Goal: Transaction & Acquisition: Book appointment/travel/reservation

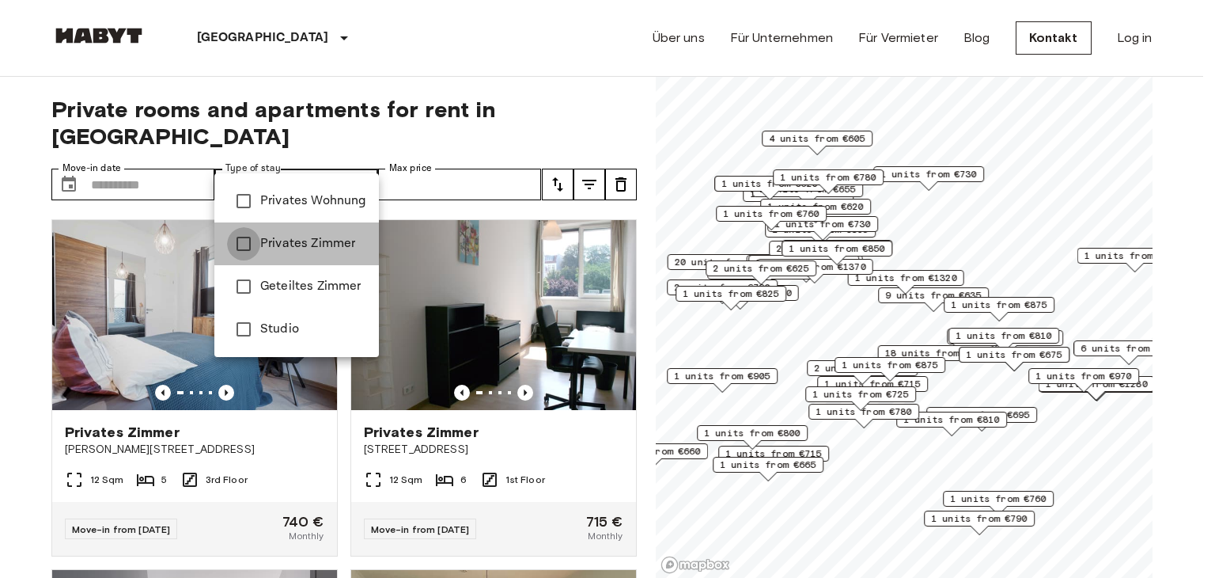
type input "**********"
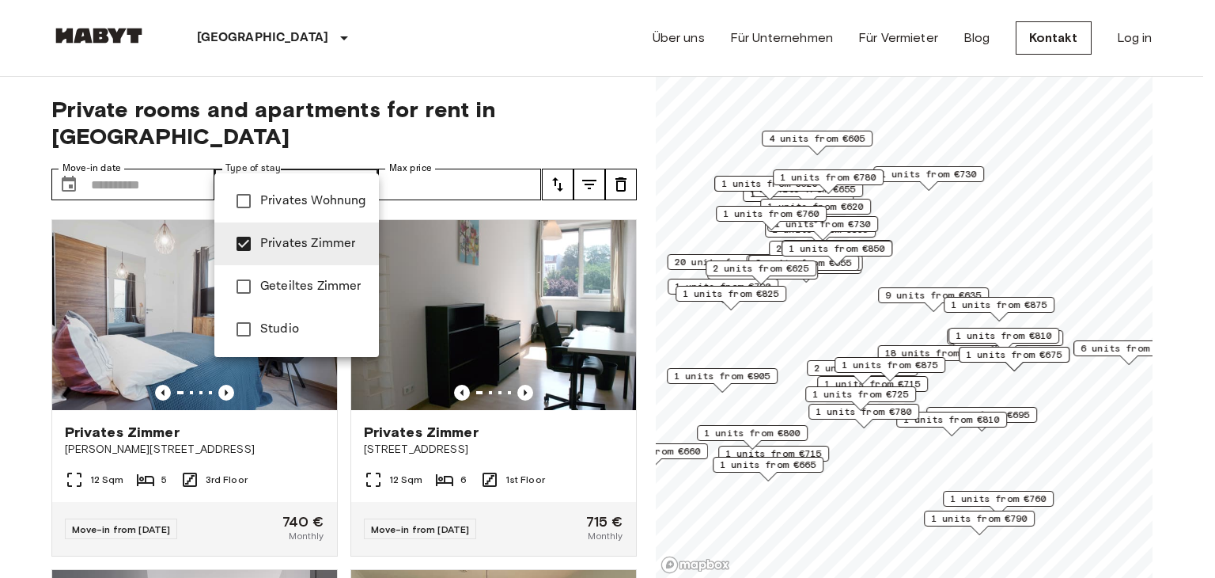
click at [122, 145] on div at bounding box center [607, 289] width 1215 height 578
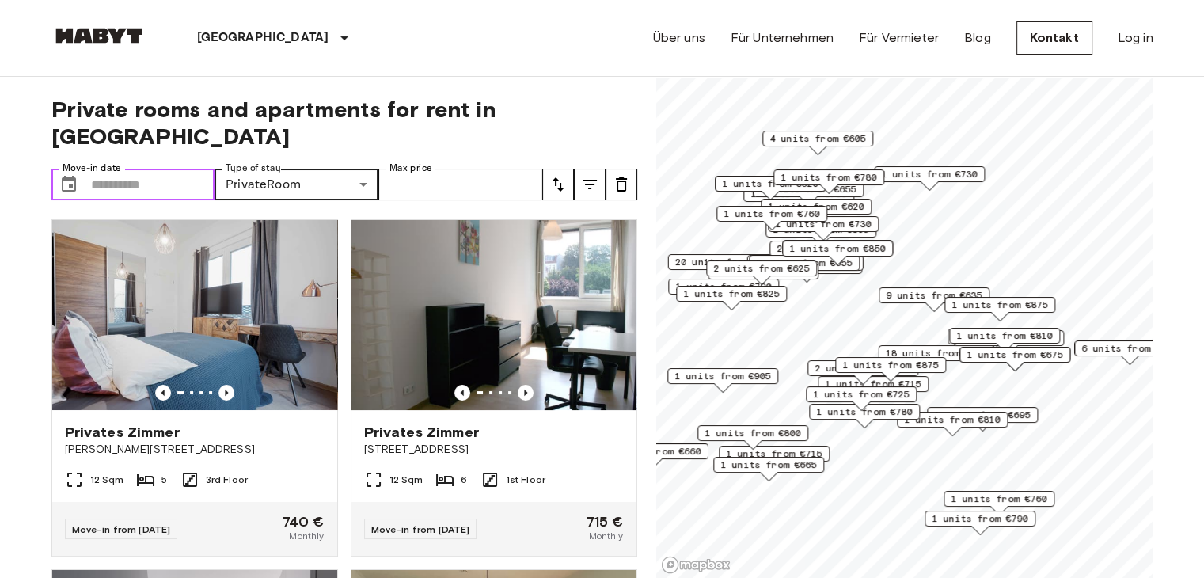
click at [120, 169] on input "Move-in date" at bounding box center [153, 185] width 124 height 32
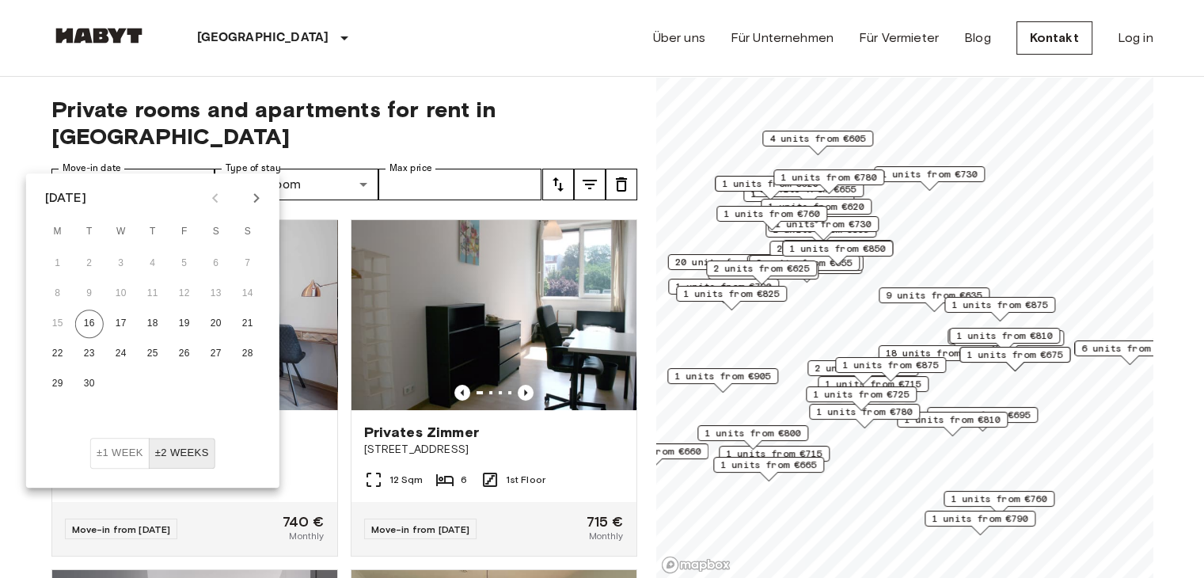
click at [247, 199] on button "Next month" at bounding box center [256, 197] width 27 height 27
click at [123, 260] on button "1" at bounding box center [121, 263] width 28 height 28
type input "**********"
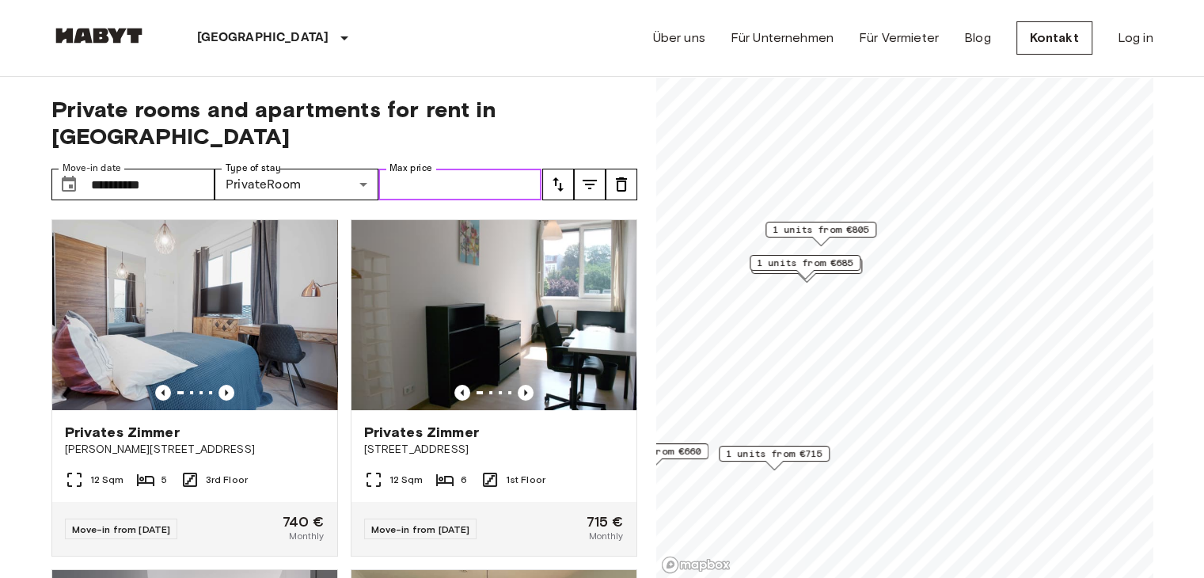
click at [474, 169] on input "Max price" at bounding box center [460, 185] width 164 height 32
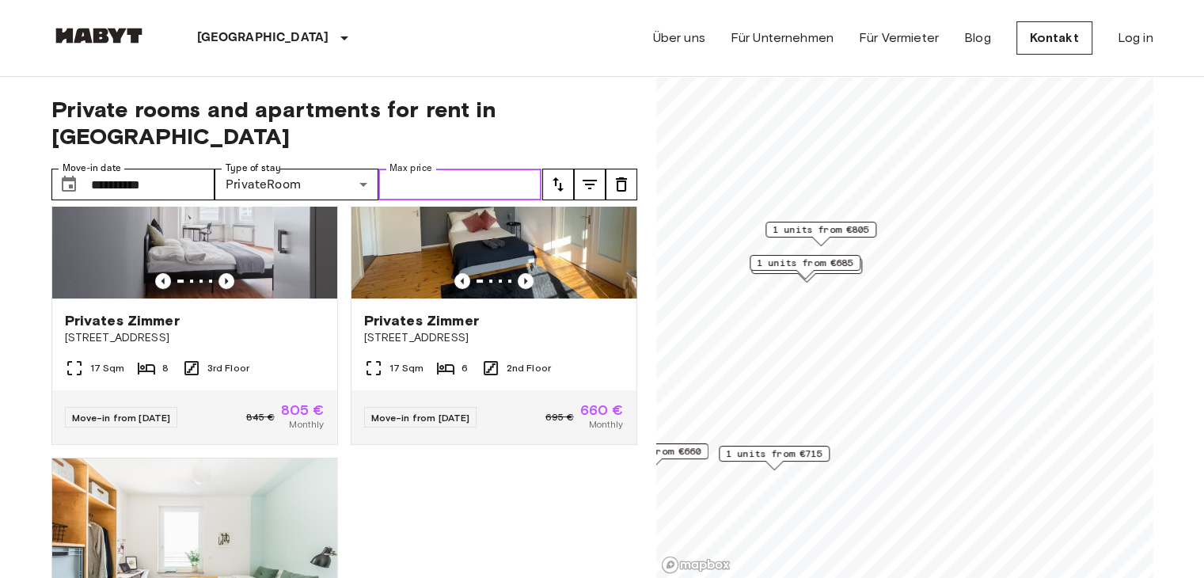
scroll to position [396, 0]
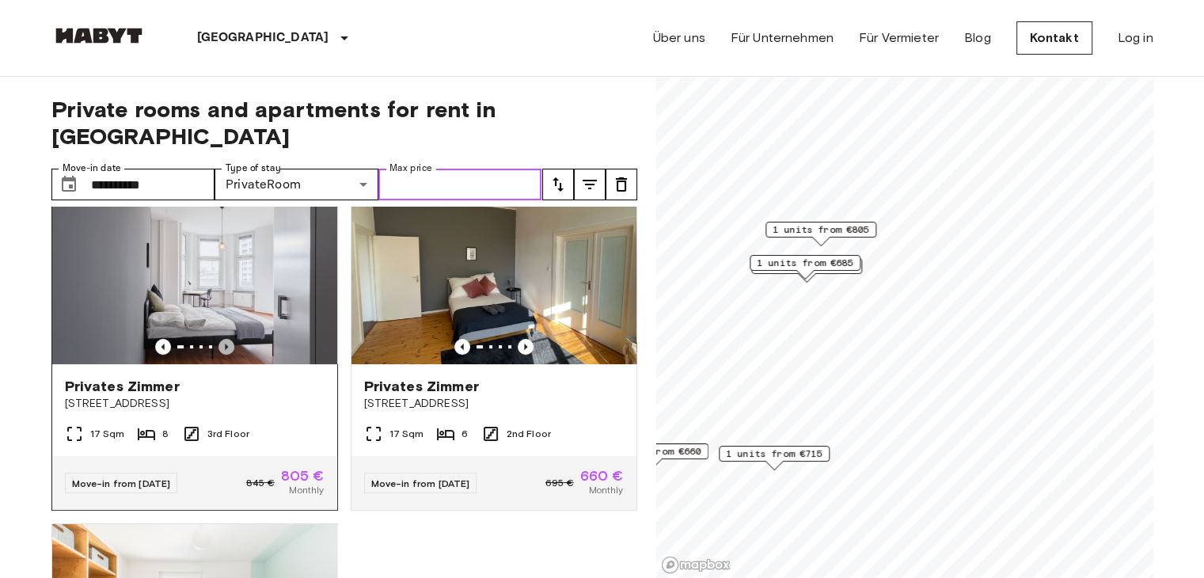
click at [221, 339] on icon "Previous image" at bounding box center [226, 347] width 16 height 16
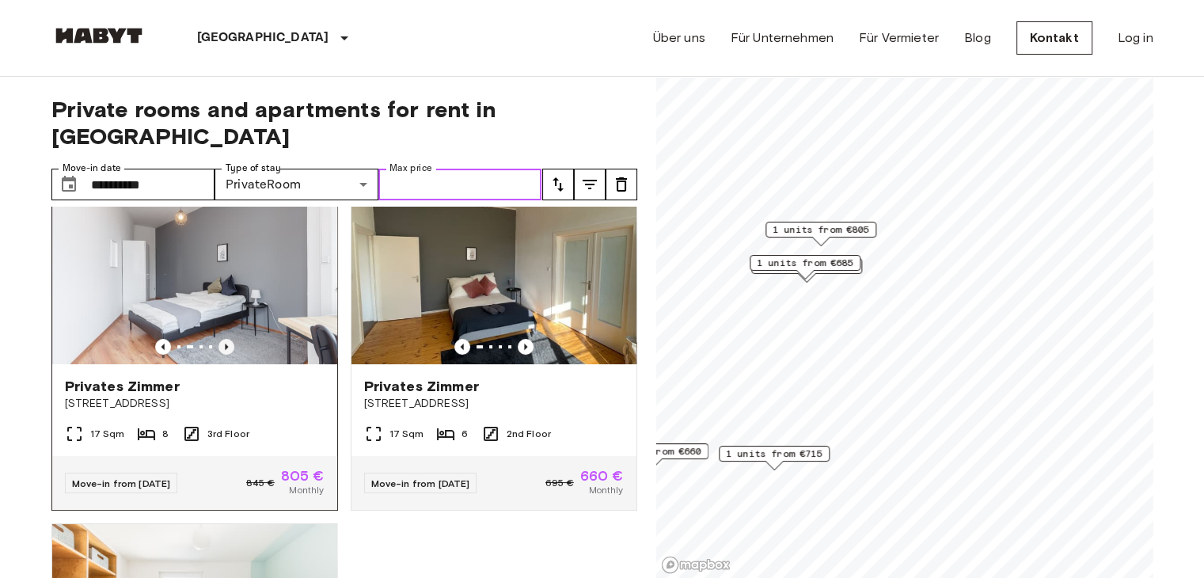
click at [221, 339] on icon "Previous image" at bounding box center [226, 347] width 16 height 16
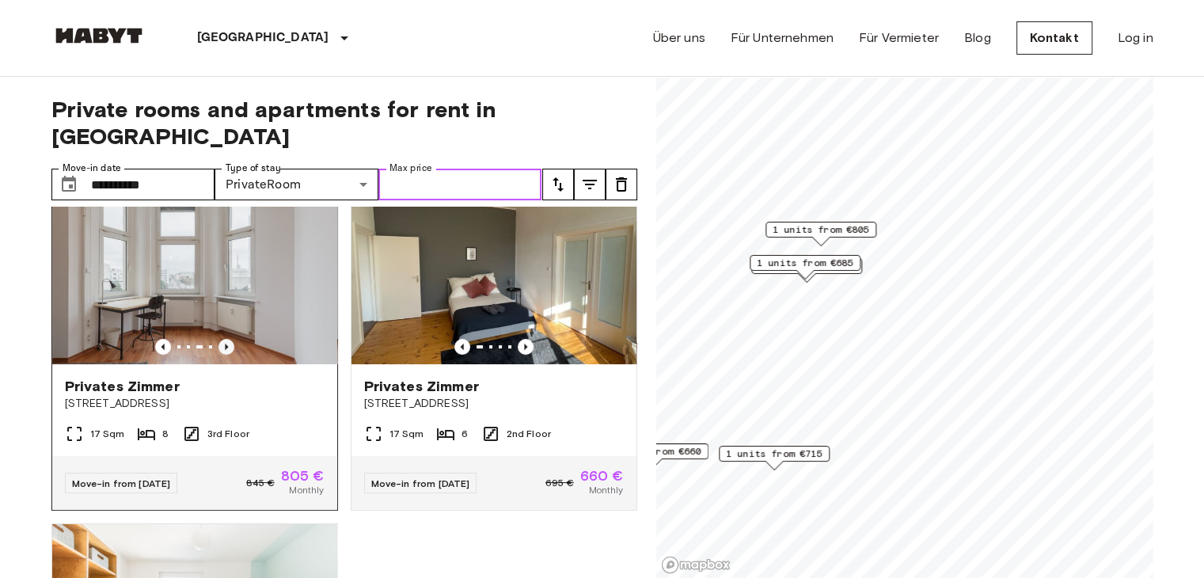
click at [221, 339] on icon "Previous image" at bounding box center [226, 347] width 16 height 16
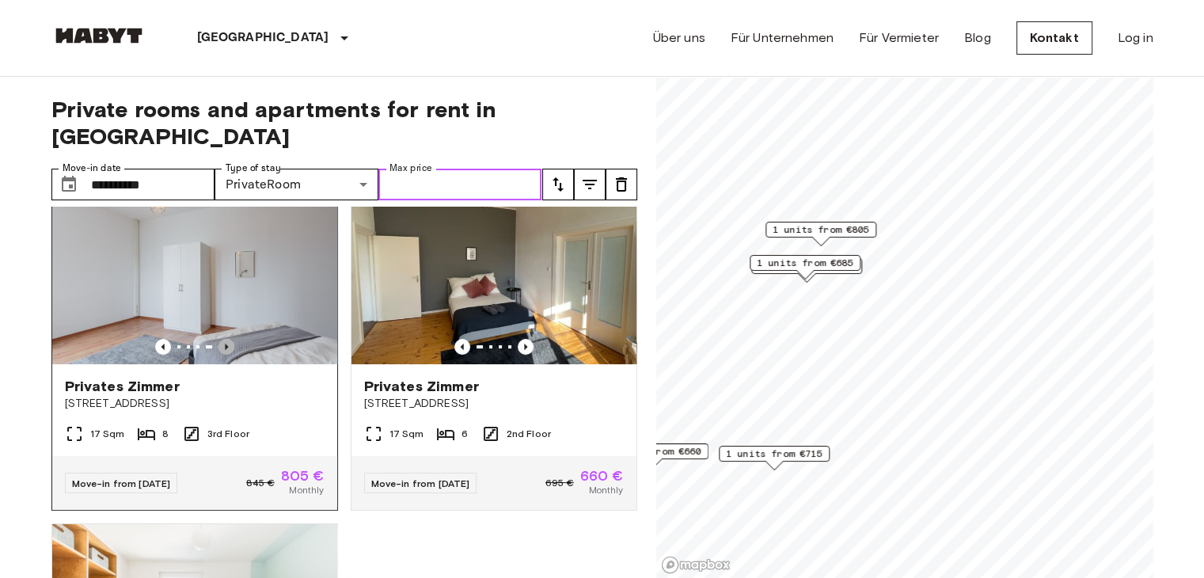
click at [221, 339] on icon "Previous image" at bounding box center [226, 347] width 16 height 16
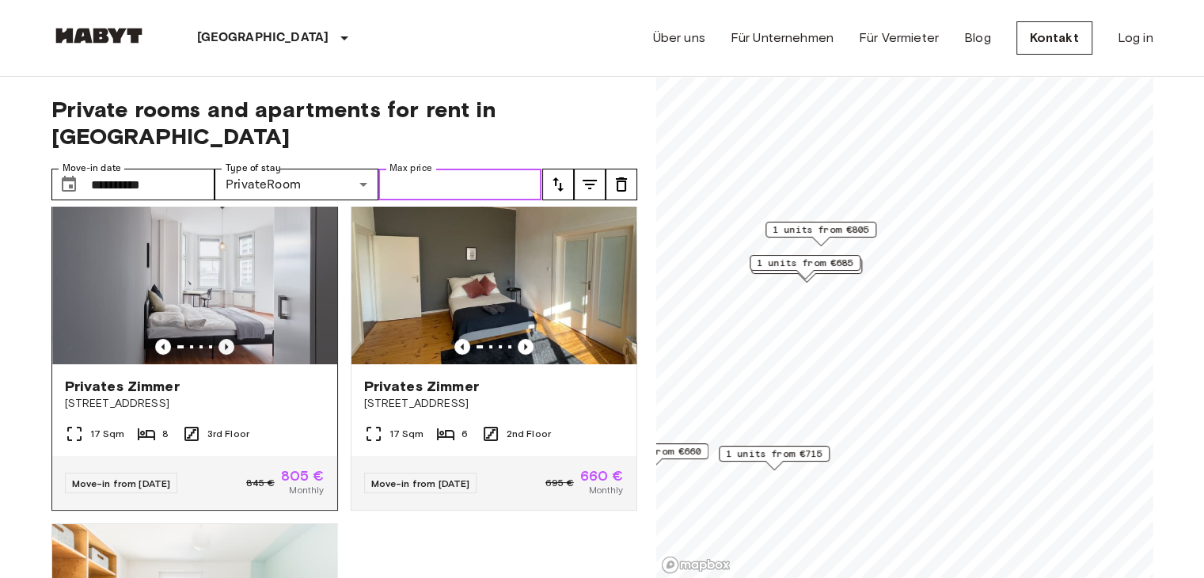
click at [221, 339] on icon "Previous image" at bounding box center [226, 347] width 16 height 16
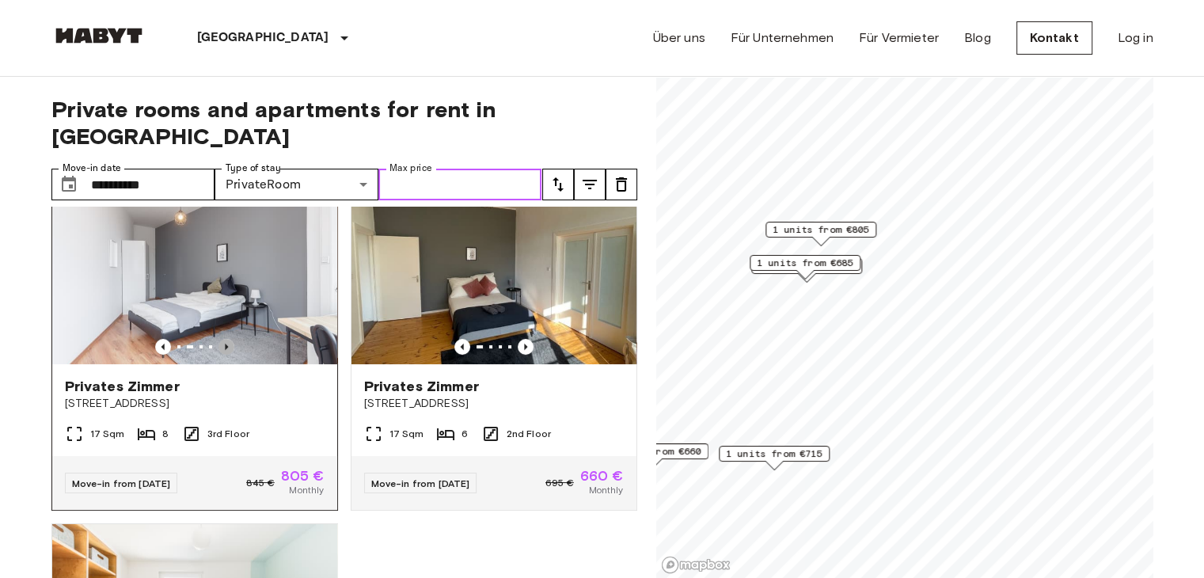
click at [221, 339] on icon "Previous image" at bounding box center [226, 347] width 16 height 16
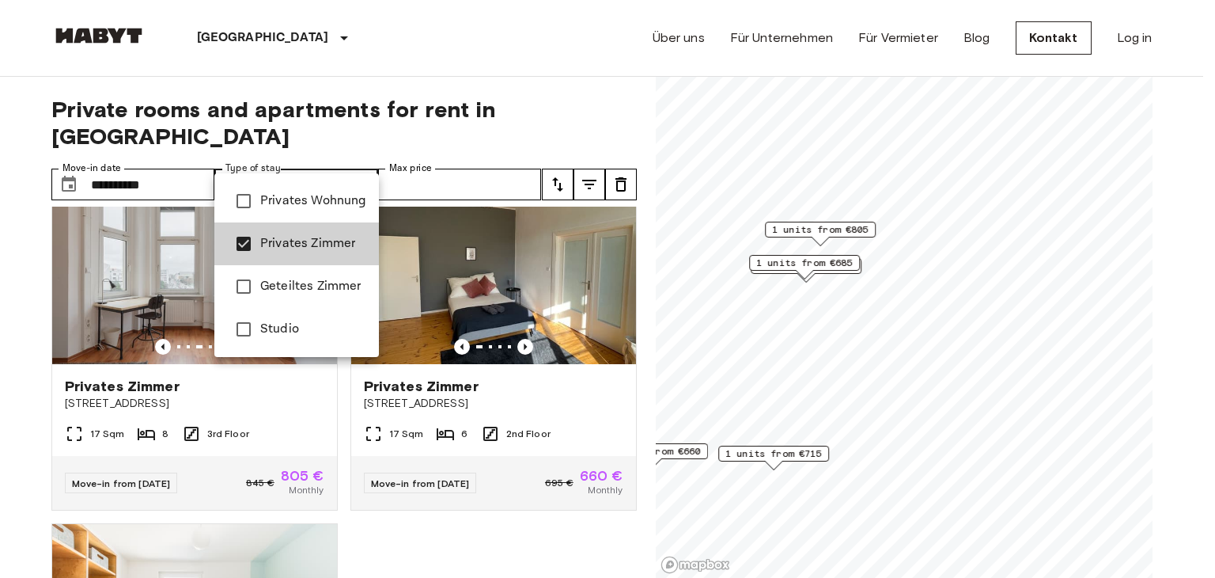
click at [275, 191] on span "Privates Wohnung" at bounding box center [313, 200] width 106 height 19
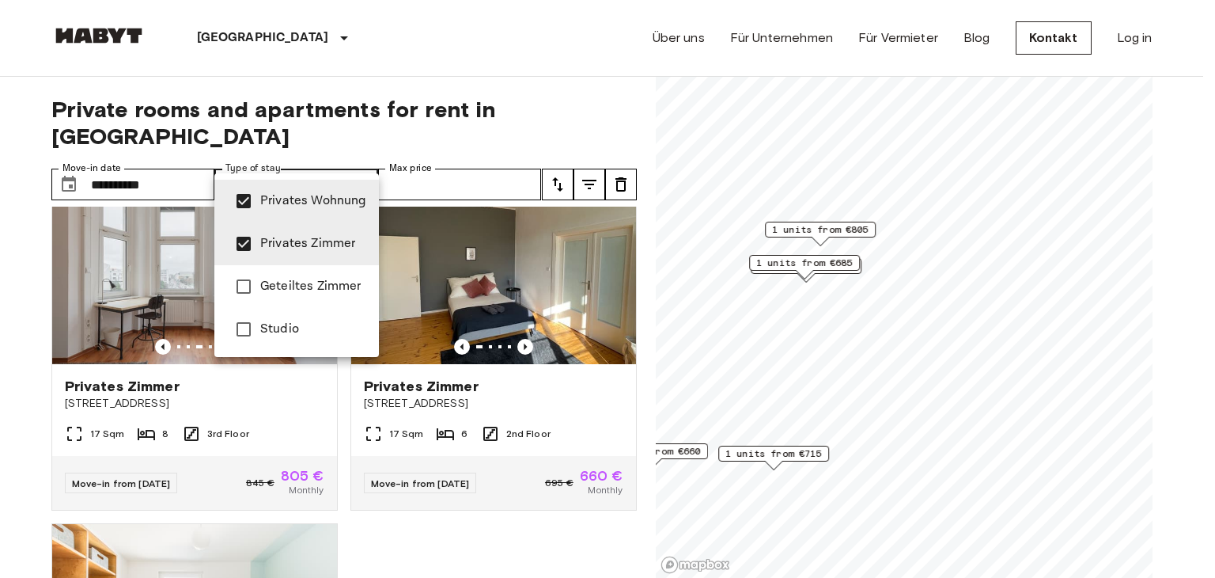
type input "**********"
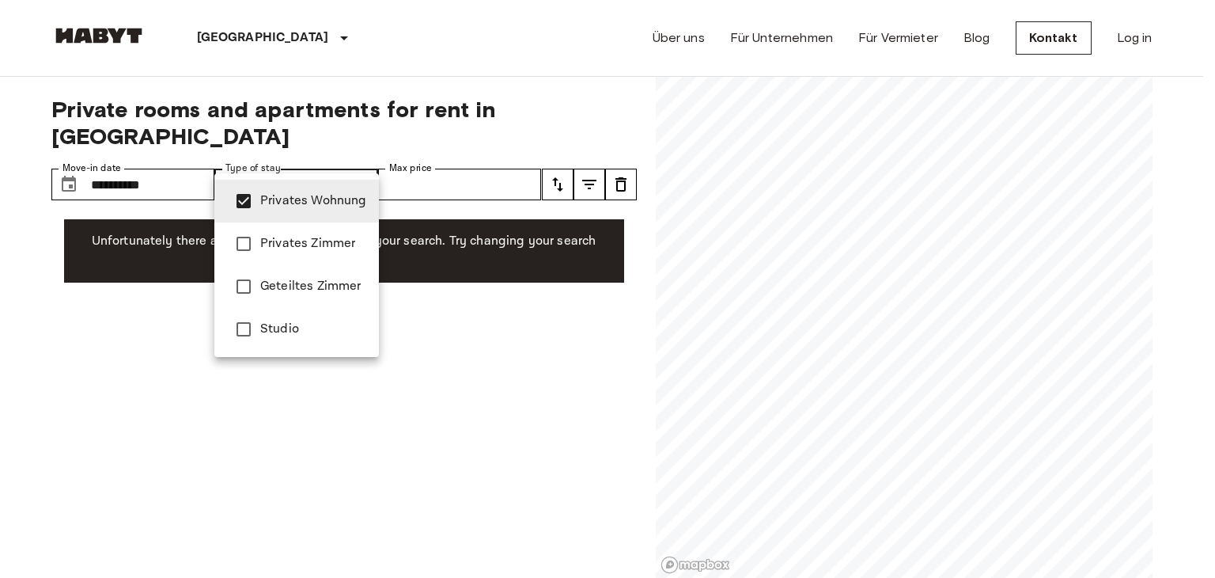
drag, startPoint x: 505, startPoint y: 137, endPoint x: 495, endPoint y: 142, distance: 11.0
click at [503, 138] on div at bounding box center [607, 289] width 1215 height 578
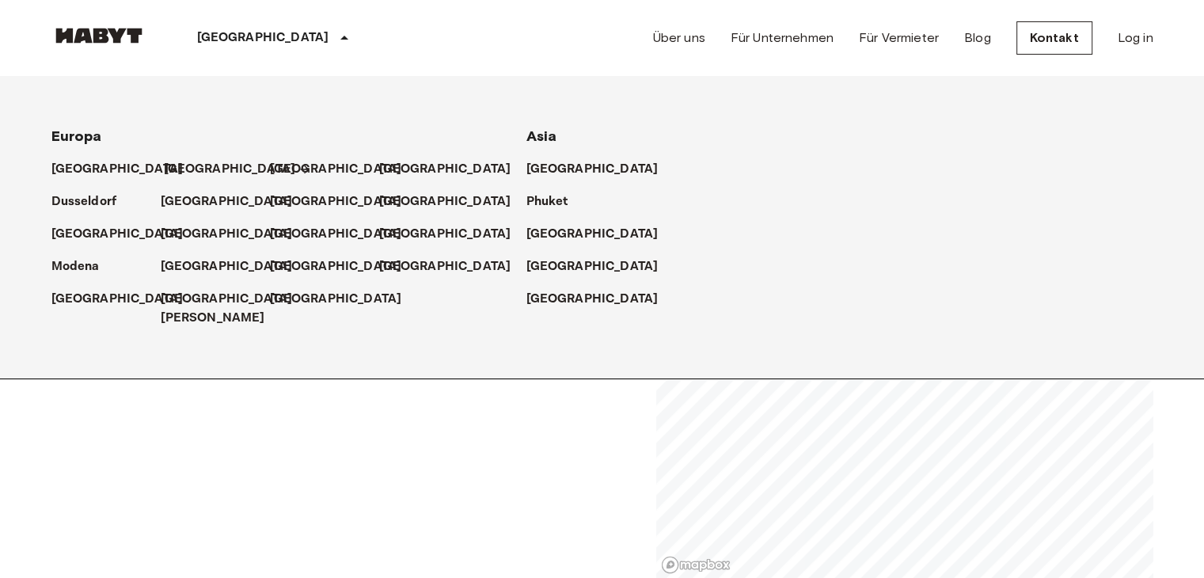
click at [180, 171] on p "[GEOGRAPHIC_DATA]" at bounding box center [230, 169] width 132 height 19
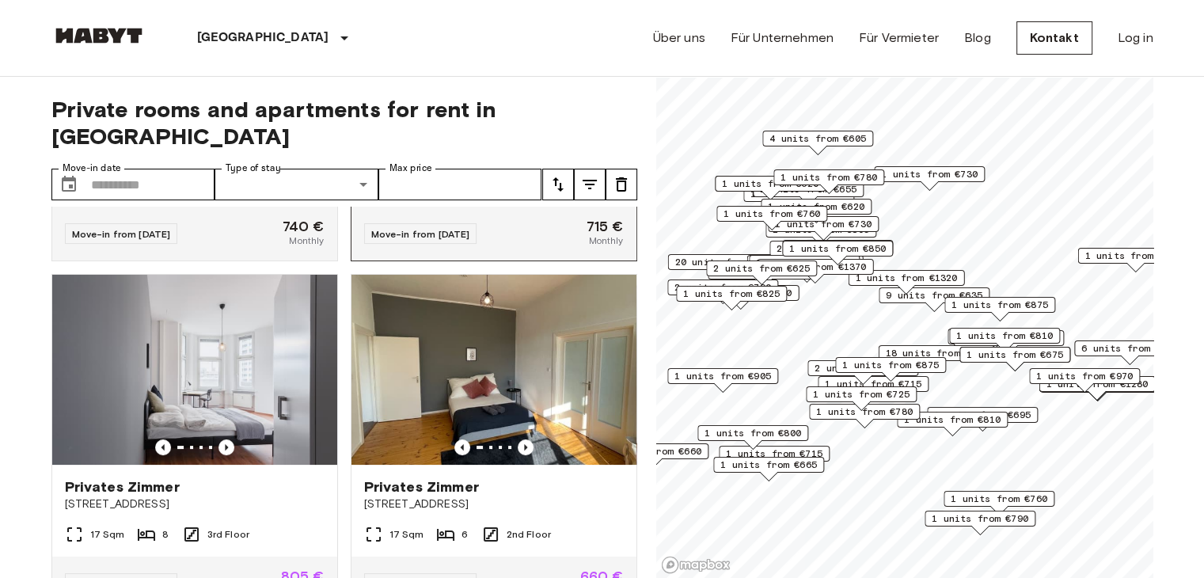
scroll to position [317, 0]
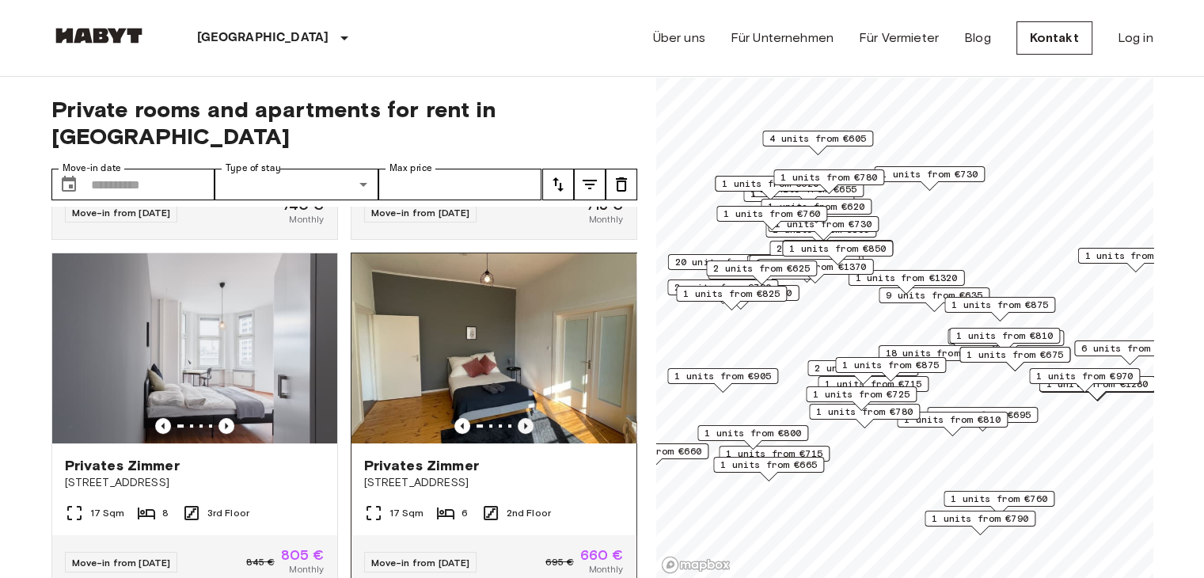
click at [518, 418] on icon "Previous image" at bounding box center [526, 426] width 16 height 16
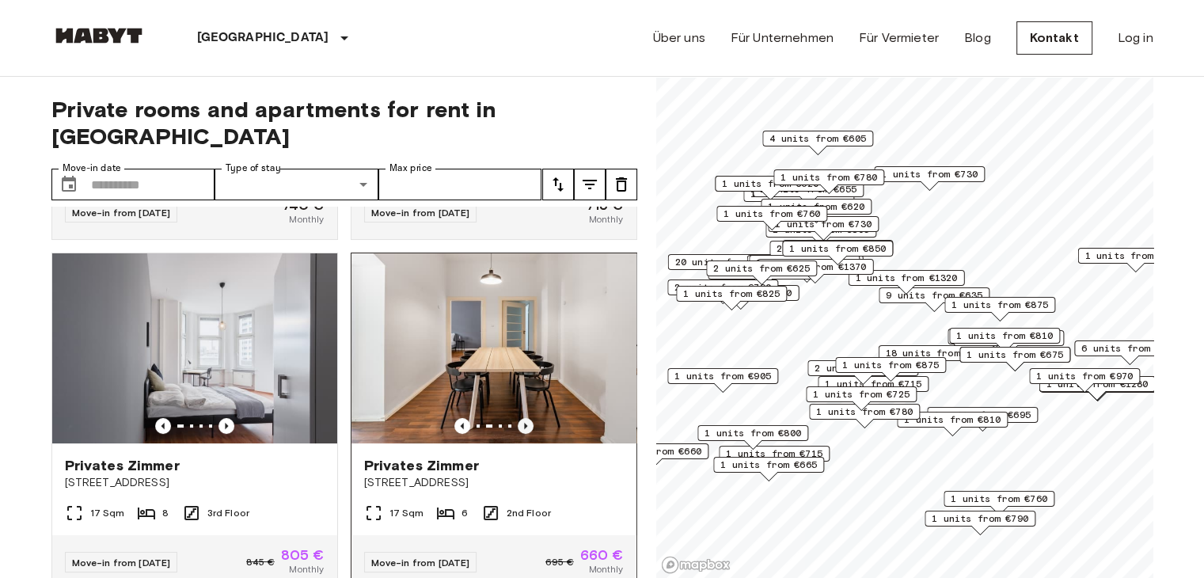
click at [518, 418] on icon "Previous image" at bounding box center [526, 426] width 16 height 16
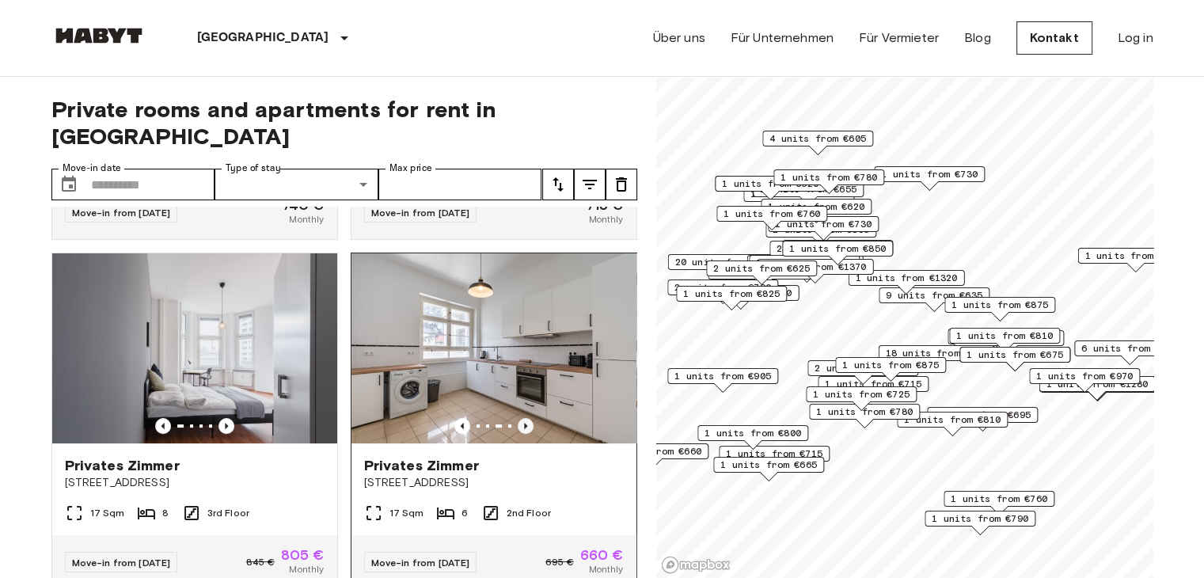
click at [518, 418] on icon "Previous image" at bounding box center [526, 426] width 16 height 16
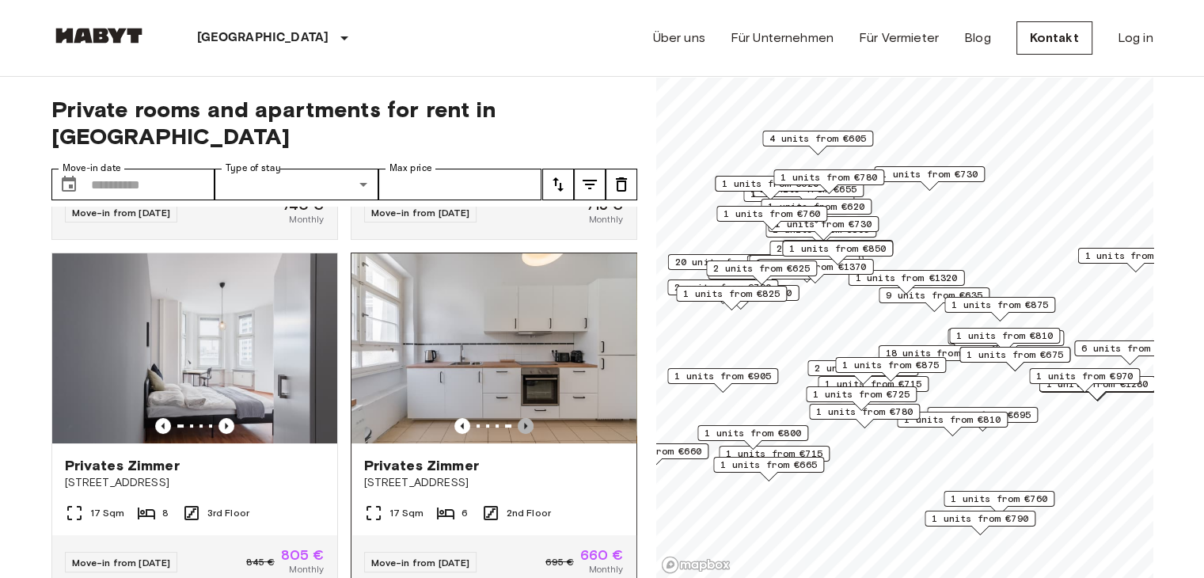
click at [518, 418] on icon "Previous image" at bounding box center [526, 426] width 16 height 16
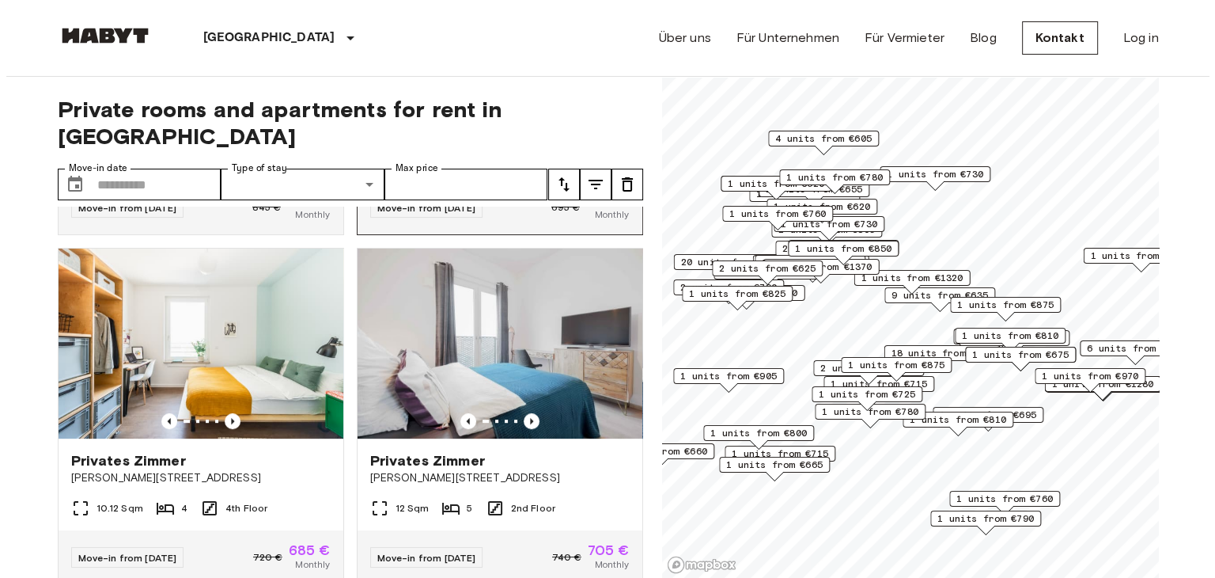
scroll to position [712, 0]
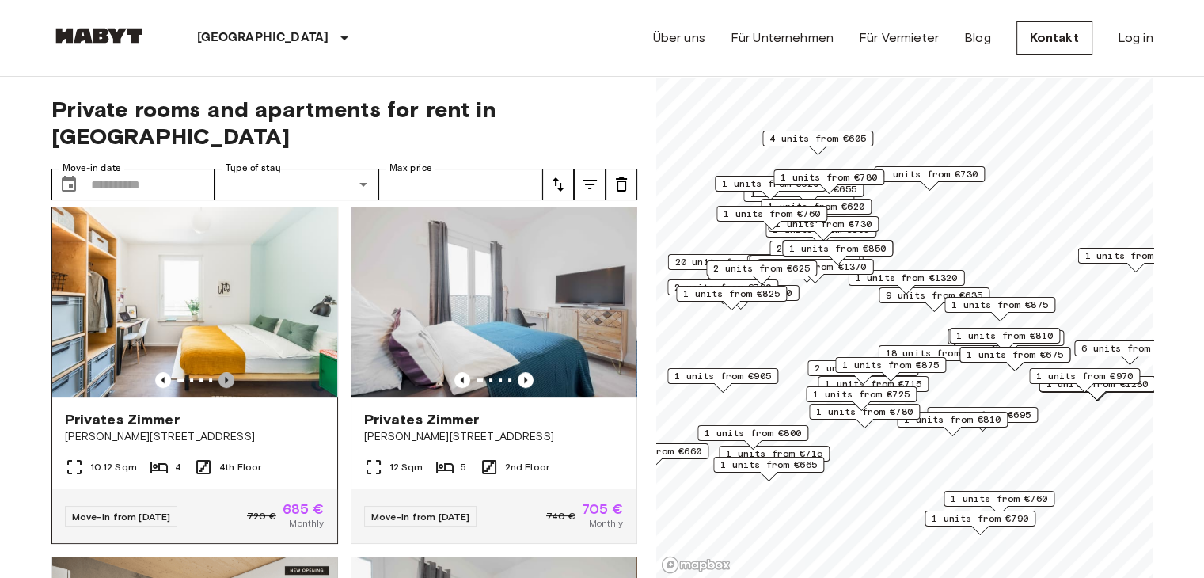
click at [227, 372] on icon "Previous image" at bounding box center [226, 380] width 16 height 16
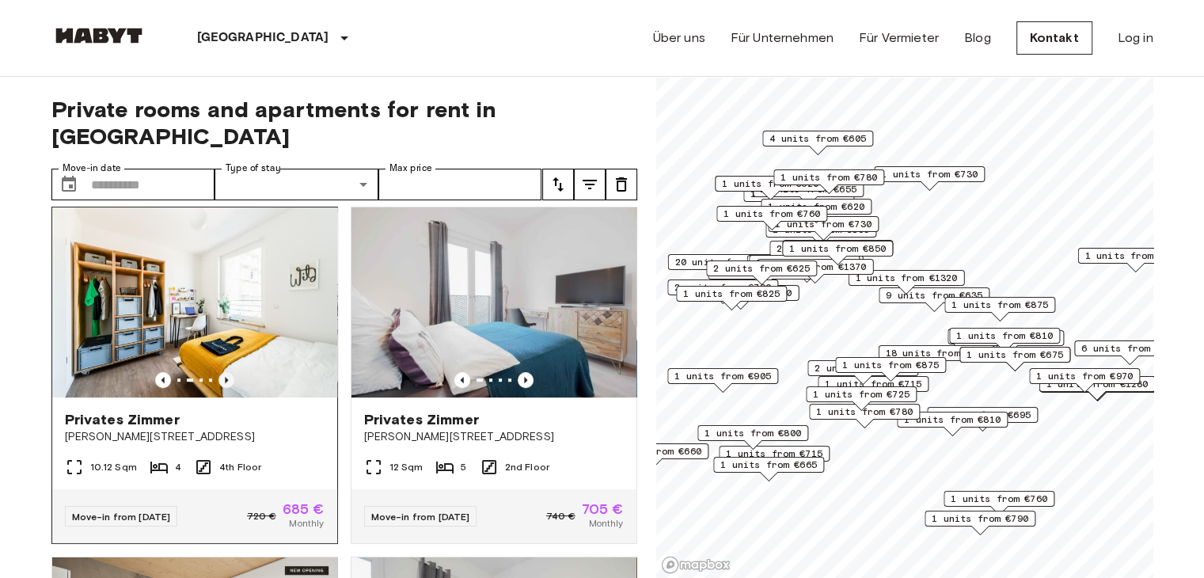
click at [227, 372] on icon "Previous image" at bounding box center [226, 380] width 16 height 16
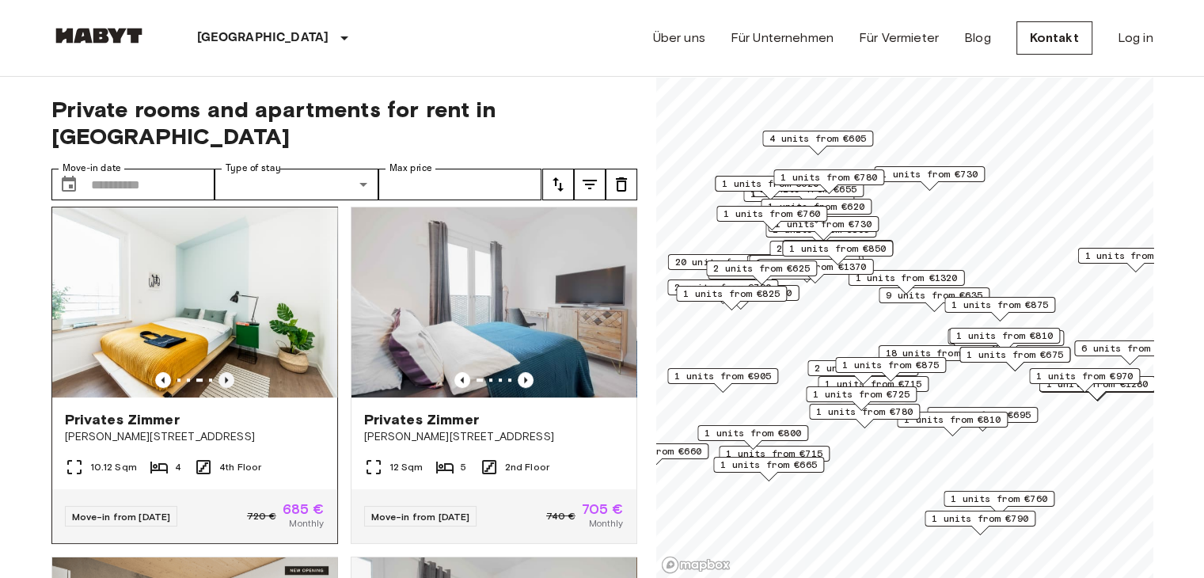
click at [227, 372] on icon "Previous image" at bounding box center [226, 380] width 16 height 16
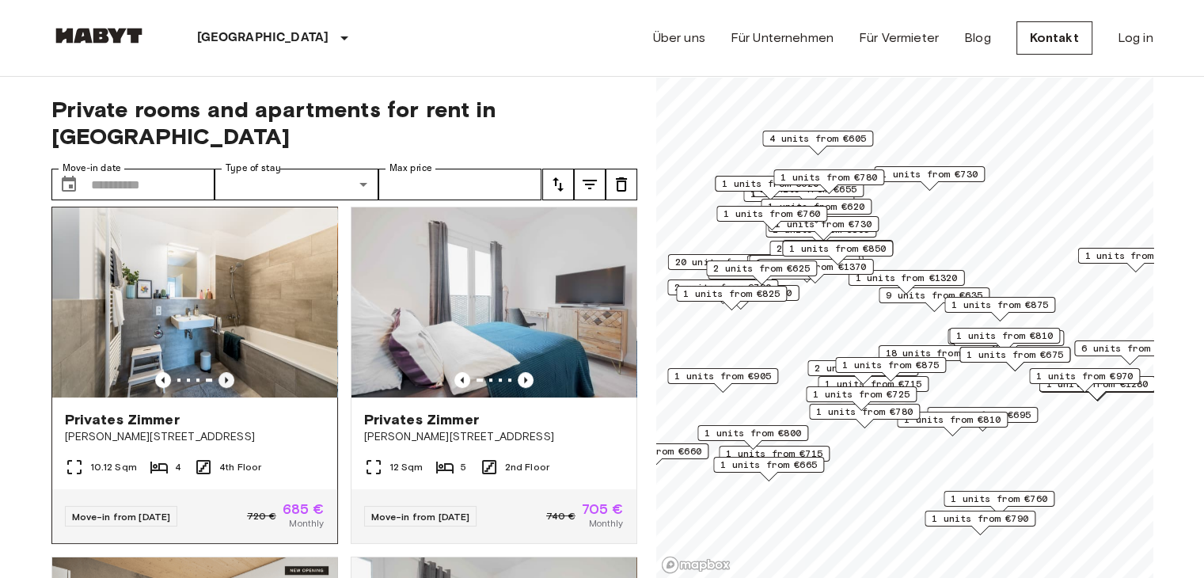
click at [227, 372] on icon "Previous image" at bounding box center [226, 380] width 16 height 16
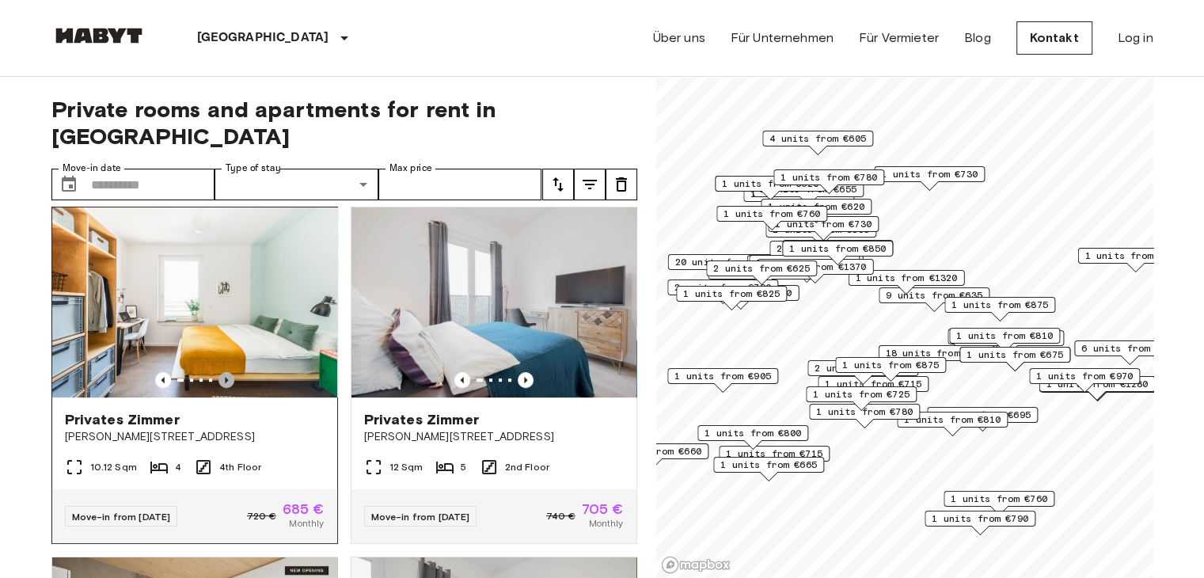
click at [227, 372] on icon "Previous image" at bounding box center [226, 380] width 16 height 16
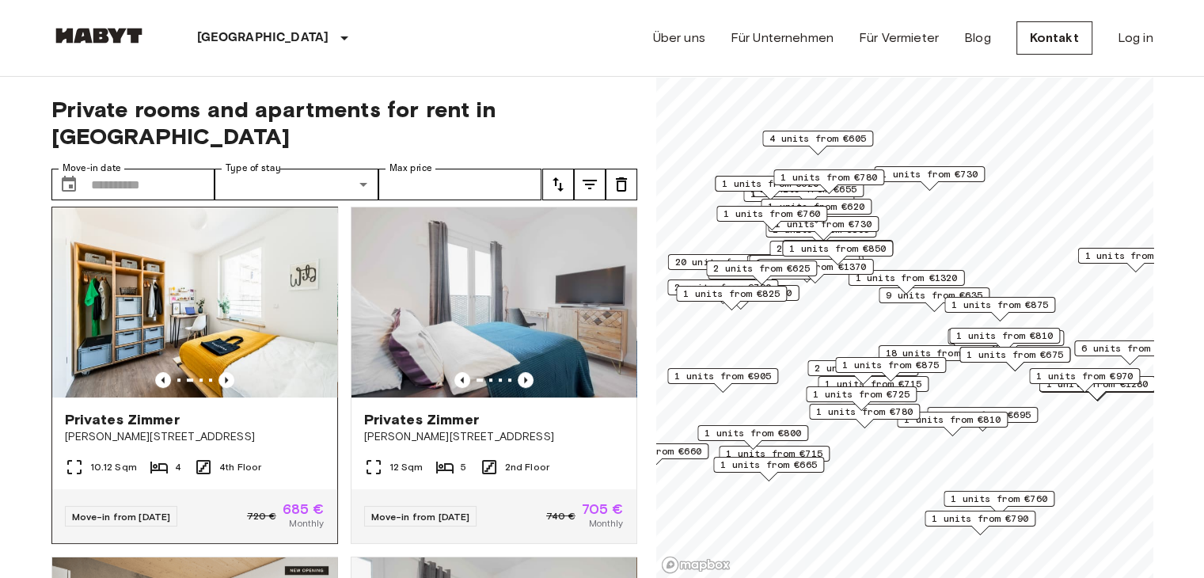
click at [239, 292] on img at bounding box center [194, 302] width 285 height 190
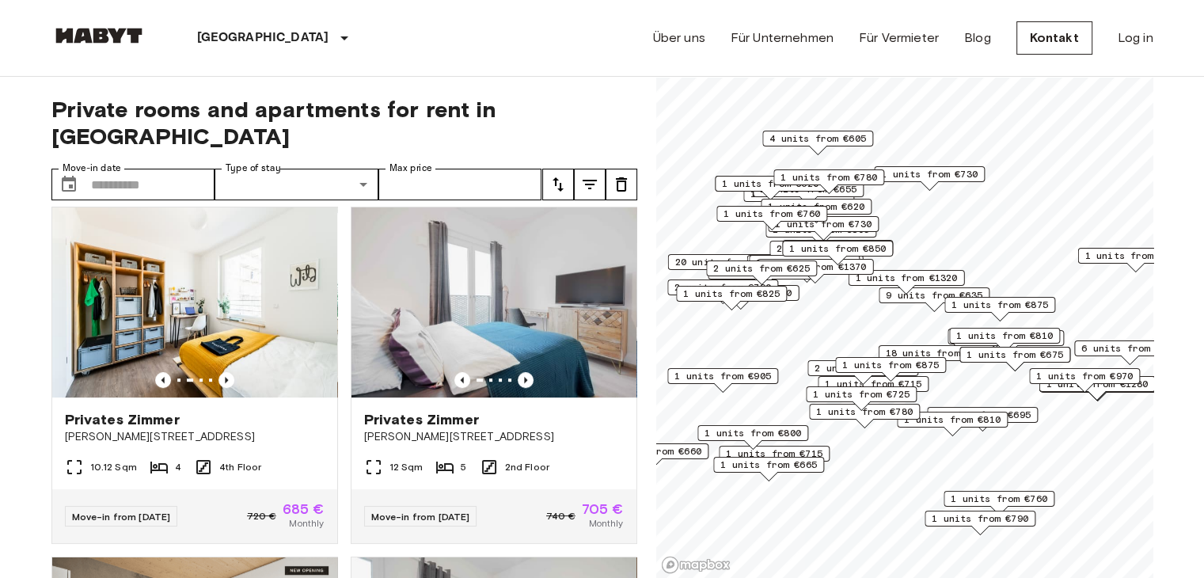
click at [584, 175] on icon "tune" at bounding box center [589, 184] width 19 height 19
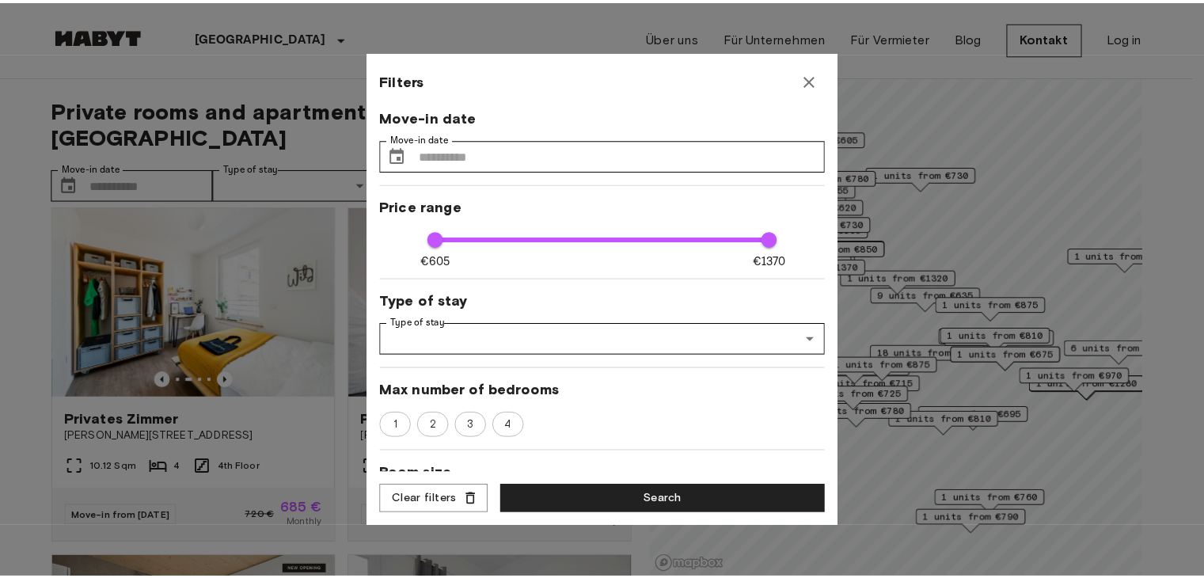
scroll to position [0, 0]
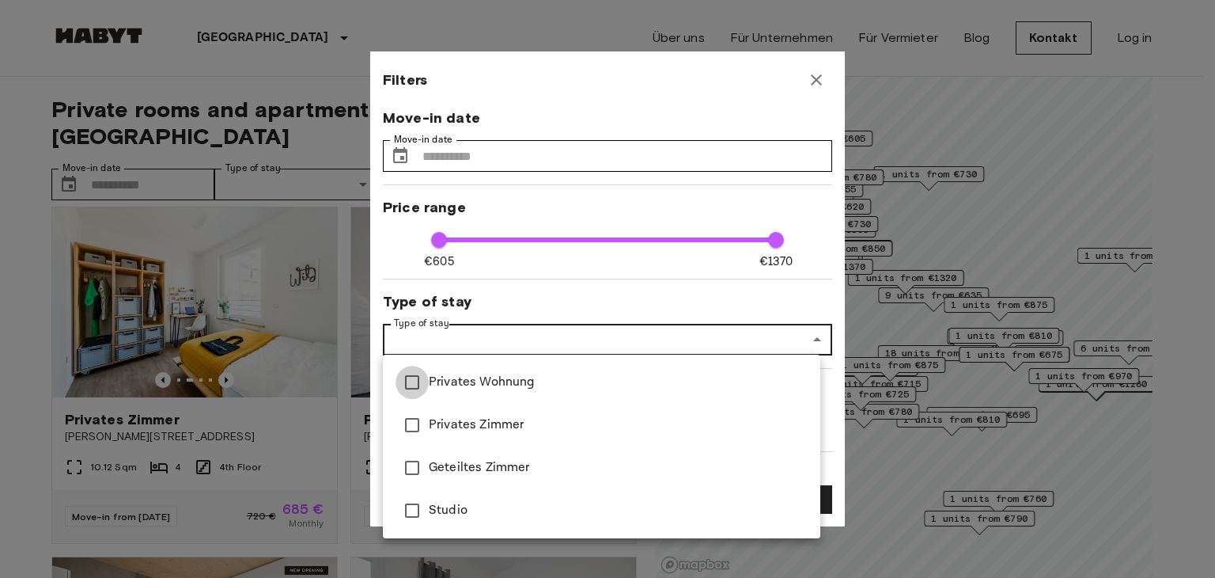
type input "****"
type input "**********"
type input "**"
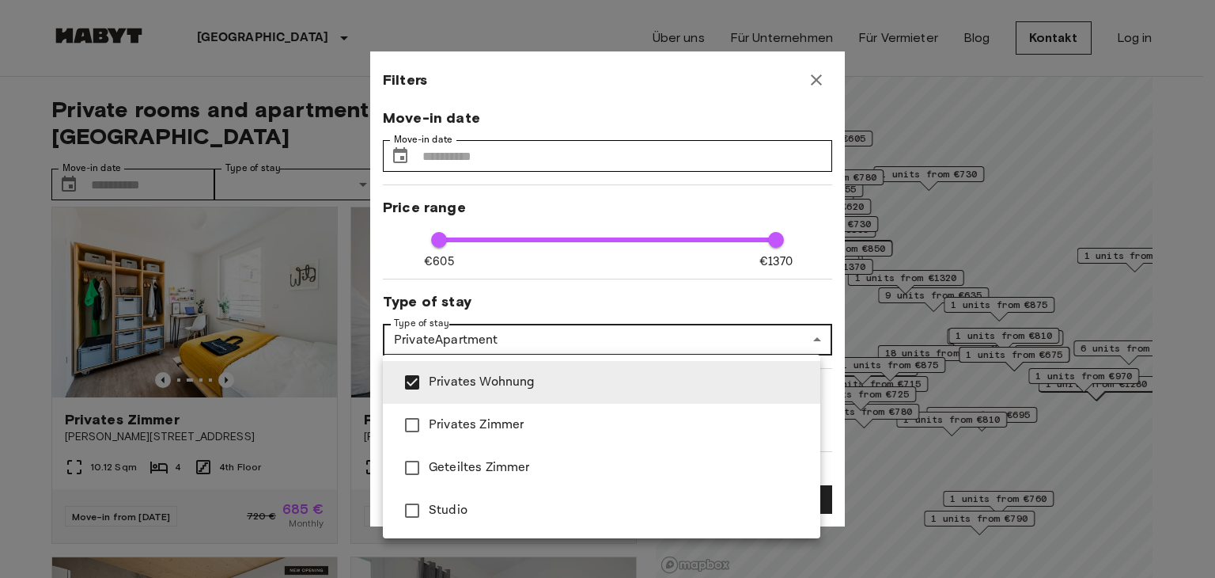
click at [545, 301] on div at bounding box center [607, 289] width 1215 height 578
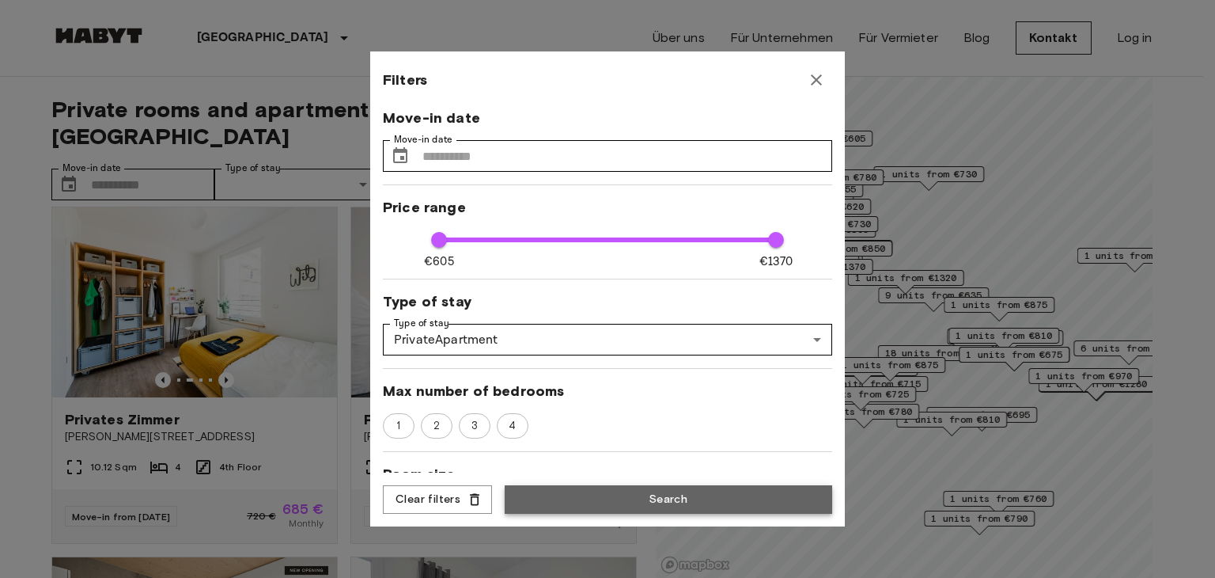
click at [671, 502] on button "Search" at bounding box center [669, 499] width 328 height 29
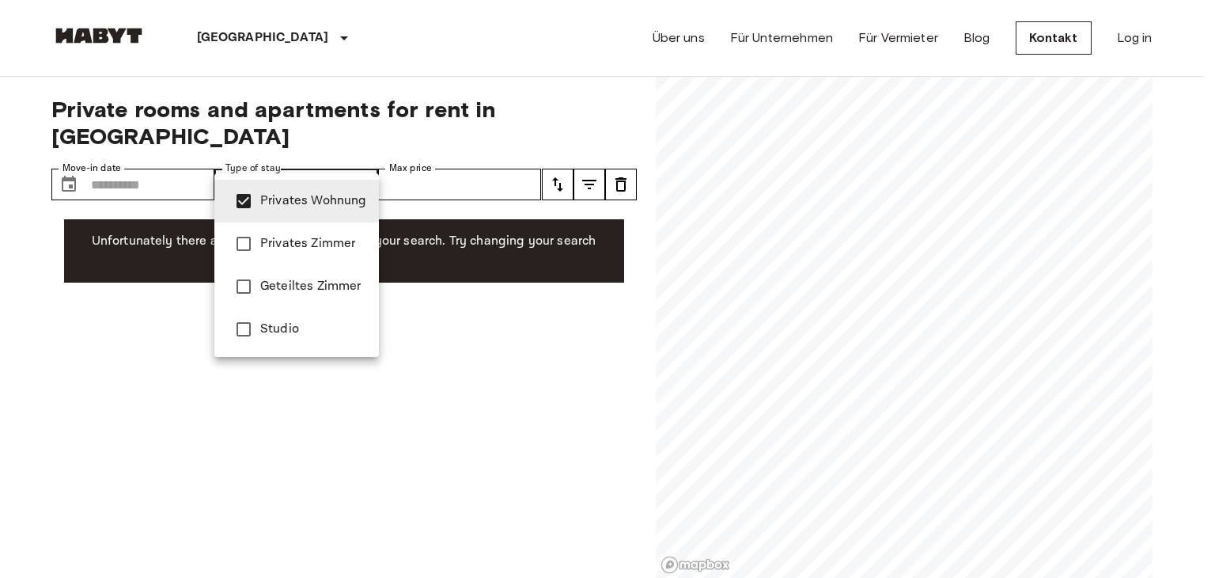
click at [306, 229] on li "Privates Zimmer" at bounding box center [296, 243] width 165 height 43
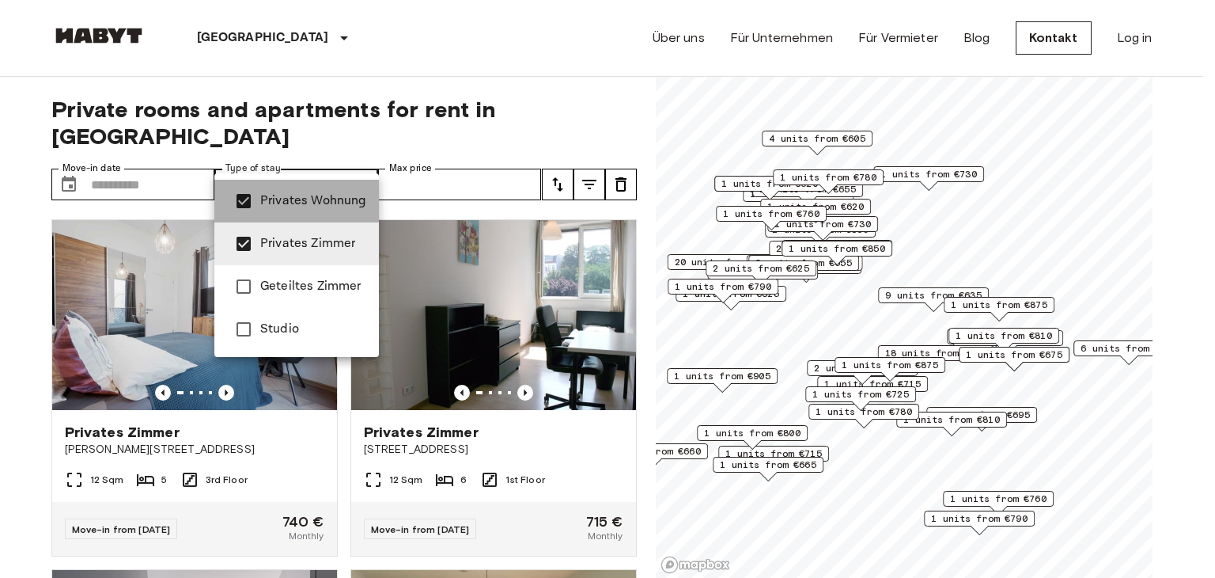
click at [266, 199] on span "Privates Wohnung" at bounding box center [313, 200] width 106 height 19
type input "**********"
click at [465, 139] on div at bounding box center [607, 289] width 1215 height 578
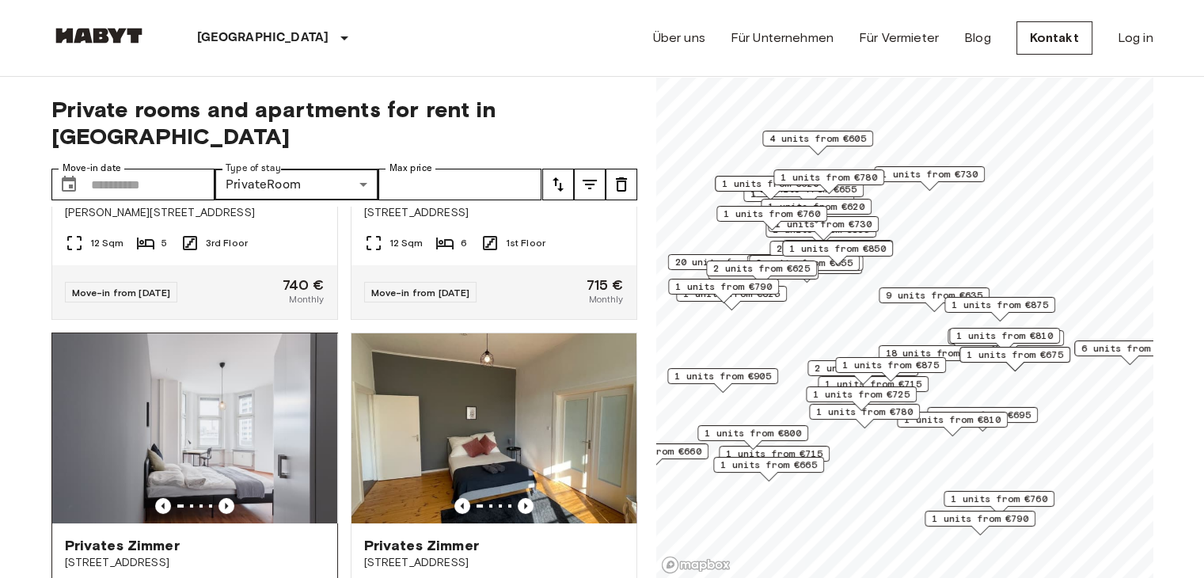
scroll to position [396, 0]
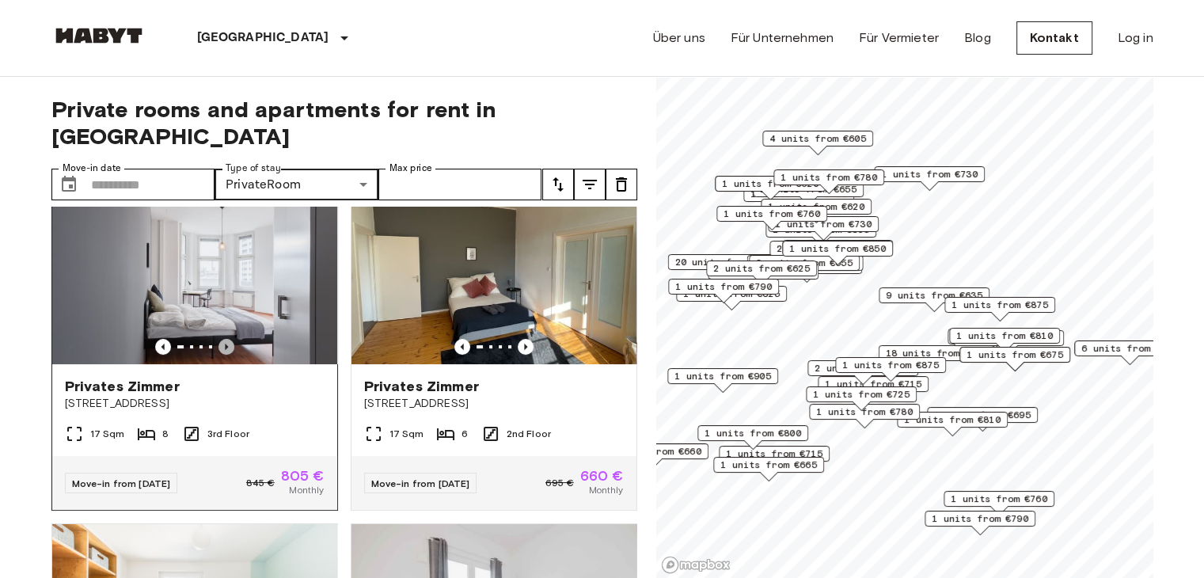
click at [225, 339] on icon "Previous image" at bounding box center [226, 347] width 16 height 16
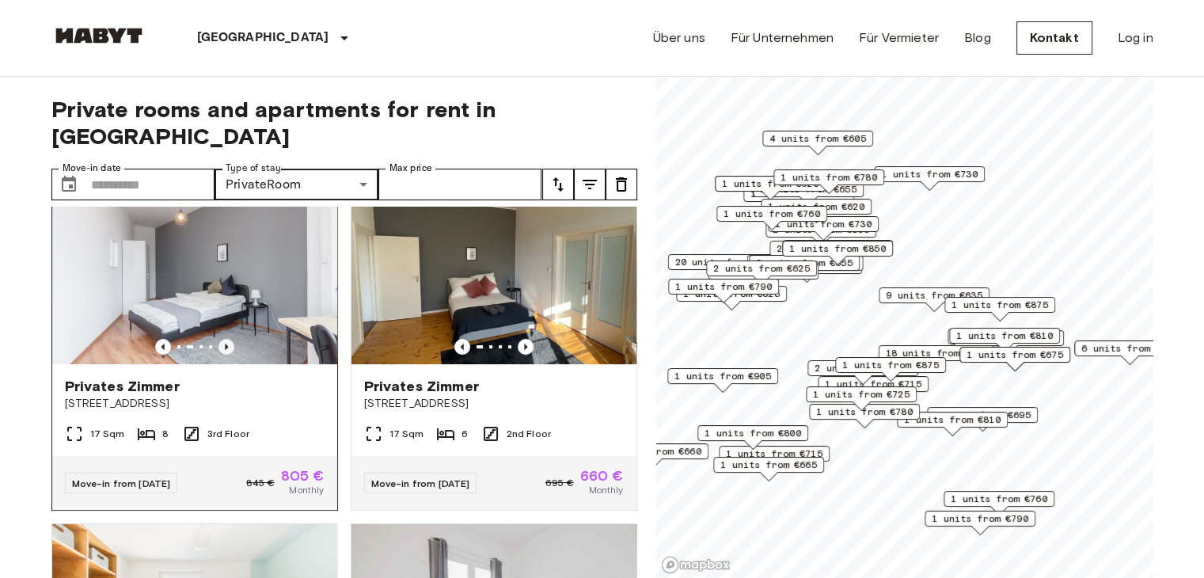
click at [225, 339] on icon "Previous image" at bounding box center [226, 347] width 16 height 16
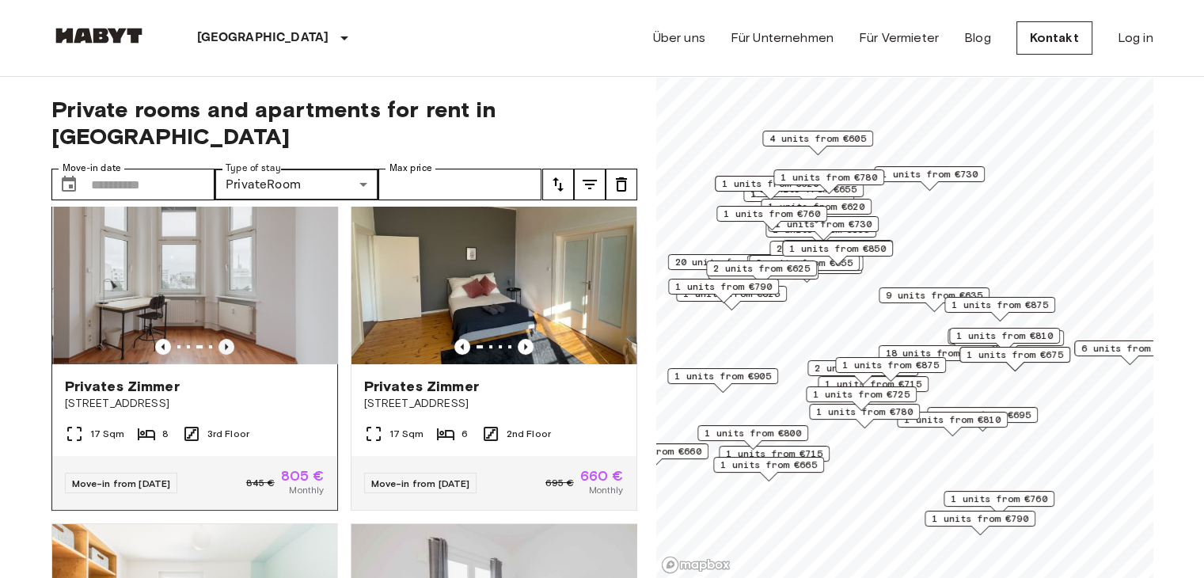
click at [225, 339] on icon "Previous image" at bounding box center [226, 347] width 16 height 16
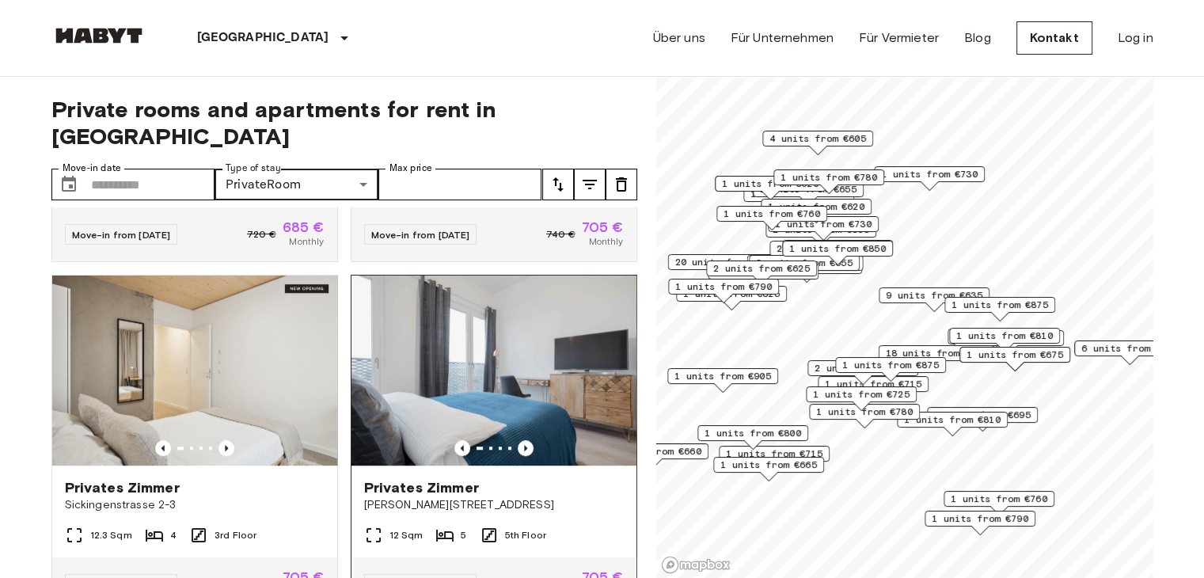
scroll to position [1029, 0]
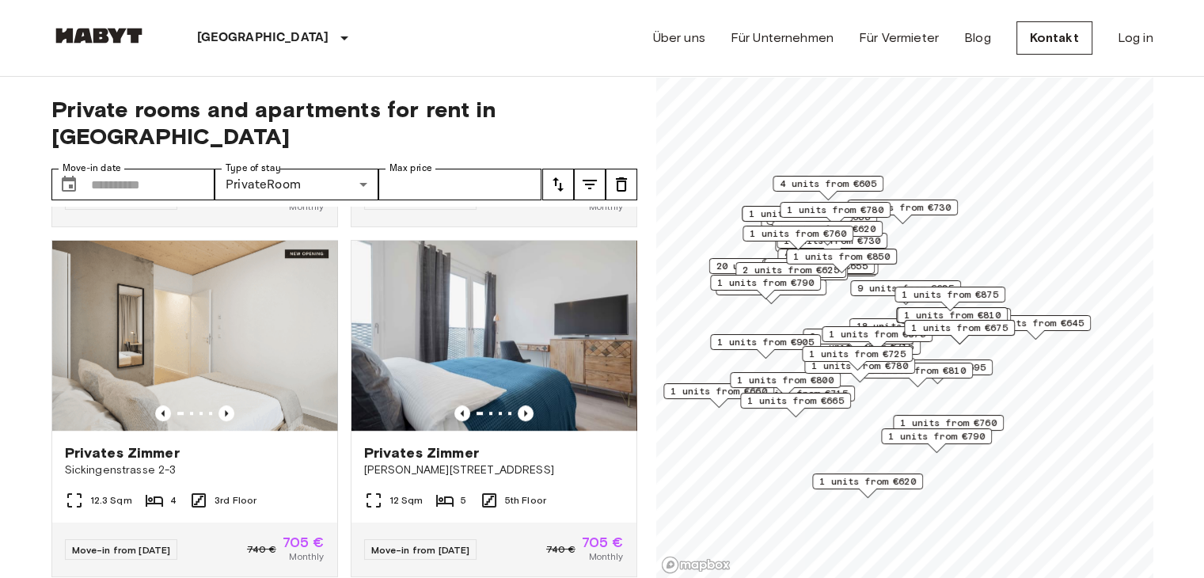
click at [981, 425] on span "1 units from €760" at bounding box center [948, 422] width 97 height 14
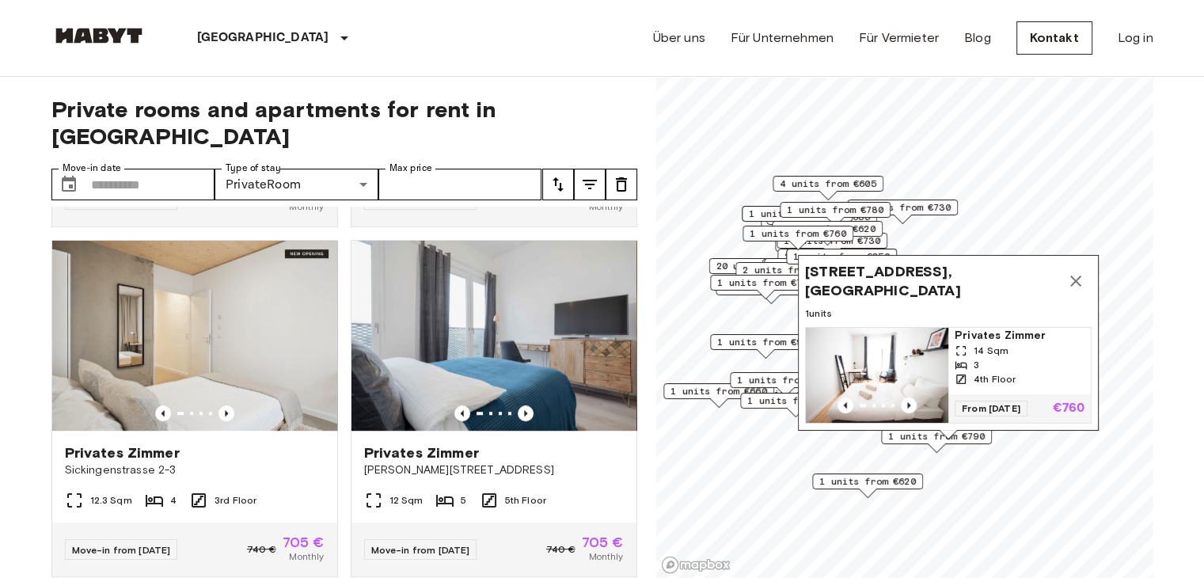
click at [1017, 438] on div "Zeitzer Straße 5, 12055 Berlin, GER 1 units Privates Zimmer 14 Sqm 3 4th Floor …" at bounding box center [948, 347] width 301 height 184
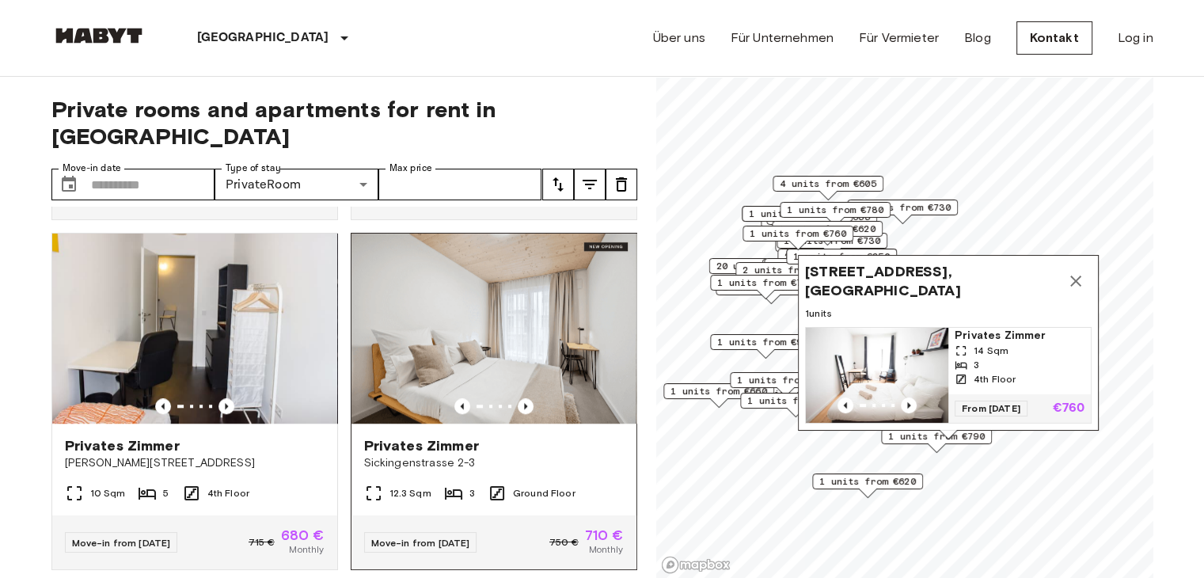
scroll to position [1424, 0]
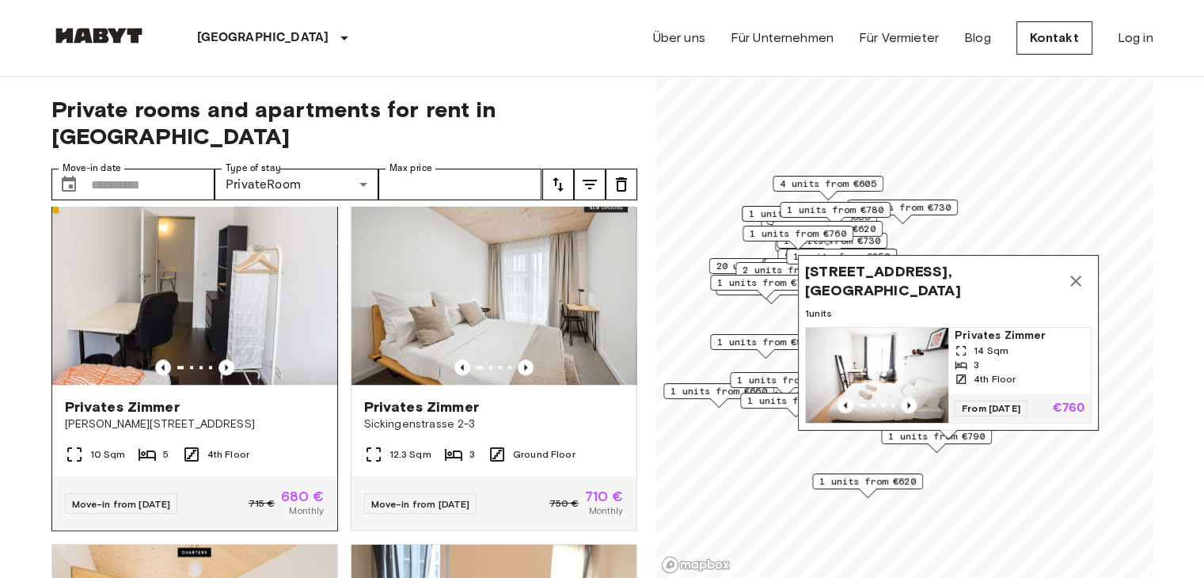
click at [208, 365] on div at bounding box center [194, 367] width 285 height 16
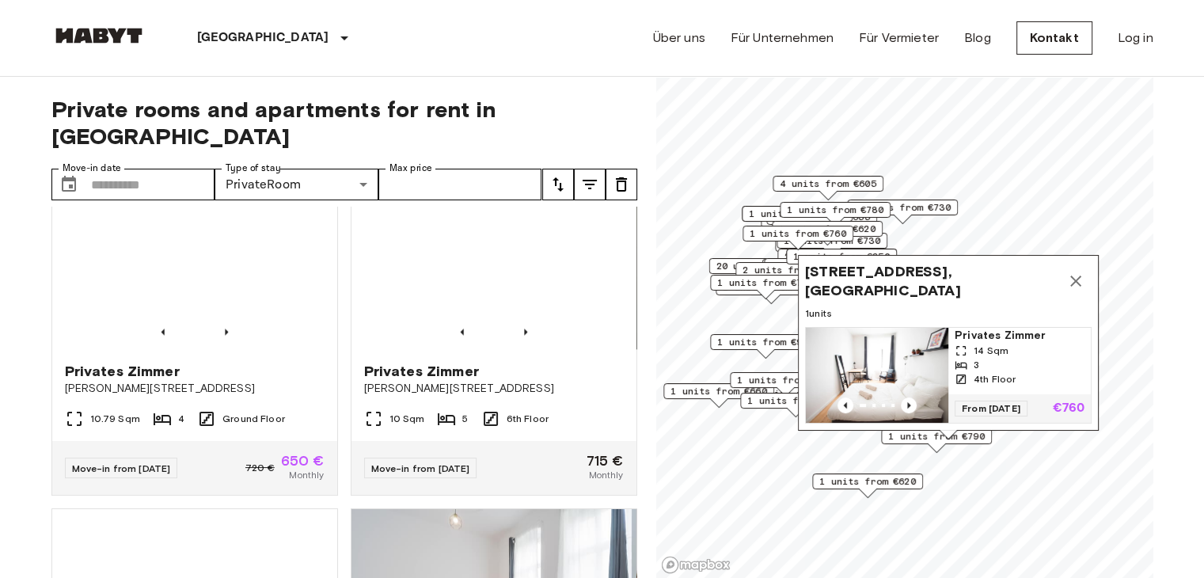
scroll to position [2216, 0]
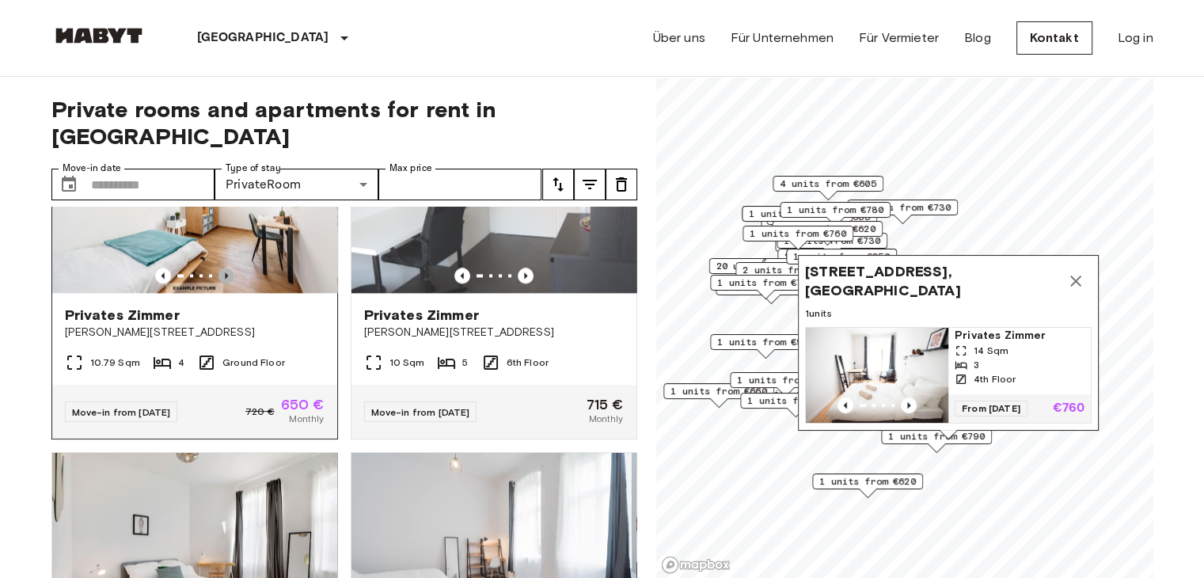
click at [220, 283] on icon "Previous image" at bounding box center [226, 275] width 16 height 16
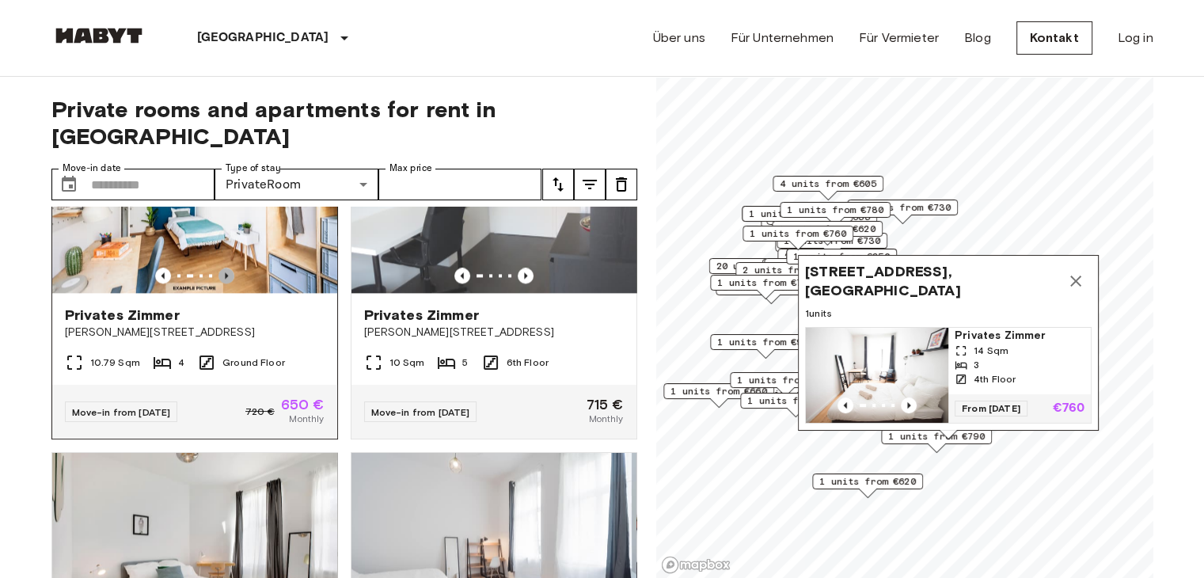
click at [220, 283] on icon "Previous image" at bounding box center [226, 275] width 16 height 16
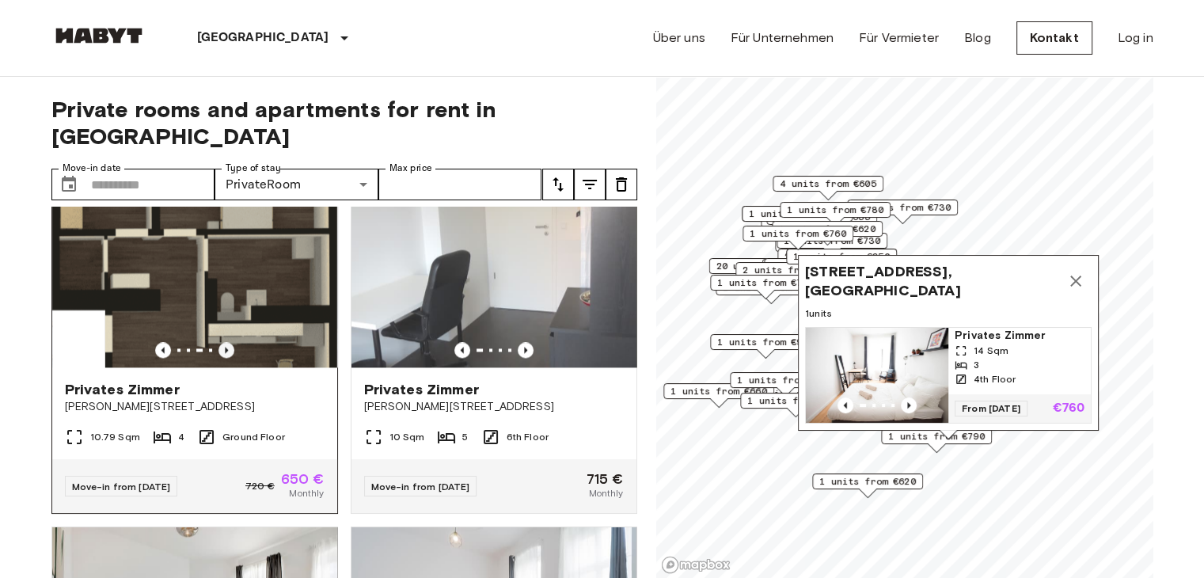
scroll to position [2137, 0]
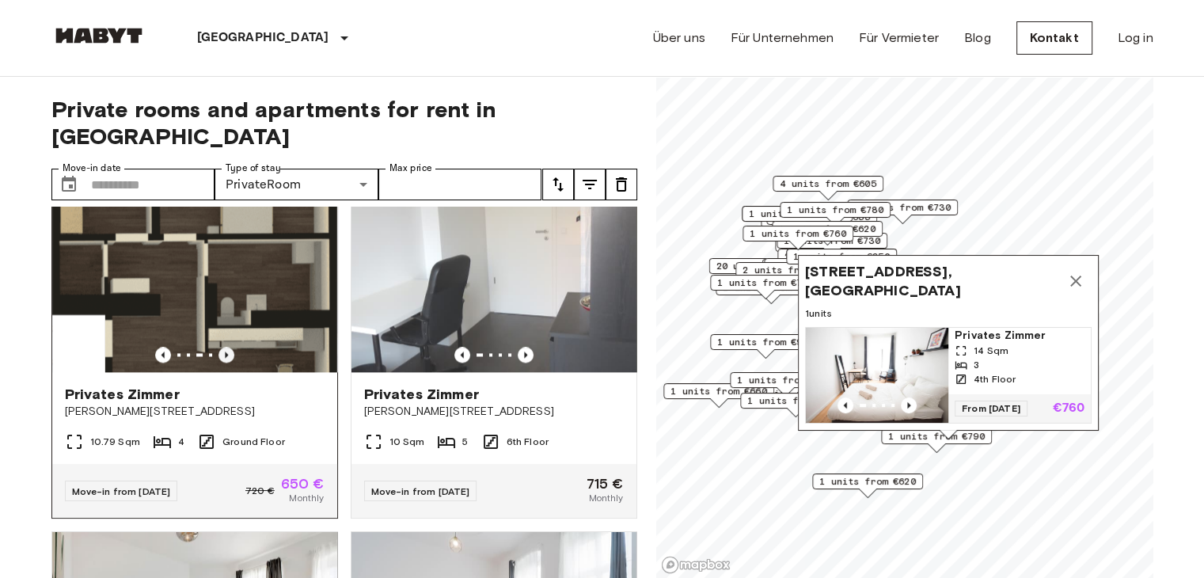
click at [220, 362] on icon "Previous image" at bounding box center [226, 355] width 16 height 16
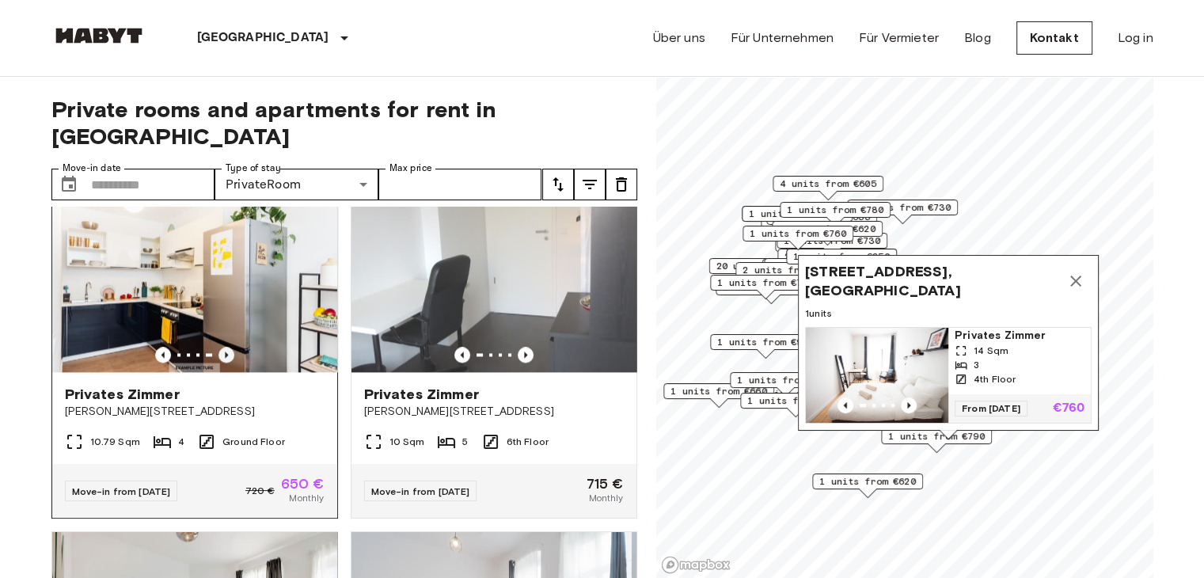
click at [221, 362] on icon "Previous image" at bounding box center [226, 355] width 16 height 16
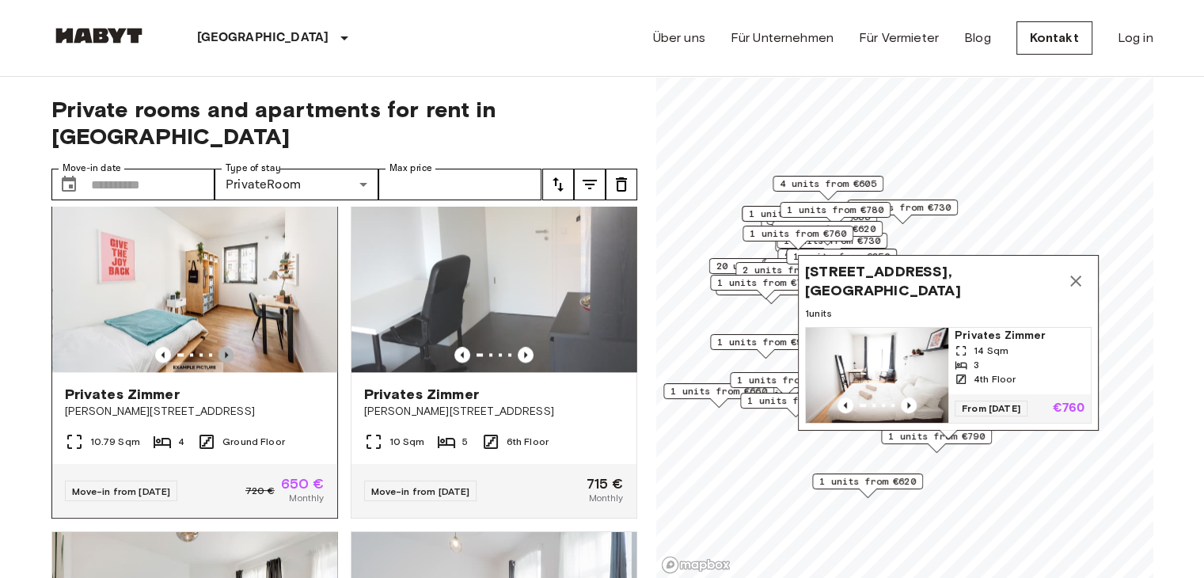
click at [221, 362] on icon "Previous image" at bounding box center [226, 355] width 16 height 16
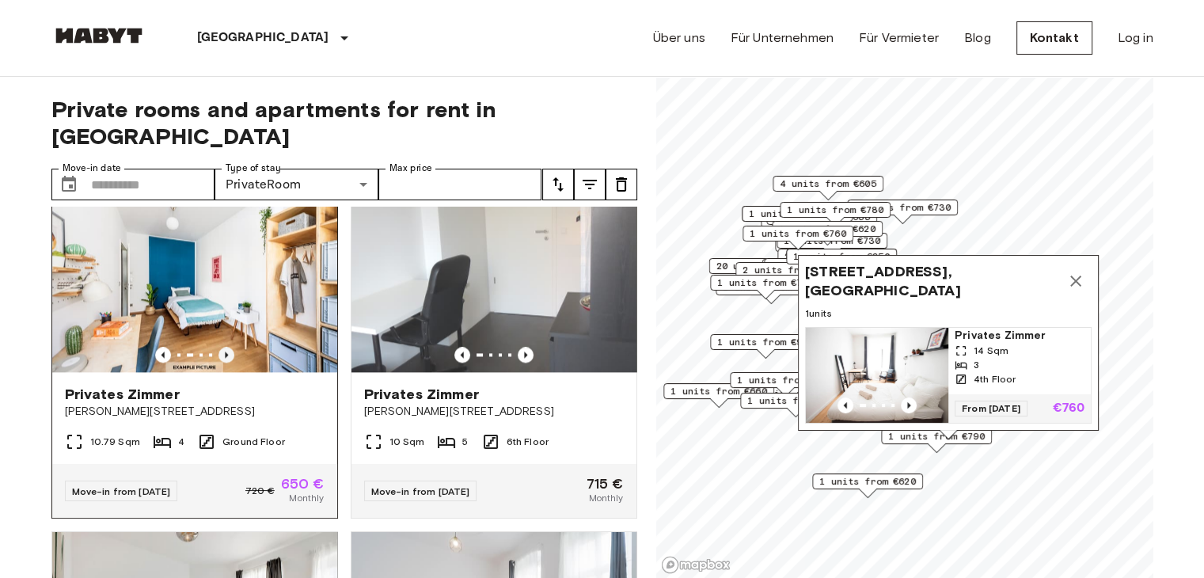
click at [221, 362] on icon "Previous image" at bounding box center [226, 355] width 16 height 16
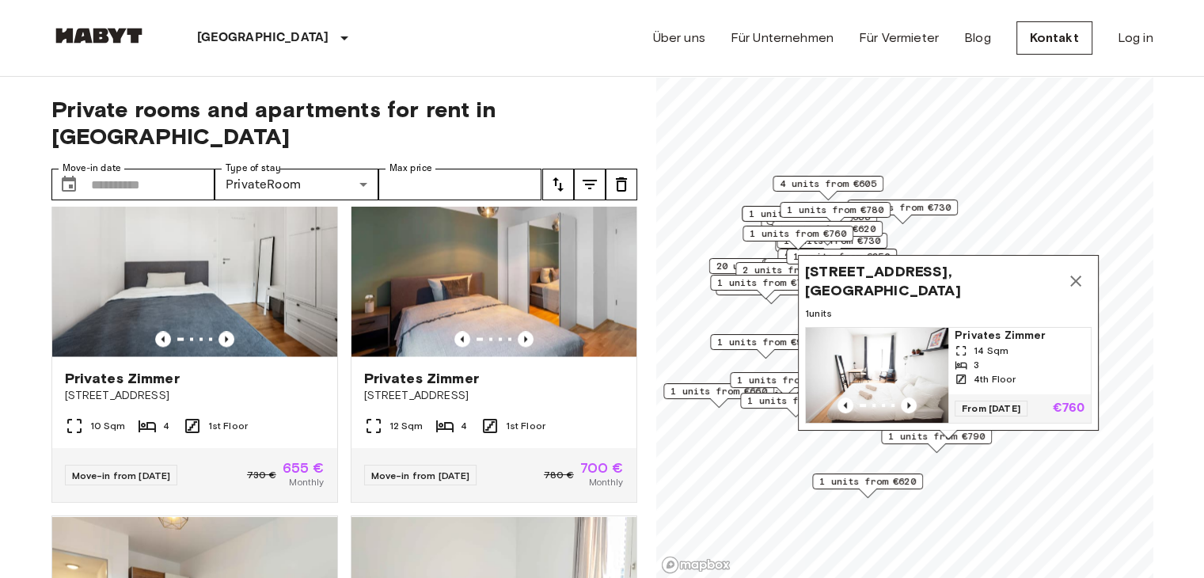
scroll to position [2849, 0]
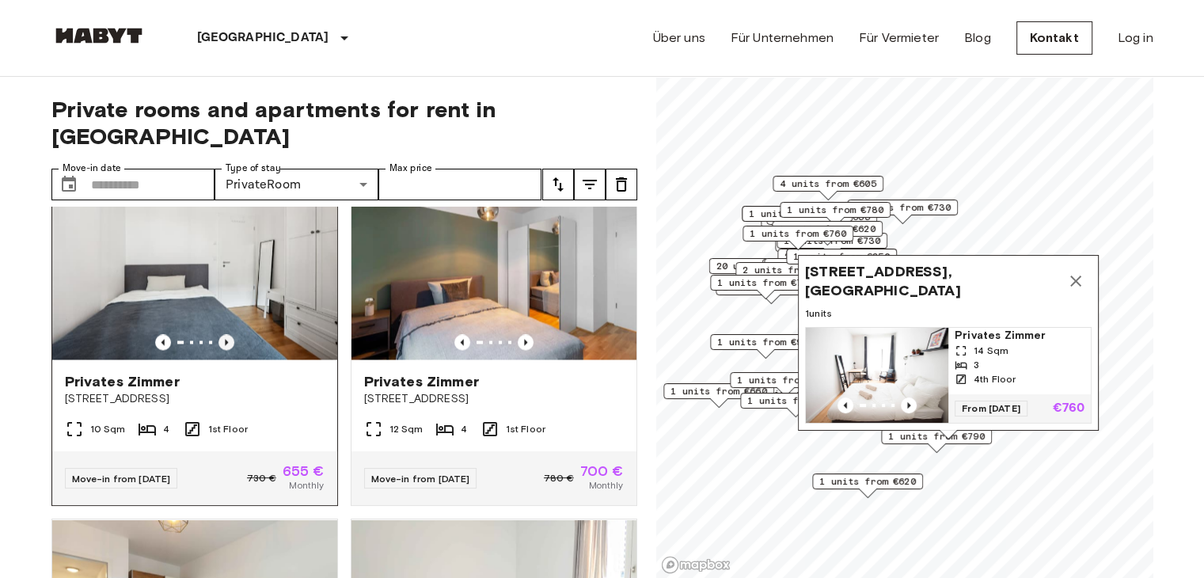
click at [219, 350] on icon "Previous image" at bounding box center [226, 342] width 16 height 16
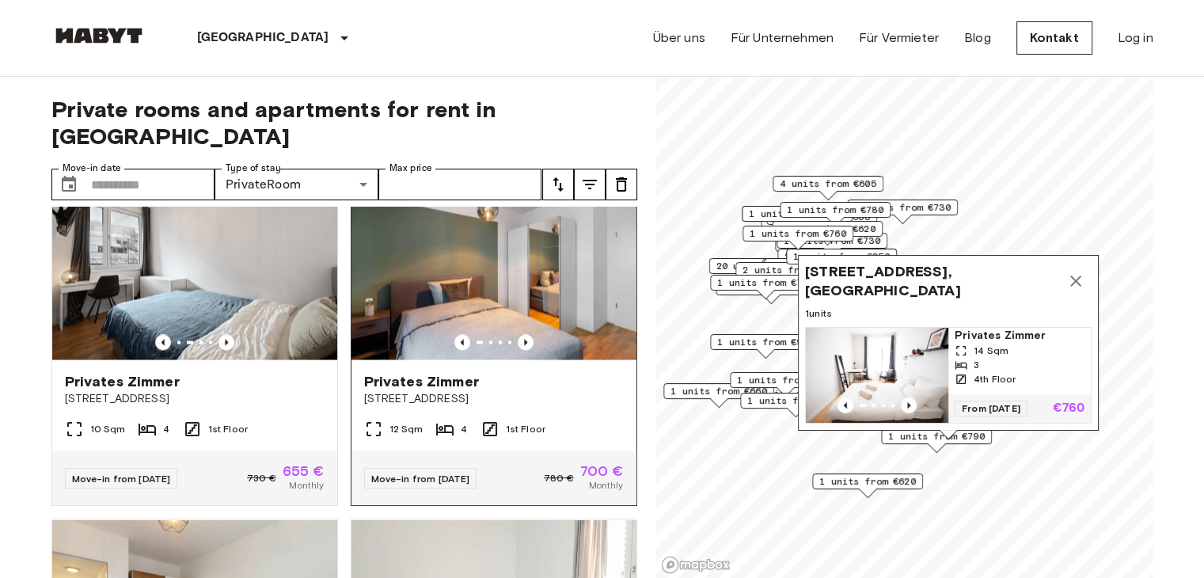
click at [524, 350] on div at bounding box center [493, 342] width 285 height 16
click at [525, 350] on div at bounding box center [493, 342] width 285 height 16
click at [518, 350] on icon "Previous image" at bounding box center [526, 342] width 16 height 16
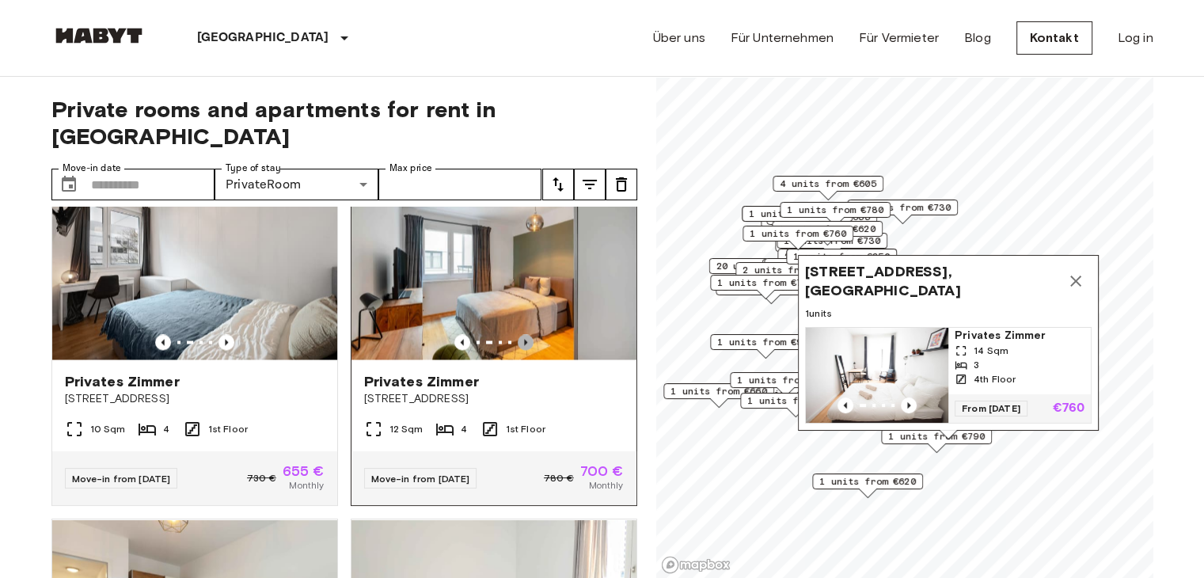
click at [518, 350] on icon "Previous image" at bounding box center [526, 342] width 16 height 16
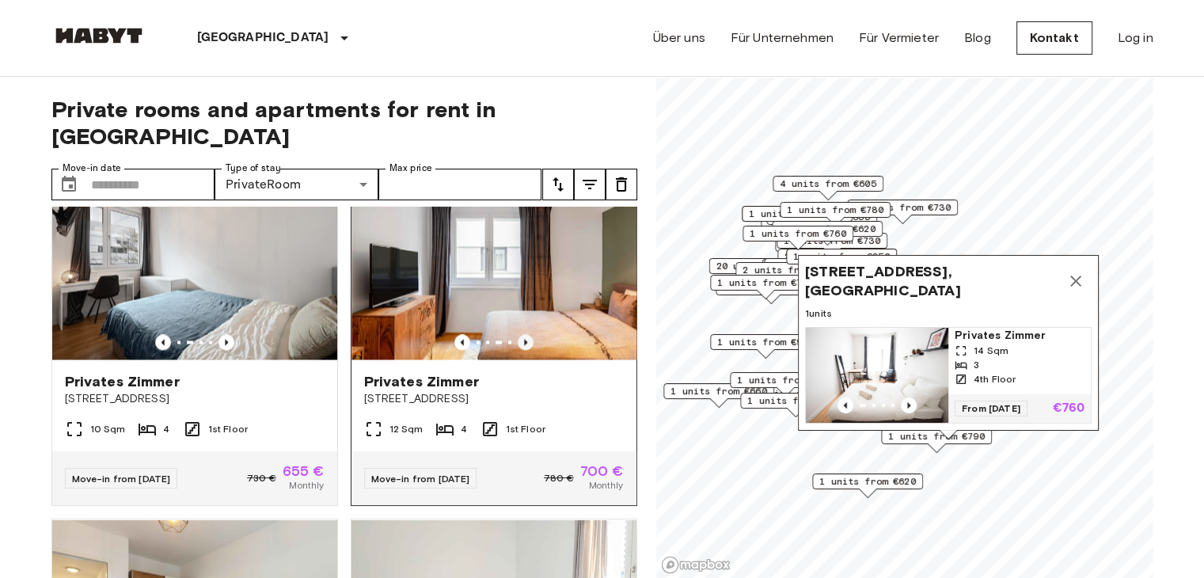
click at [518, 350] on icon "Previous image" at bounding box center [526, 342] width 16 height 16
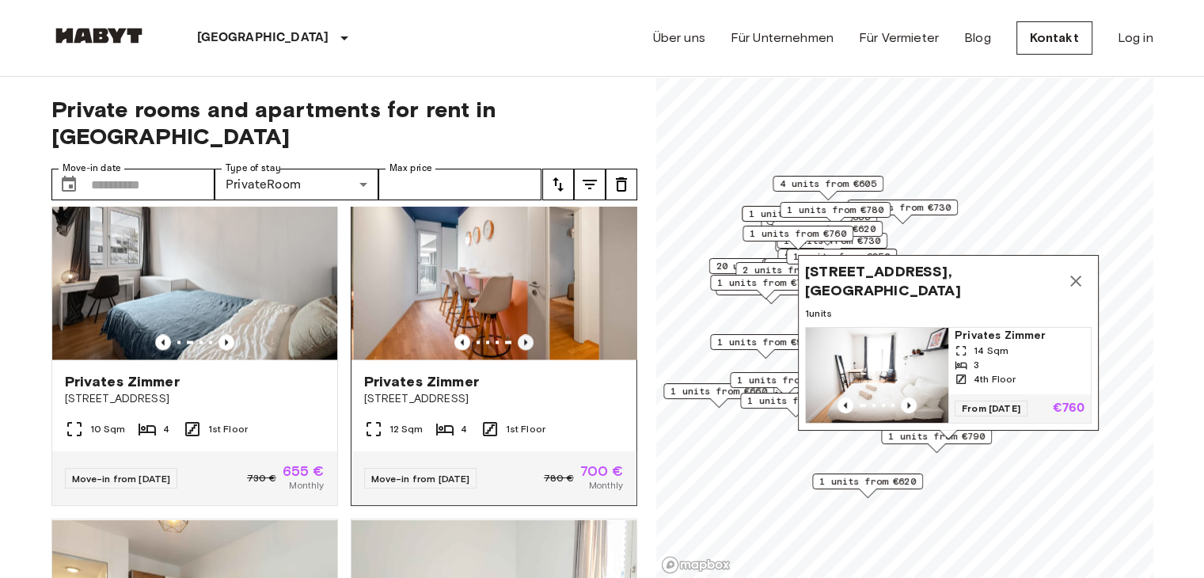
click at [518, 350] on icon "Previous image" at bounding box center [526, 342] width 16 height 16
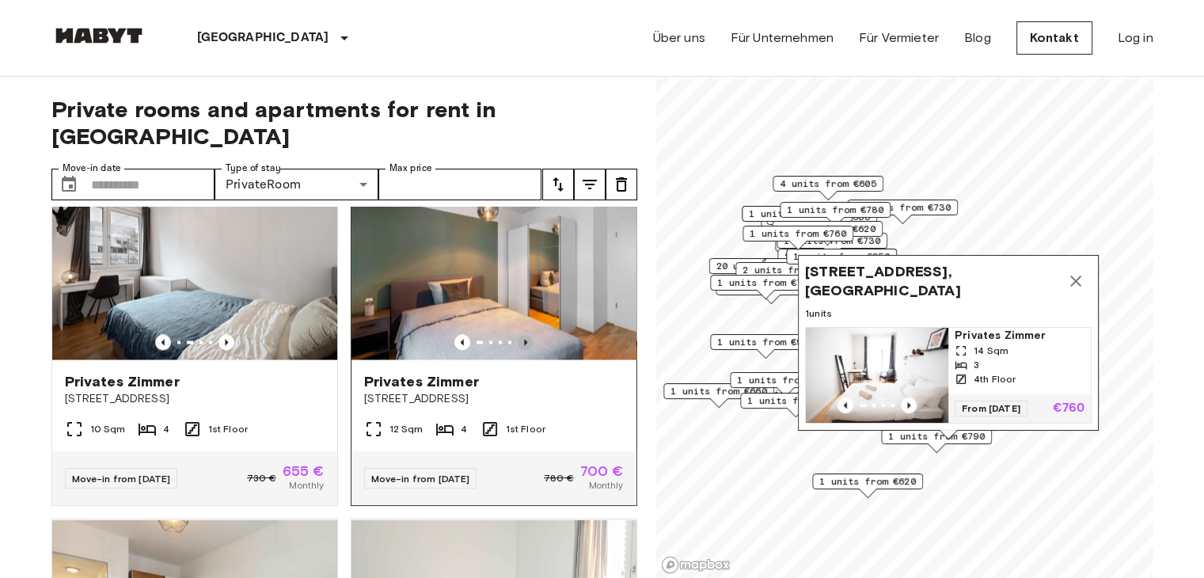
click at [518, 350] on icon "Previous image" at bounding box center [526, 342] width 16 height 16
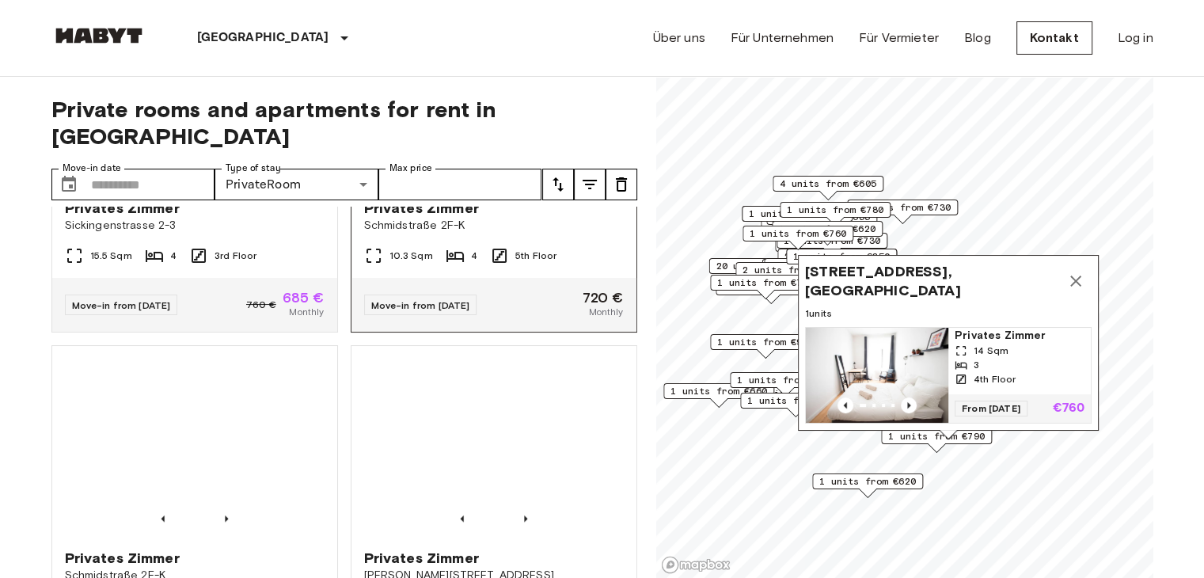
scroll to position [7590, 0]
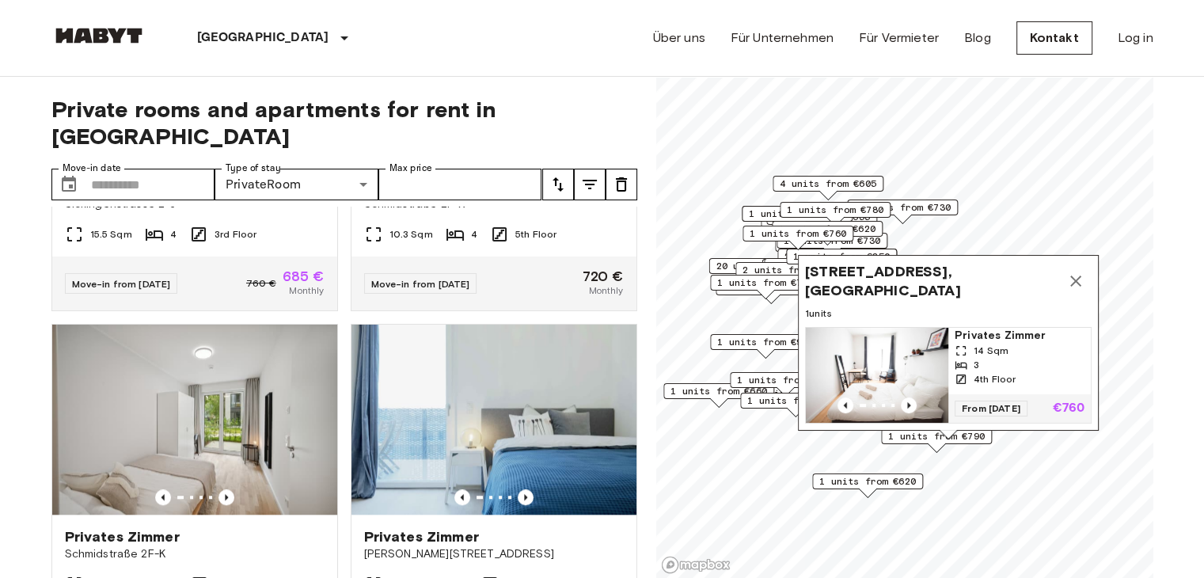
click at [1078, 271] on icon "Map marker" at bounding box center [1075, 280] width 19 height 19
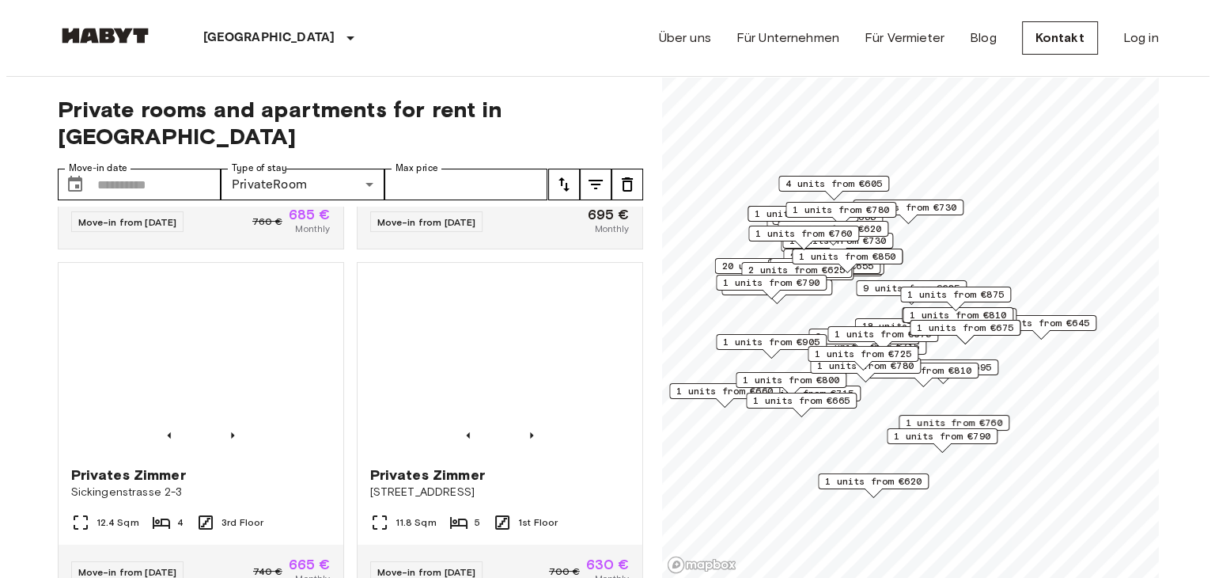
scroll to position [5216, 0]
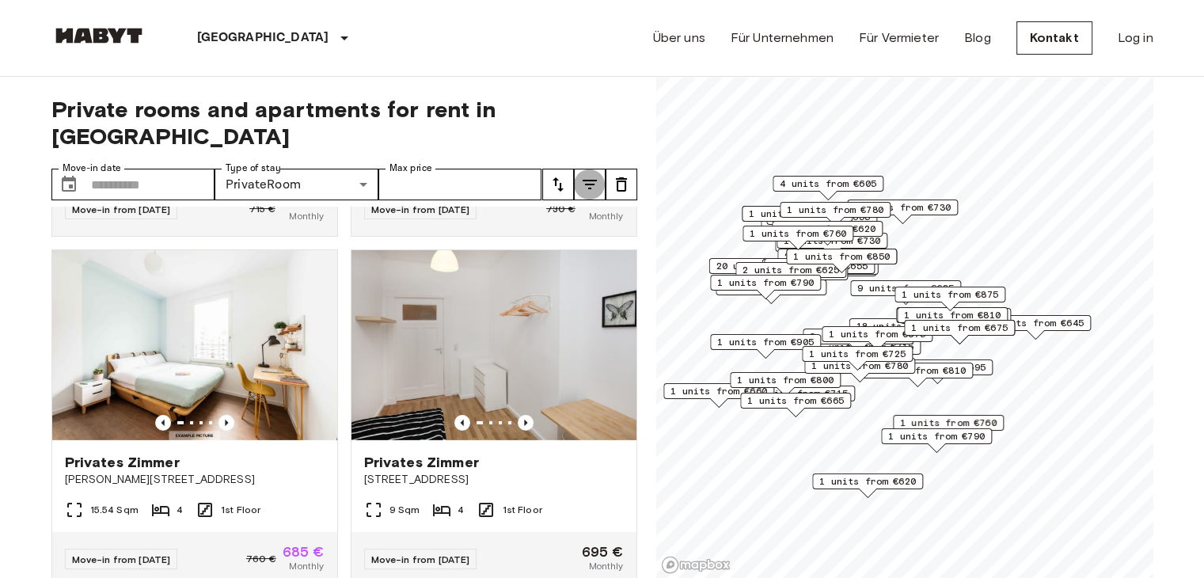
click at [586, 175] on icon "tune" at bounding box center [589, 184] width 19 height 19
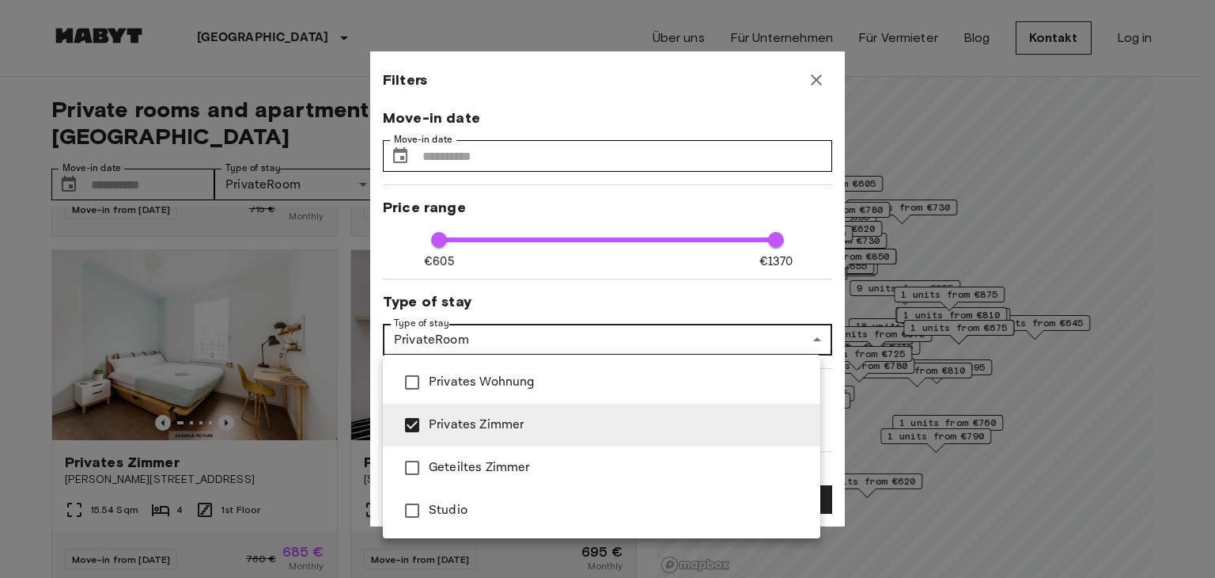
click at [609, 425] on span "Privates Zimmer" at bounding box center [618, 424] width 379 height 19
type input "****"
type input "**"
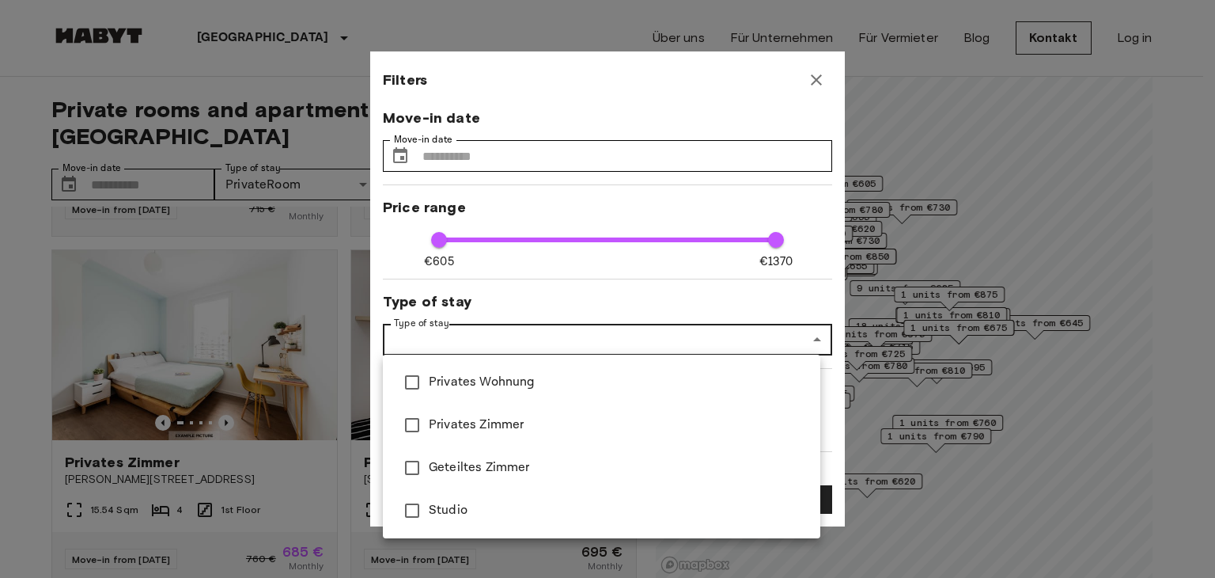
click at [706, 328] on div at bounding box center [607, 289] width 1215 height 578
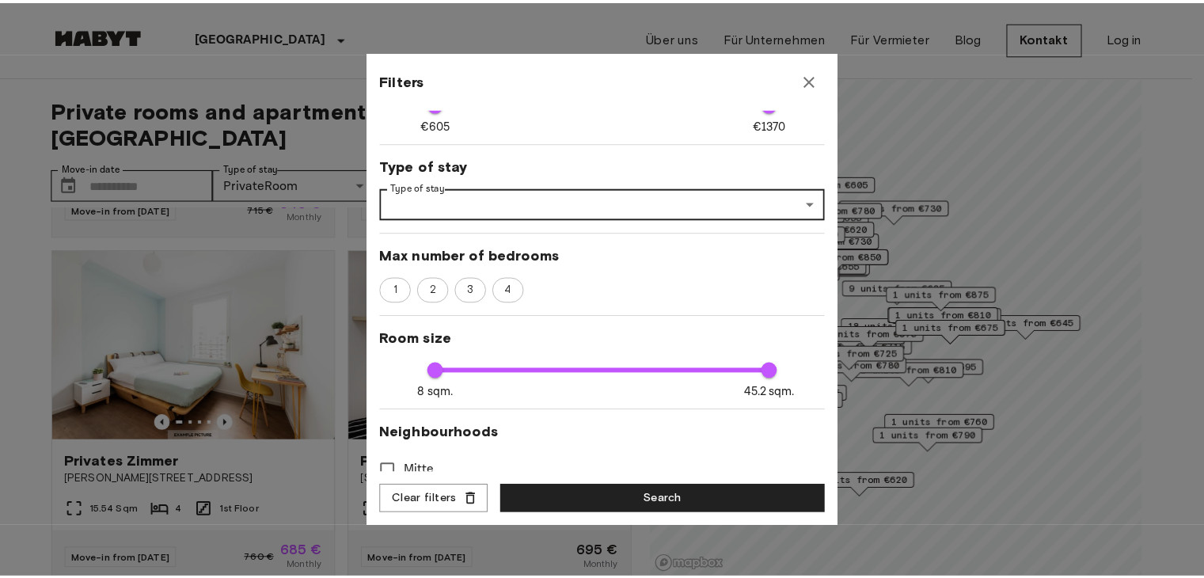
scroll to position [0, 0]
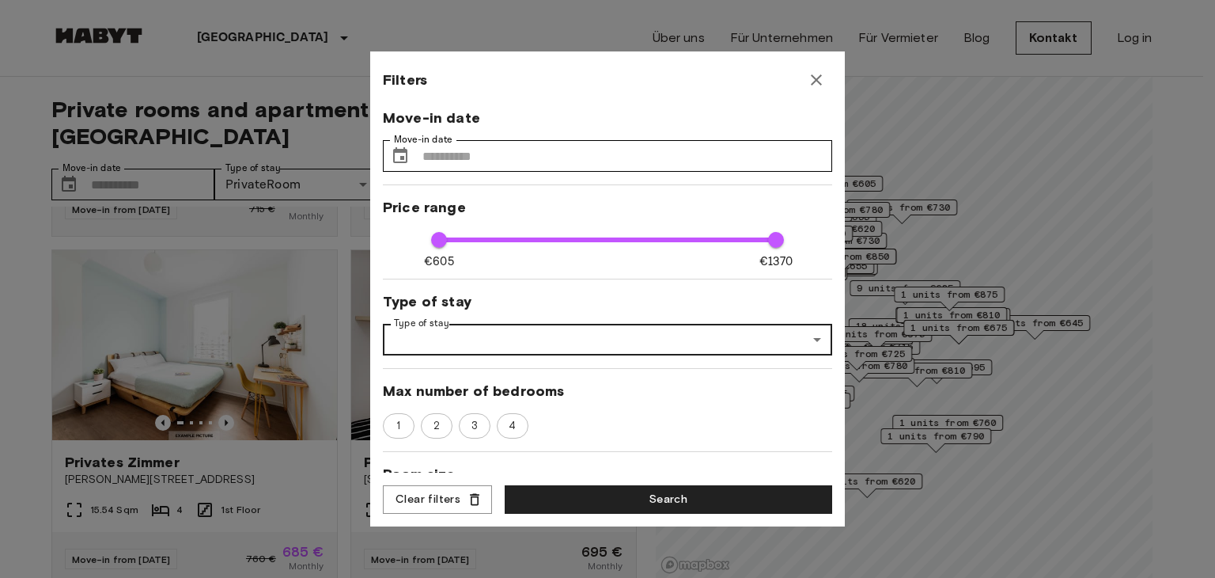
click at [810, 74] on icon "button" at bounding box center [816, 79] width 19 height 19
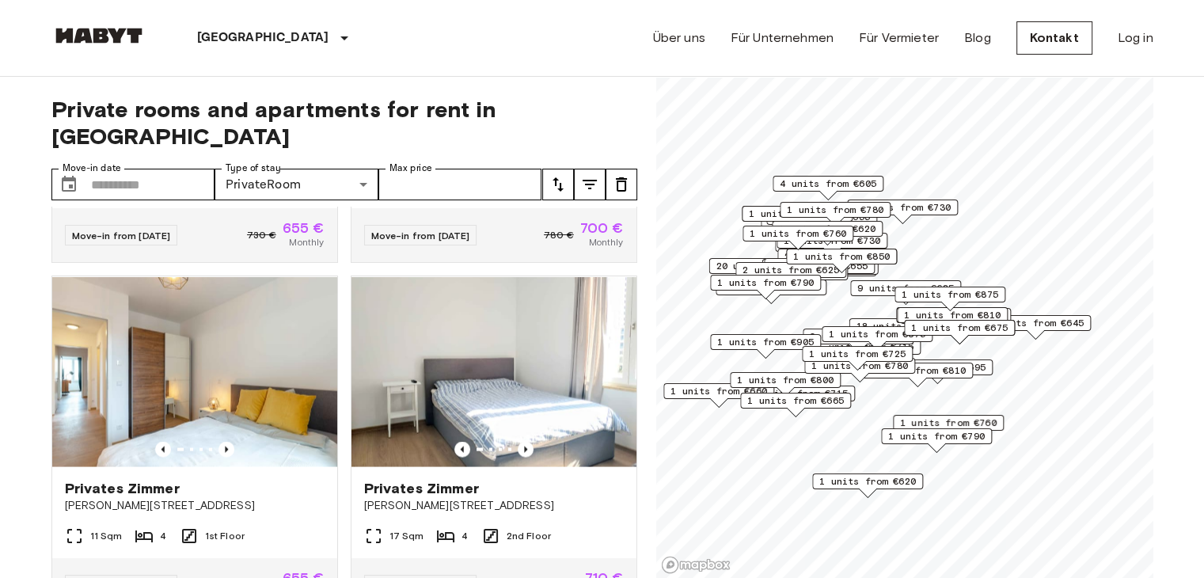
scroll to position [3165, 0]
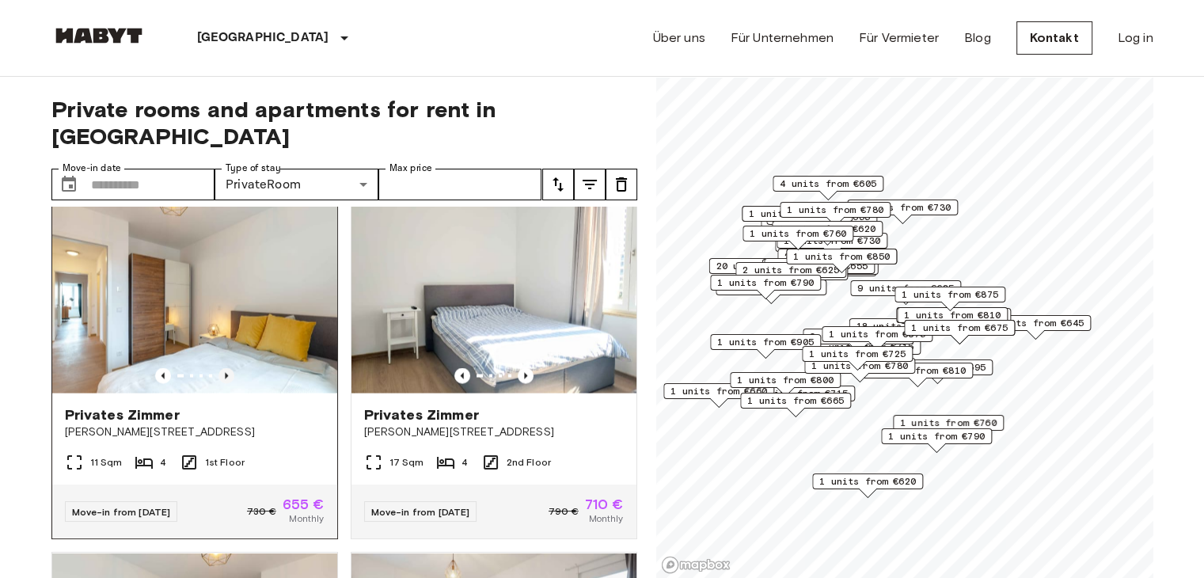
click at [222, 383] on icon "Previous image" at bounding box center [226, 375] width 16 height 16
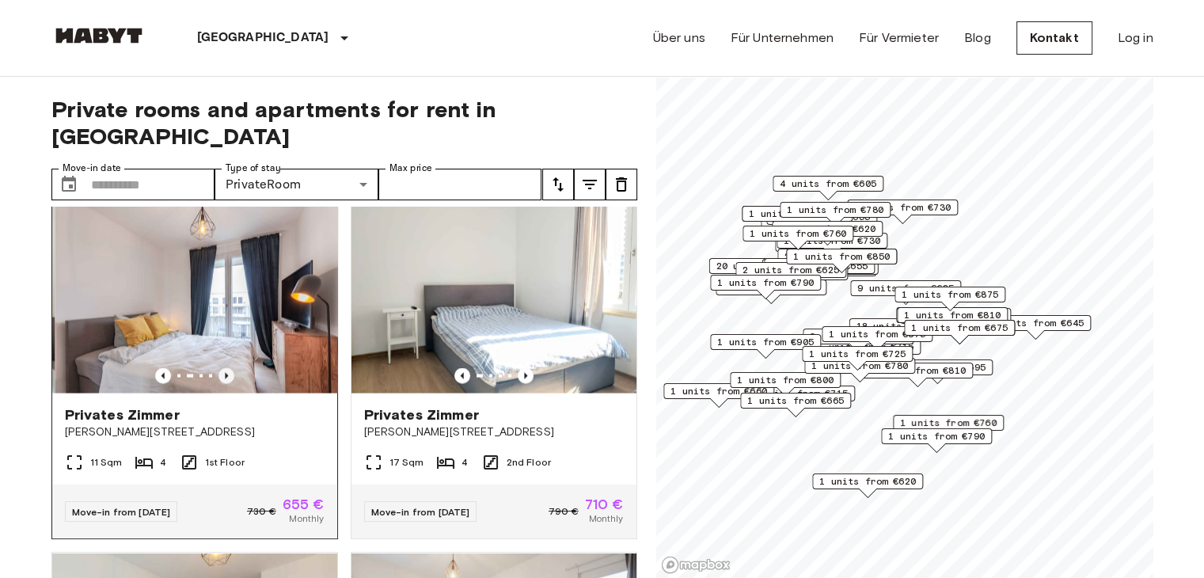
click at [222, 383] on icon "Previous image" at bounding box center [226, 375] width 16 height 16
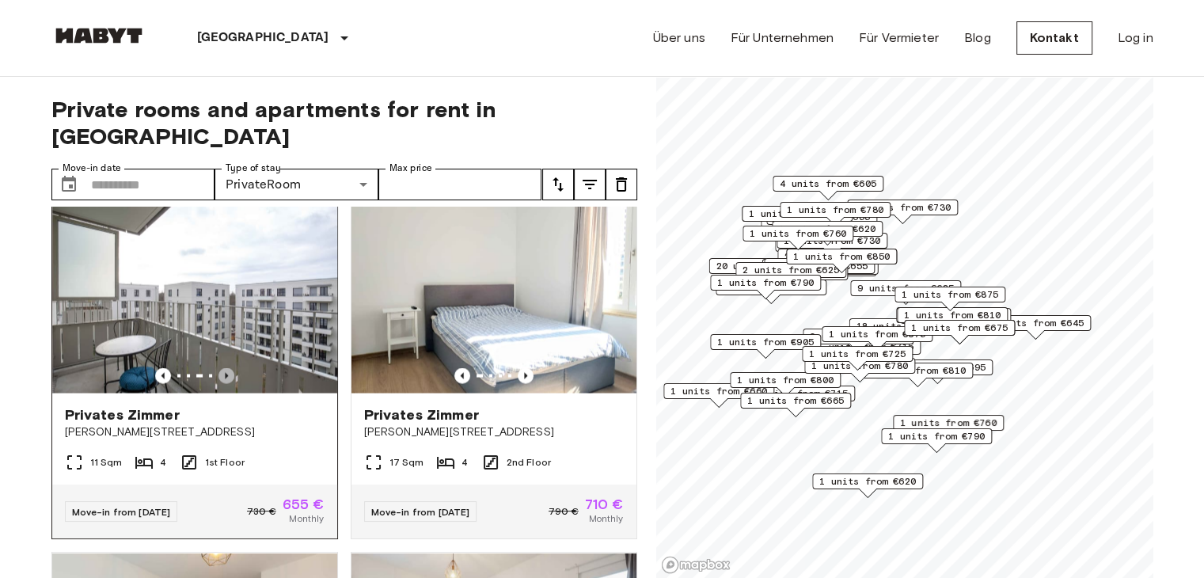
click at [222, 383] on icon "Previous image" at bounding box center [226, 375] width 16 height 16
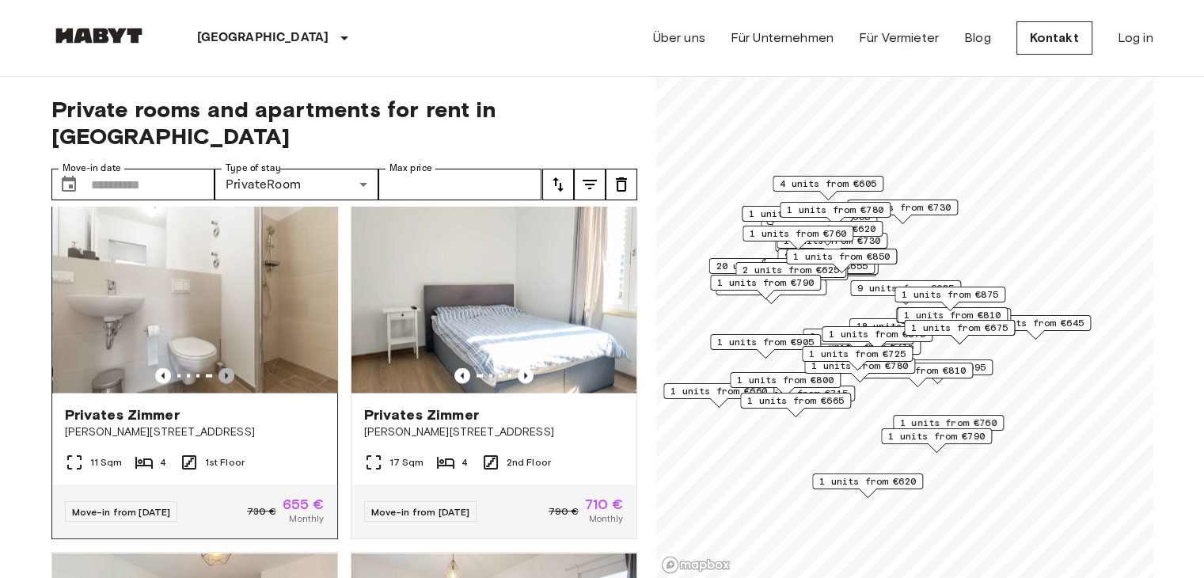
click at [222, 383] on icon "Previous image" at bounding box center [226, 375] width 16 height 16
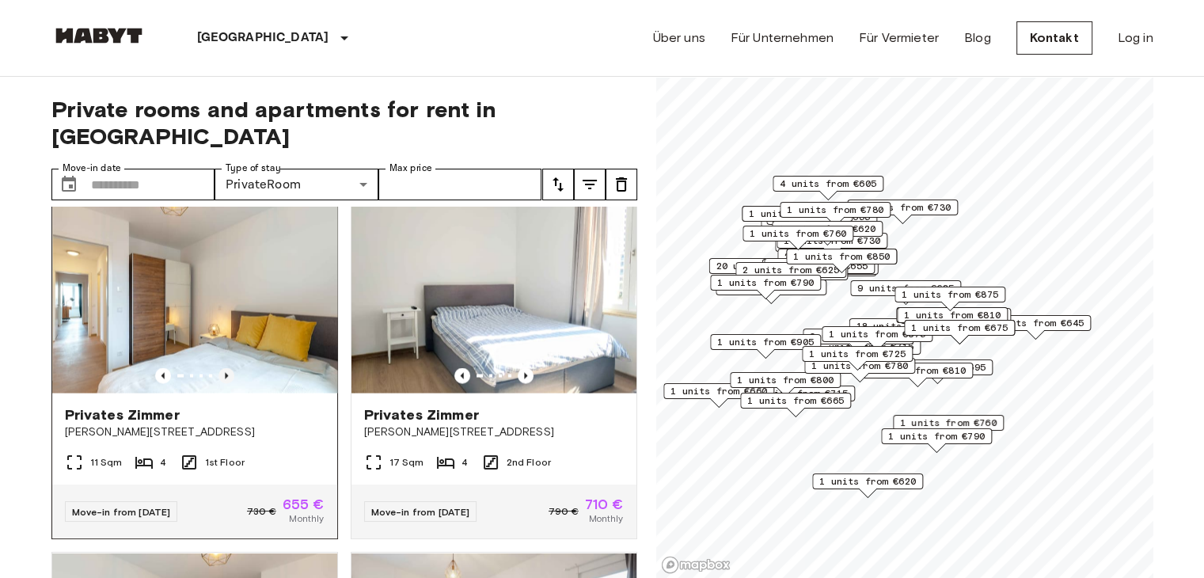
click at [222, 383] on icon "Previous image" at bounding box center [226, 375] width 16 height 16
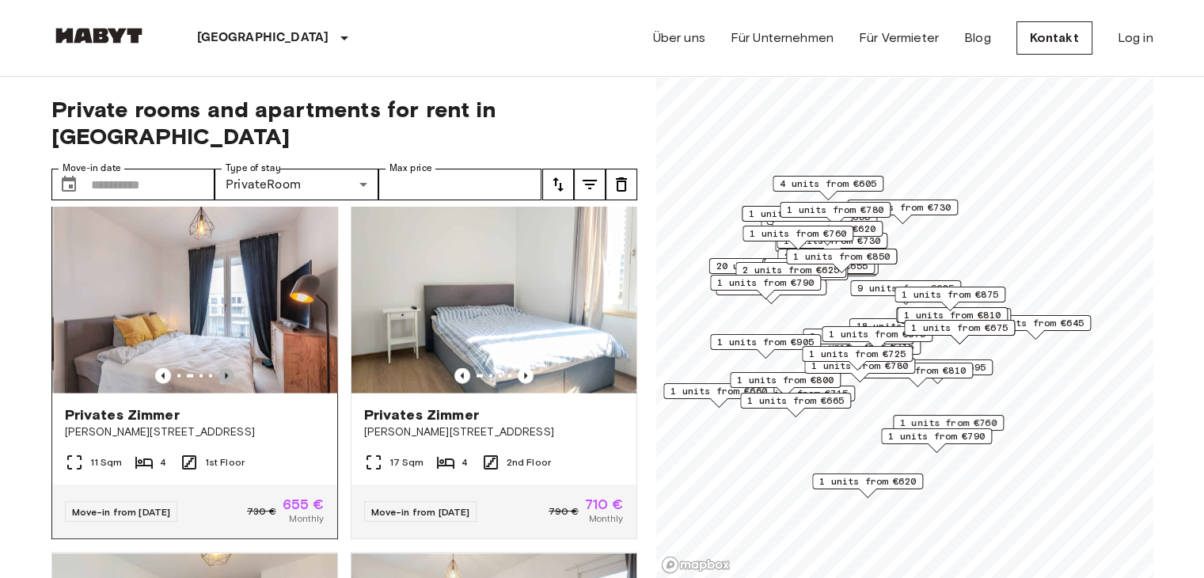
click at [222, 383] on icon "Previous image" at bounding box center [226, 375] width 16 height 16
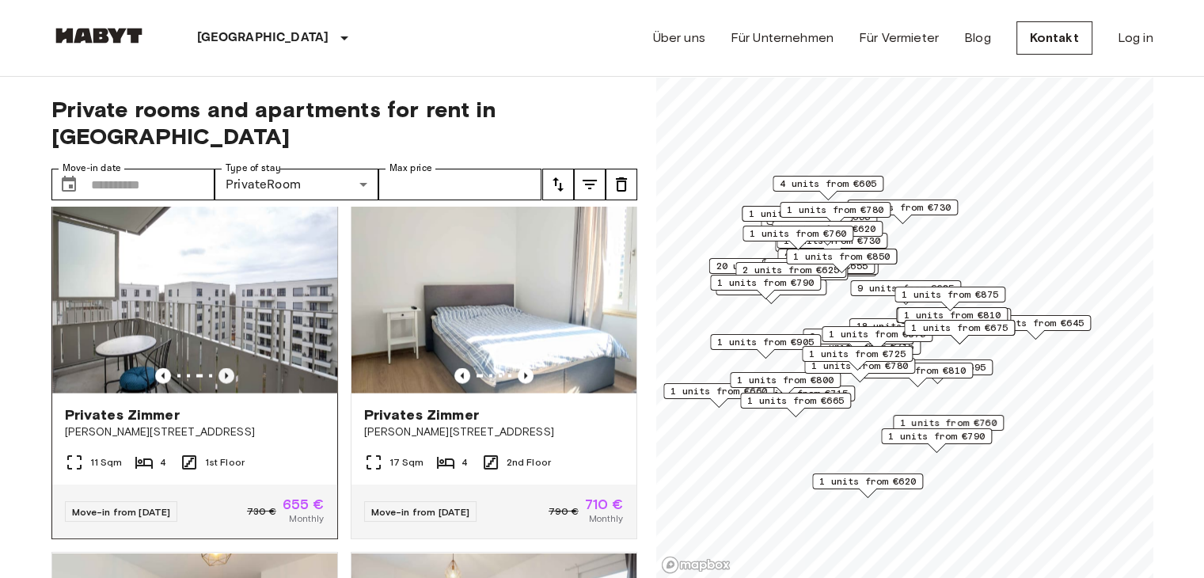
click at [222, 383] on icon "Previous image" at bounding box center [226, 375] width 16 height 16
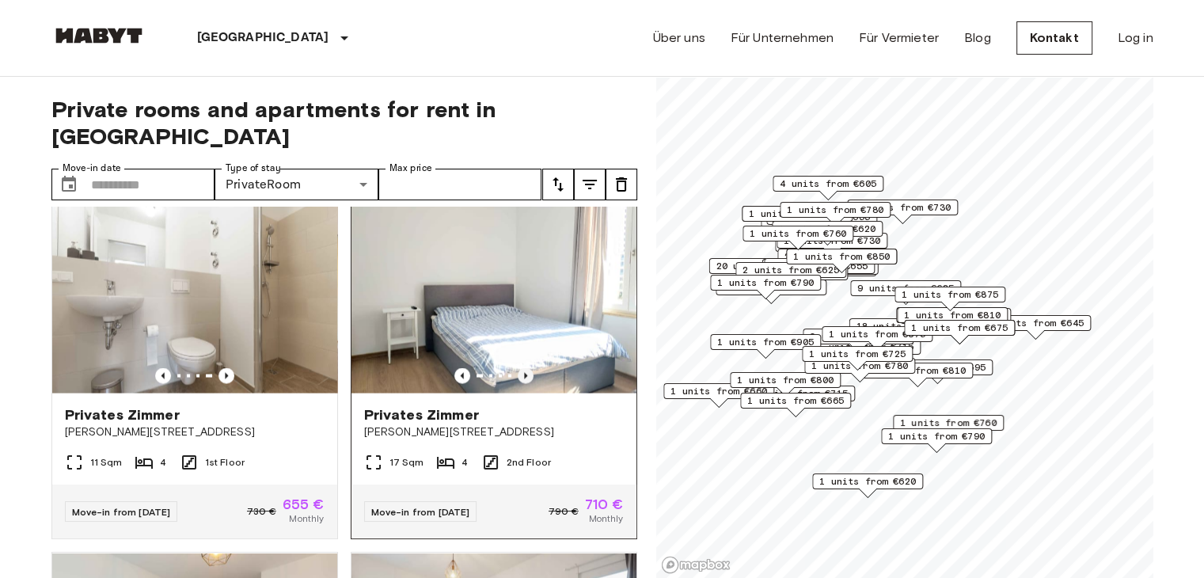
click at [518, 383] on icon "Previous image" at bounding box center [526, 375] width 16 height 16
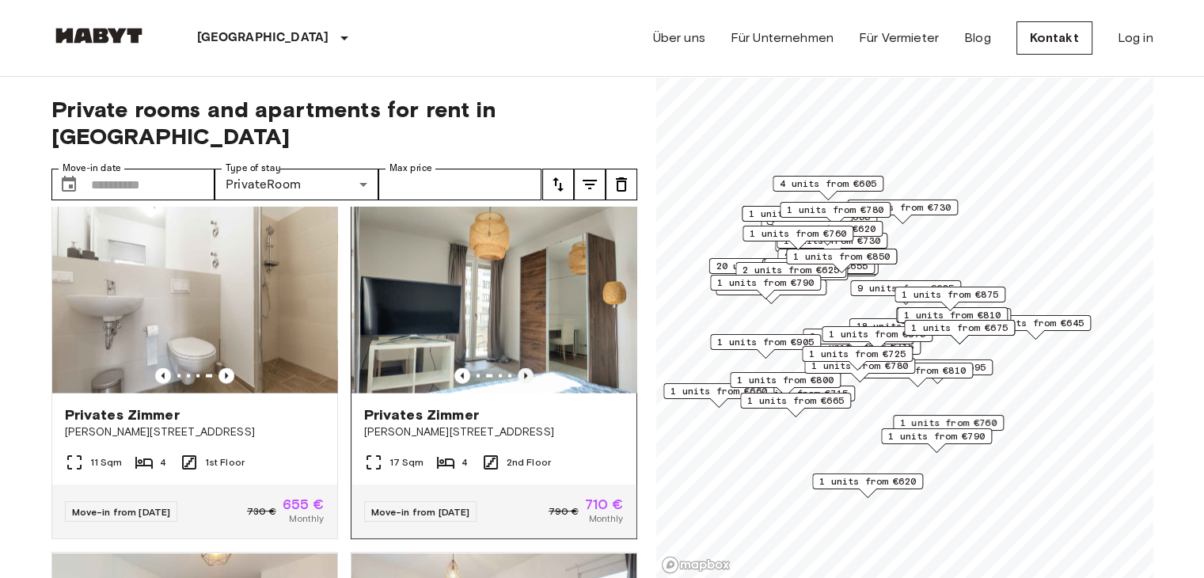
click at [518, 383] on icon "Previous image" at bounding box center [526, 375] width 16 height 16
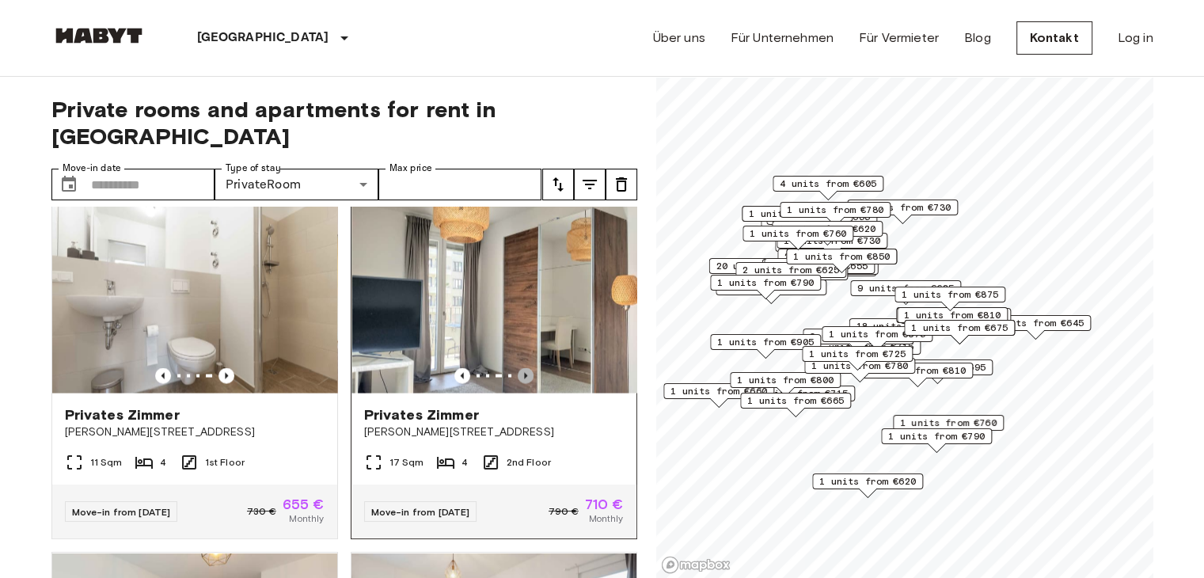
click at [518, 383] on icon "Previous image" at bounding box center [526, 375] width 16 height 16
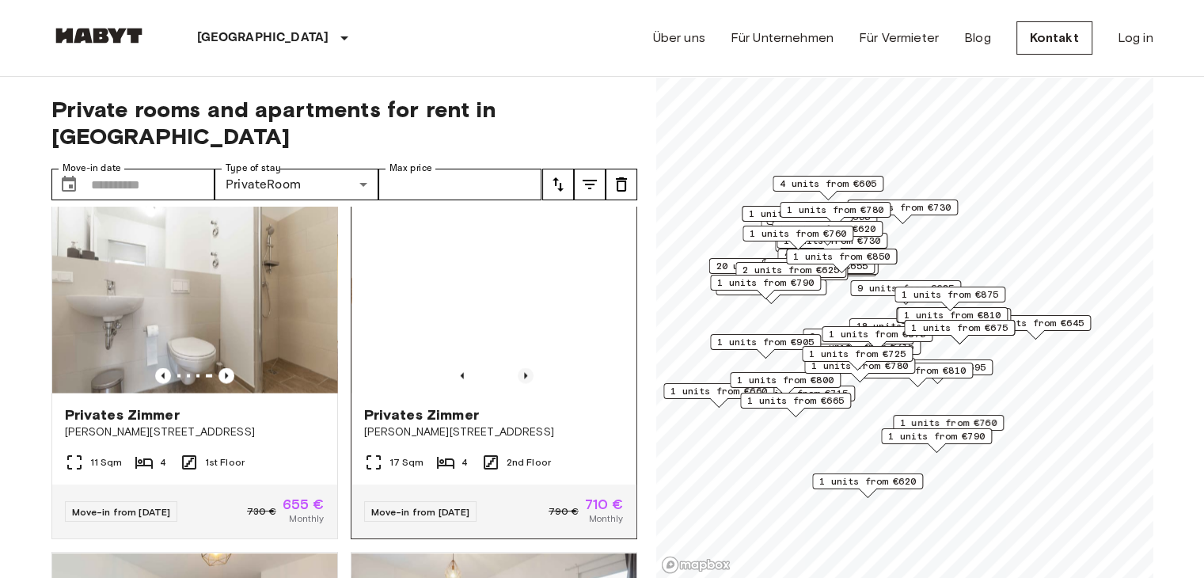
click at [518, 383] on icon "Previous image" at bounding box center [526, 375] width 16 height 16
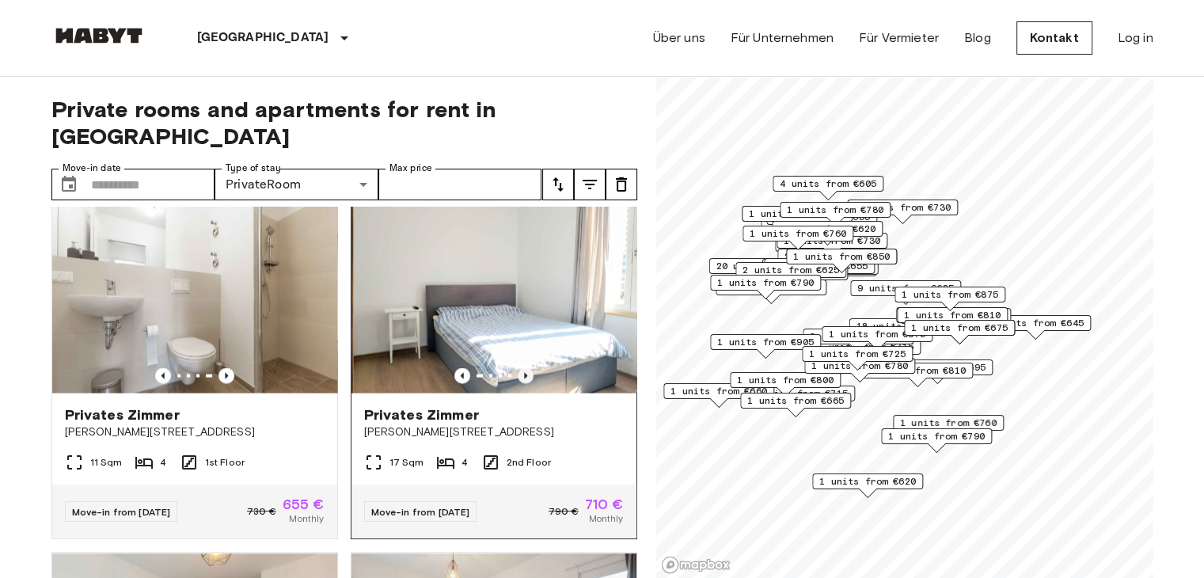
click at [518, 383] on icon "Previous image" at bounding box center [526, 375] width 16 height 16
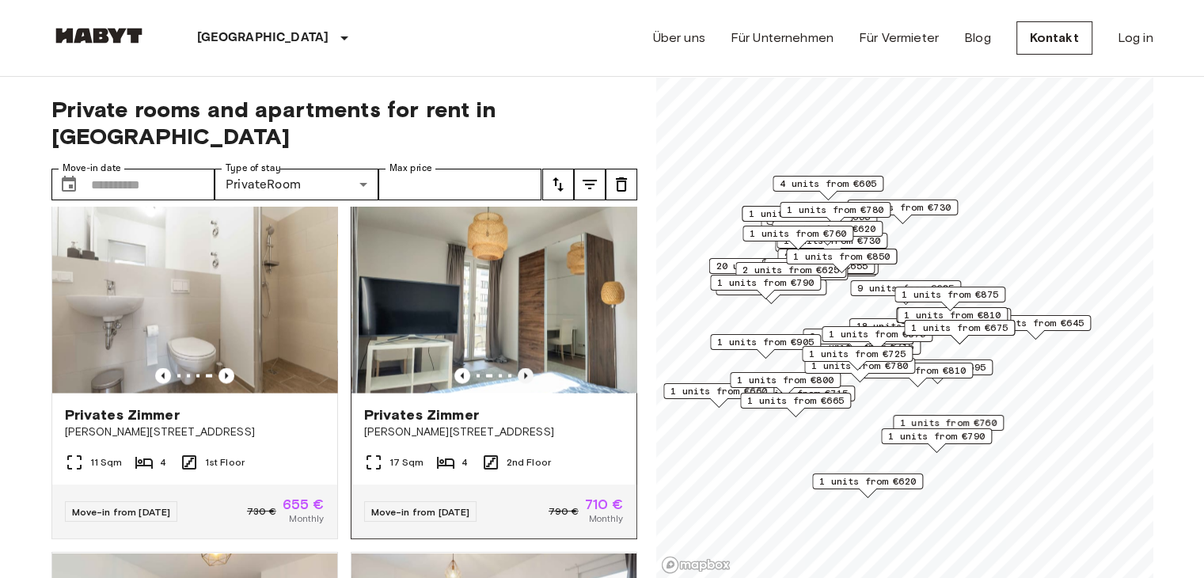
click at [518, 383] on icon "Previous image" at bounding box center [526, 375] width 16 height 16
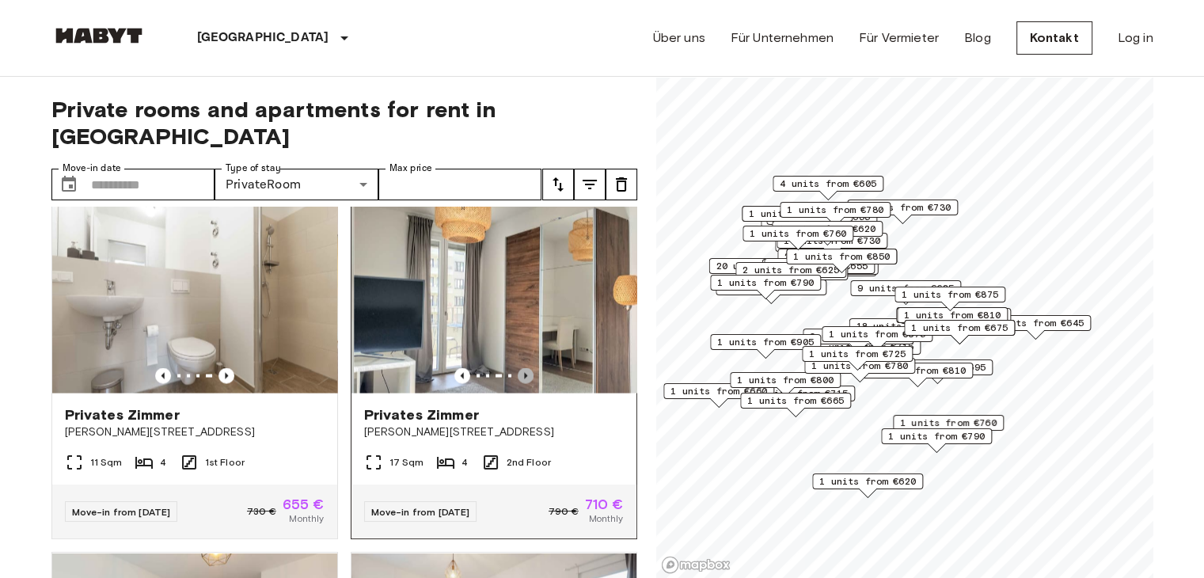
click at [518, 383] on icon "Previous image" at bounding box center [526, 375] width 16 height 16
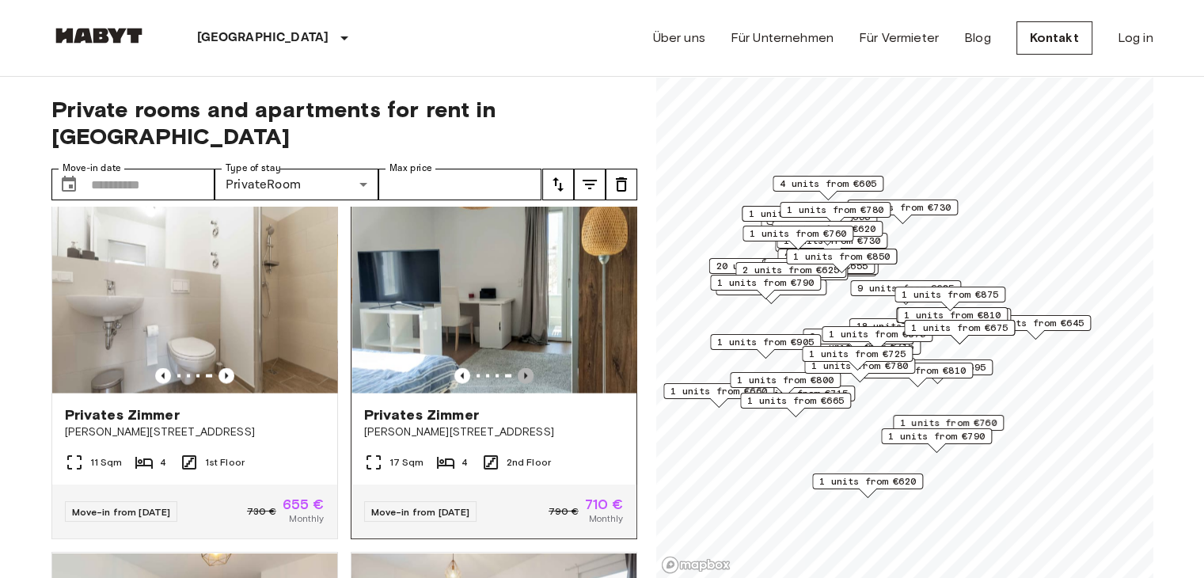
click at [518, 383] on icon "Previous image" at bounding box center [526, 375] width 16 height 16
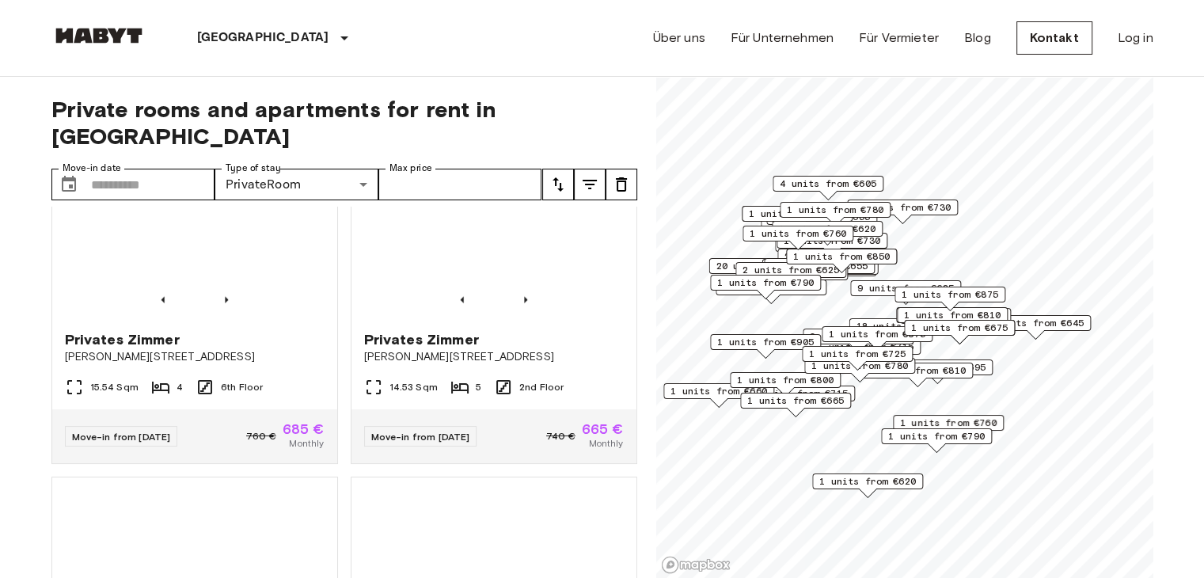
scroll to position [3957, 0]
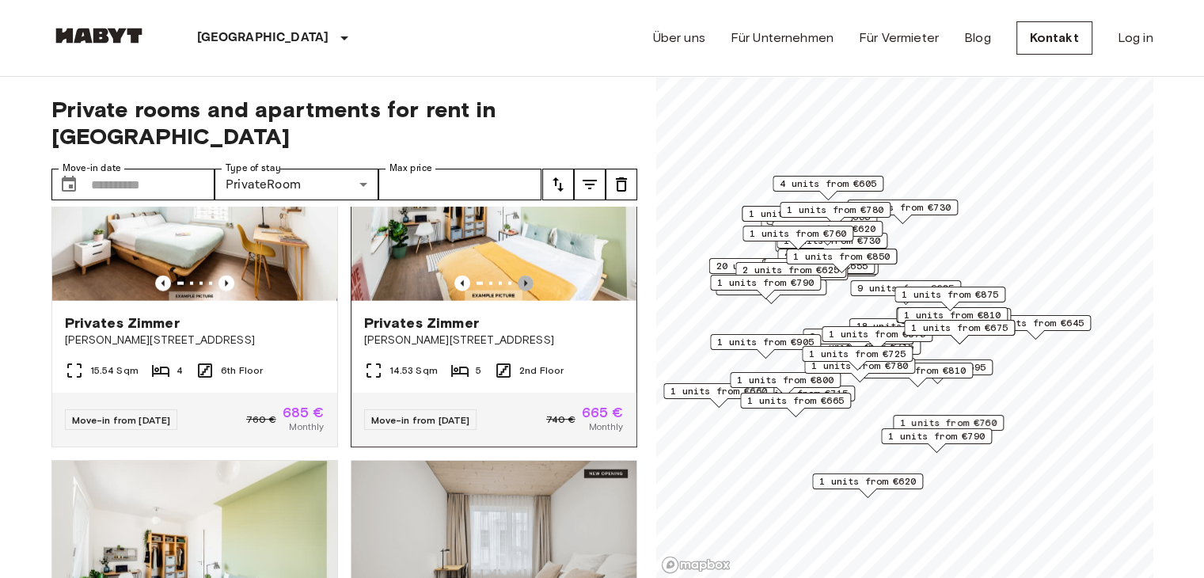
click at [518, 291] on icon "Previous image" at bounding box center [526, 283] width 16 height 16
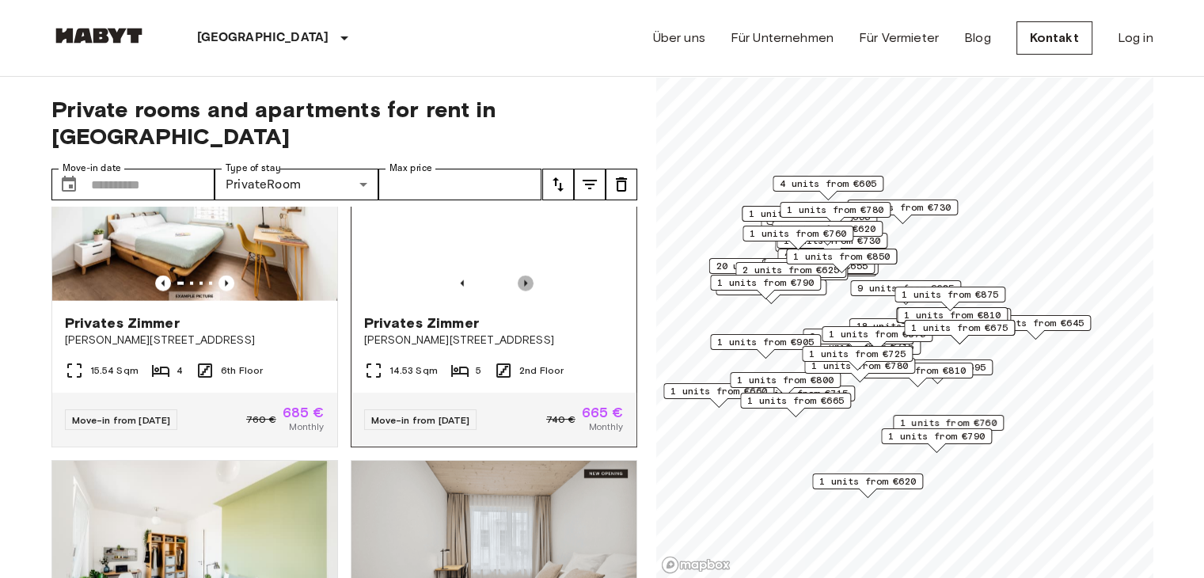
click at [518, 291] on icon "Previous image" at bounding box center [526, 283] width 16 height 16
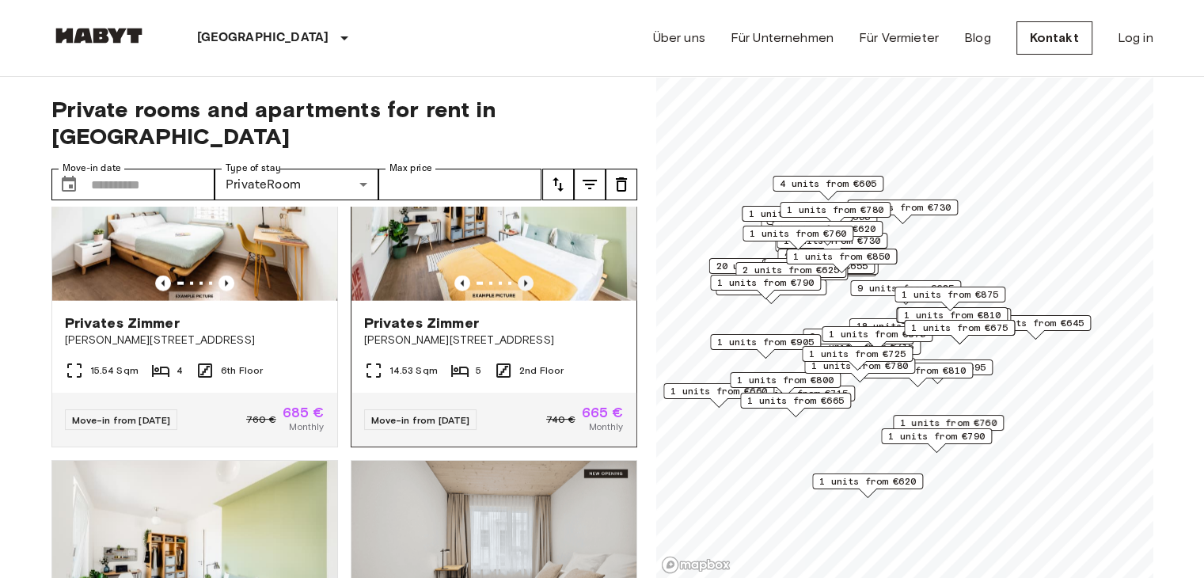
click at [518, 291] on icon "Previous image" at bounding box center [526, 283] width 16 height 16
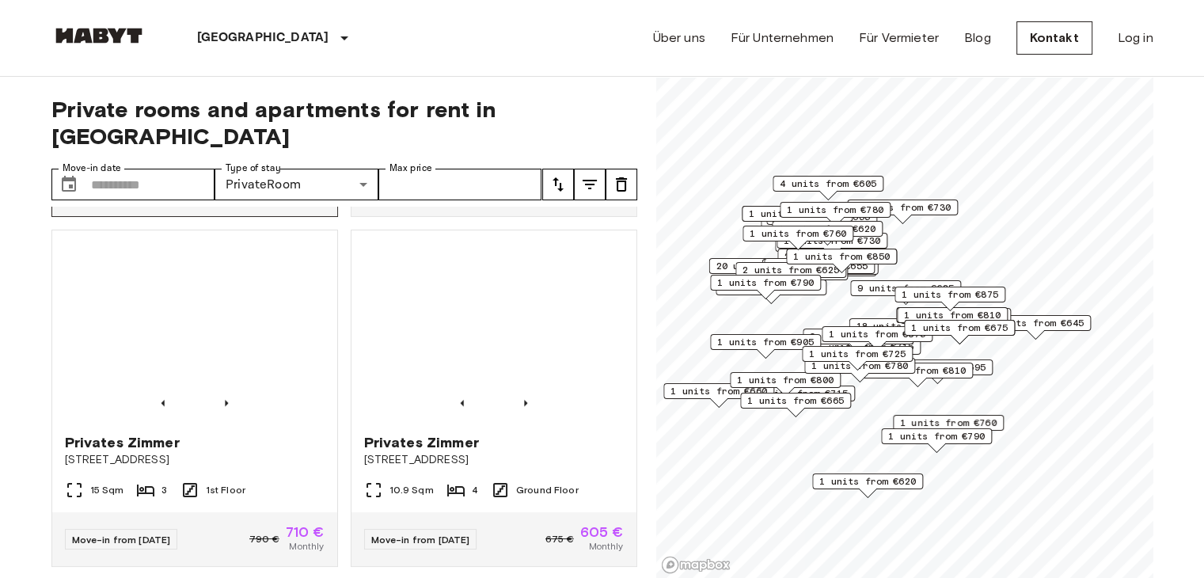
scroll to position [6964, 0]
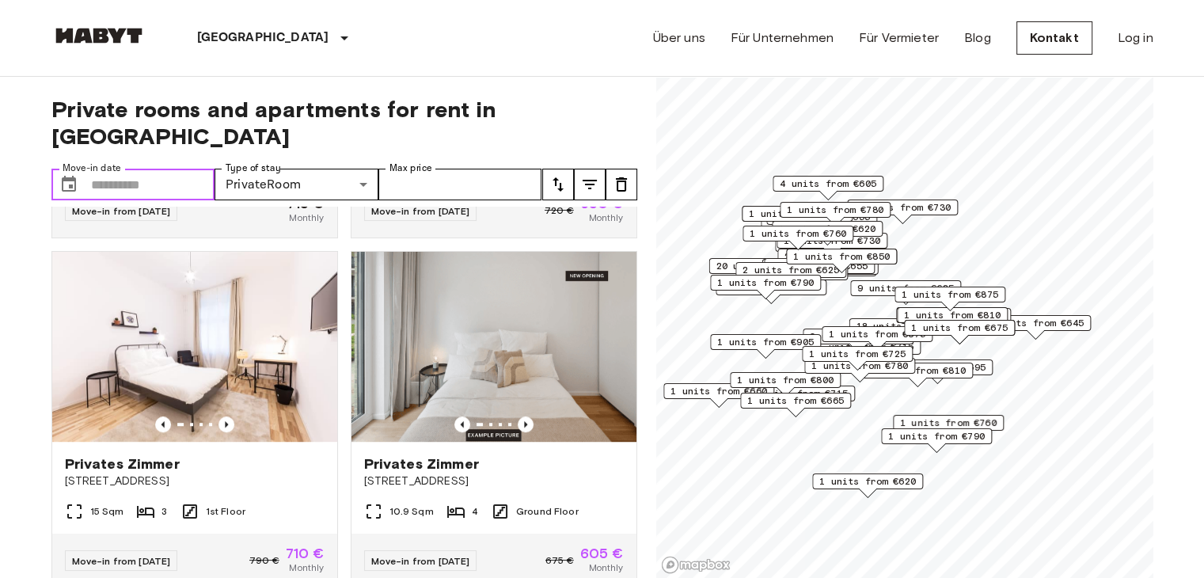
click at [136, 169] on input "Move-in date" at bounding box center [153, 185] width 124 height 32
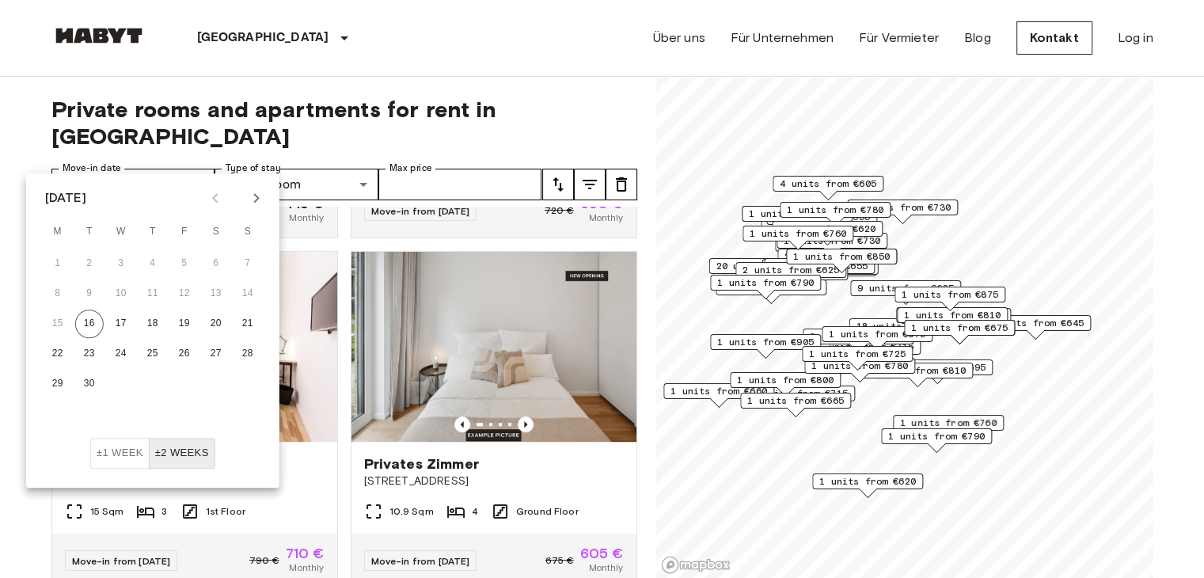
click at [255, 203] on icon "Next month" at bounding box center [256, 197] width 19 height 19
click at [123, 258] on button "1" at bounding box center [121, 263] width 28 height 28
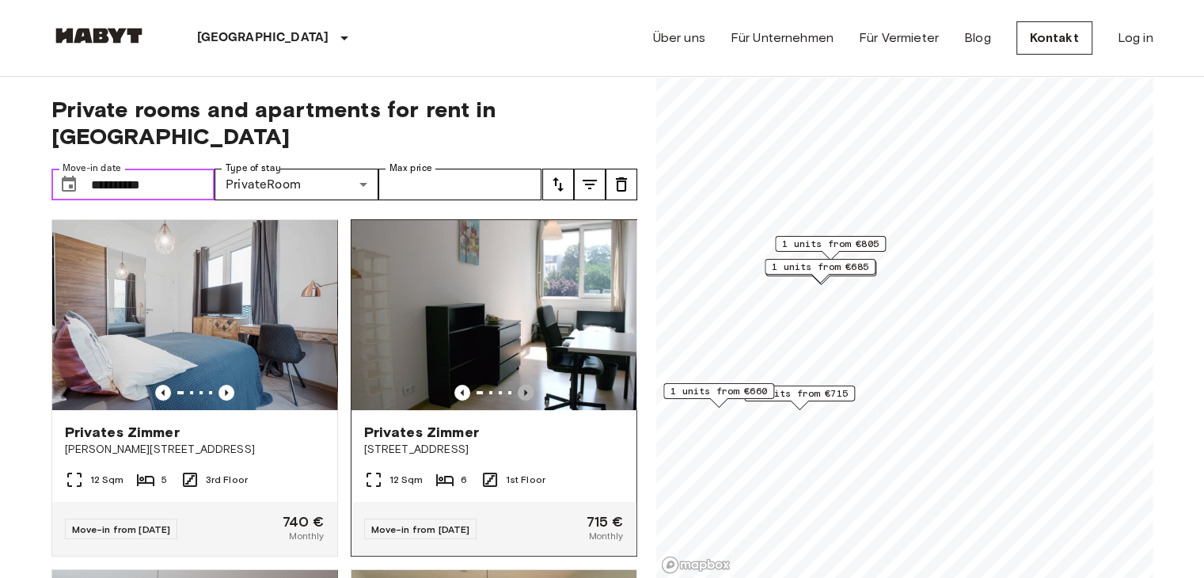
click at [518, 385] on icon "Previous image" at bounding box center [526, 393] width 16 height 16
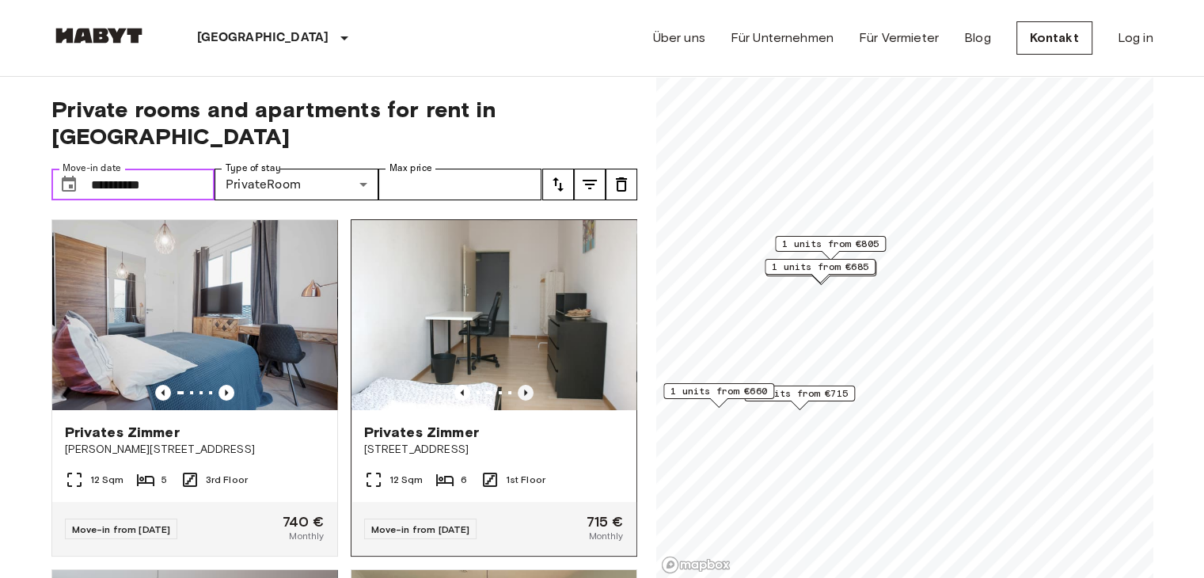
click at [518, 385] on icon "Previous image" at bounding box center [526, 393] width 16 height 16
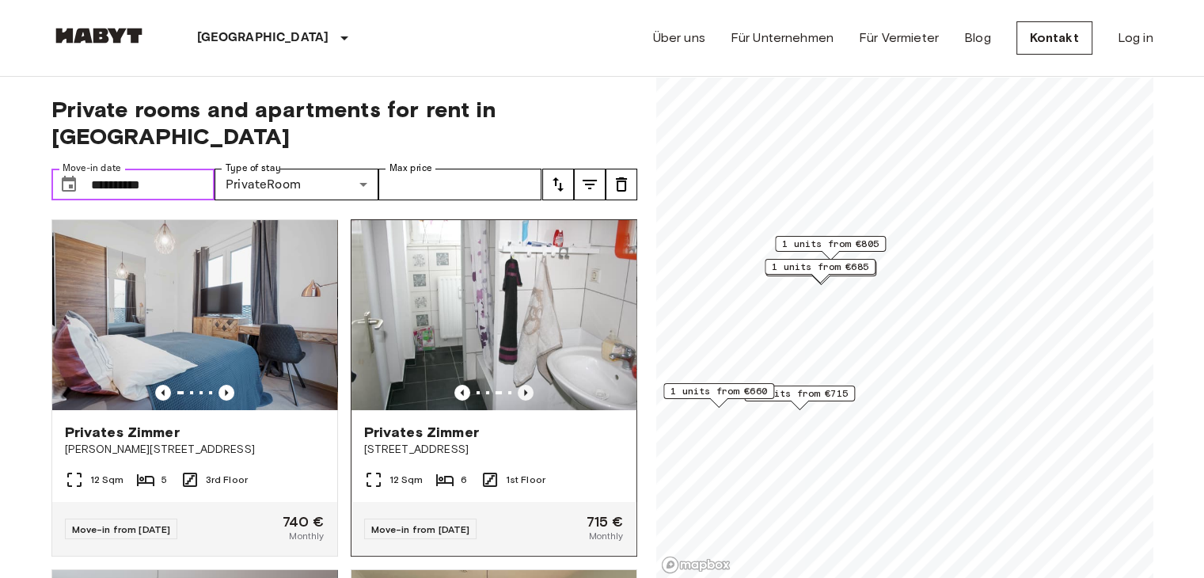
click at [518, 385] on icon "Previous image" at bounding box center [526, 393] width 16 height 16
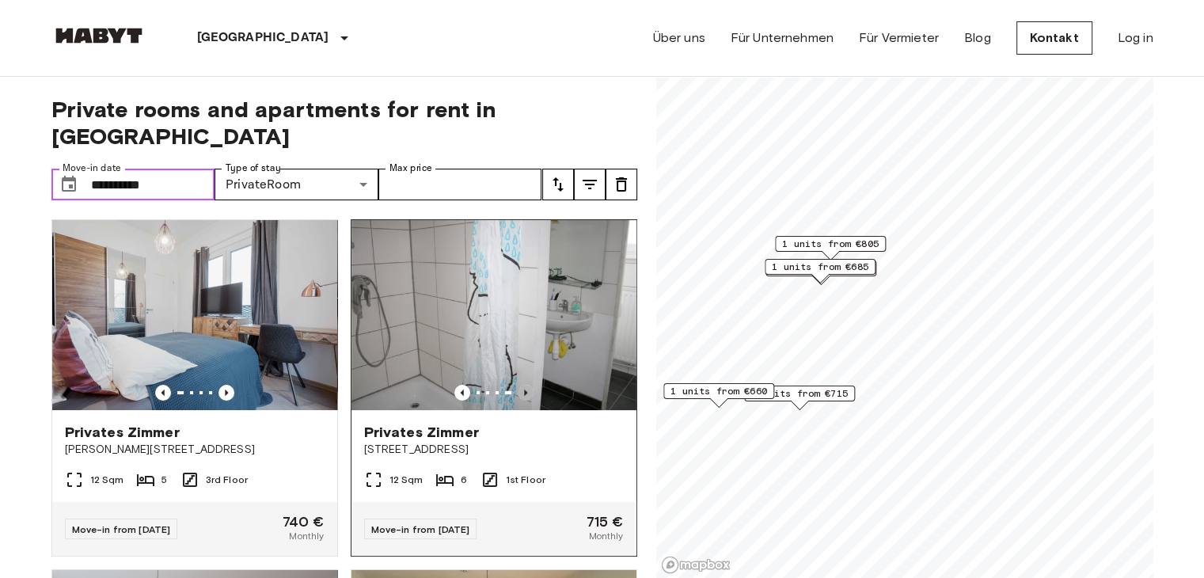
click at [518, 385] on icon "Previous image" at bounding box center [526, 393] width 16 height 16
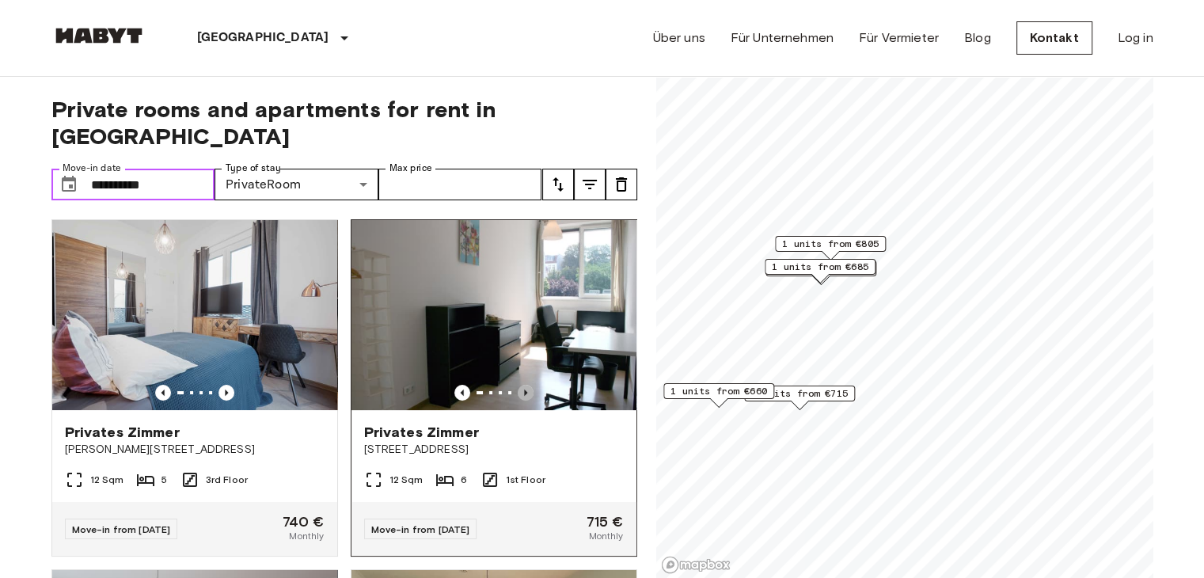
click at [518, 385] on icon "Previous image" at bounding box center [526, 393] width 16 height 16
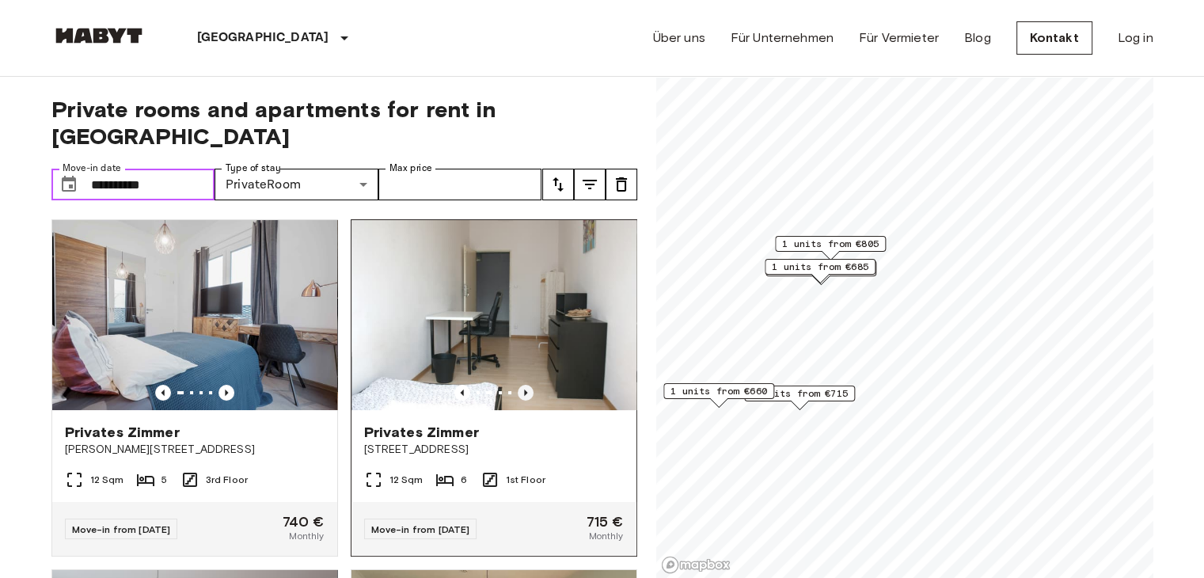
click at [518, 385] on icon "Previous image" at bounding box center [526, 393] width 16 height 16
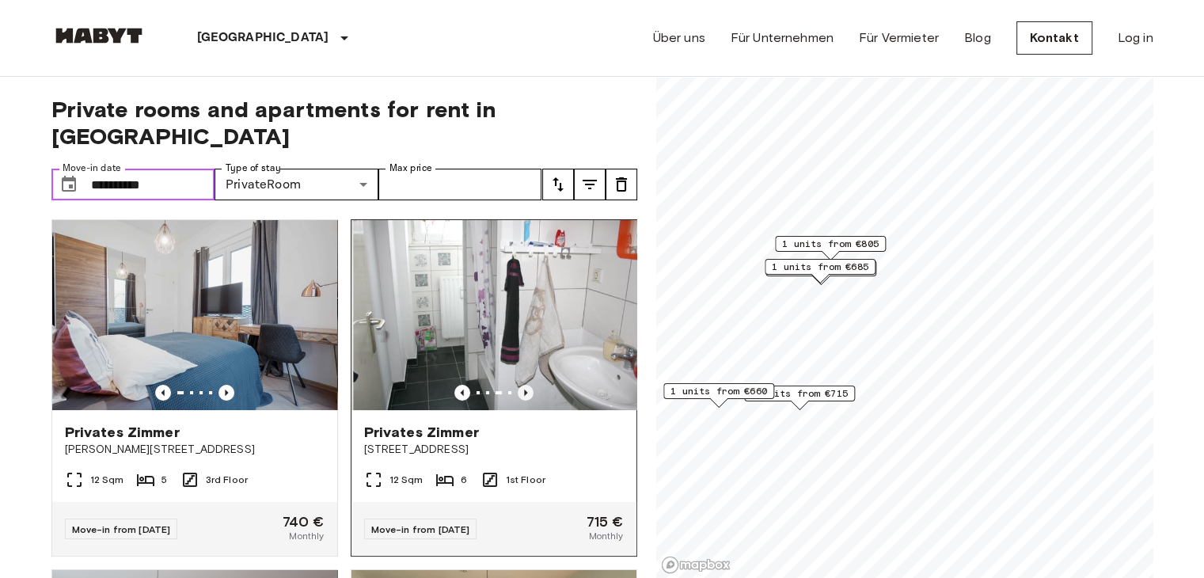
scroll to position [317, 0]
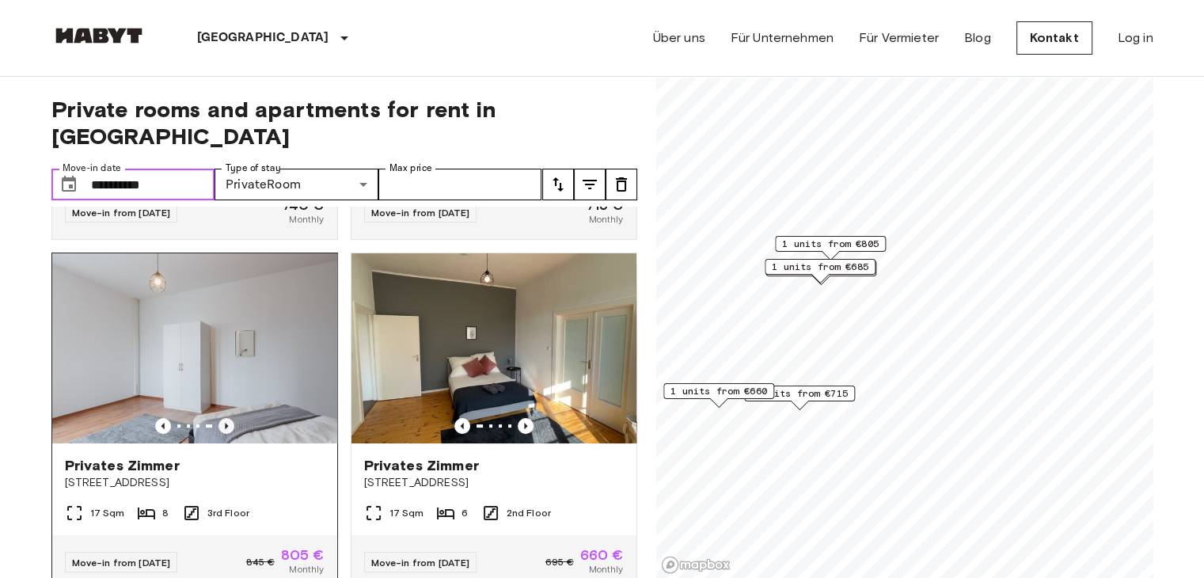
click at [218, 418] on icon "Previous image" at bounding box center [226, 426] width 16 height 16
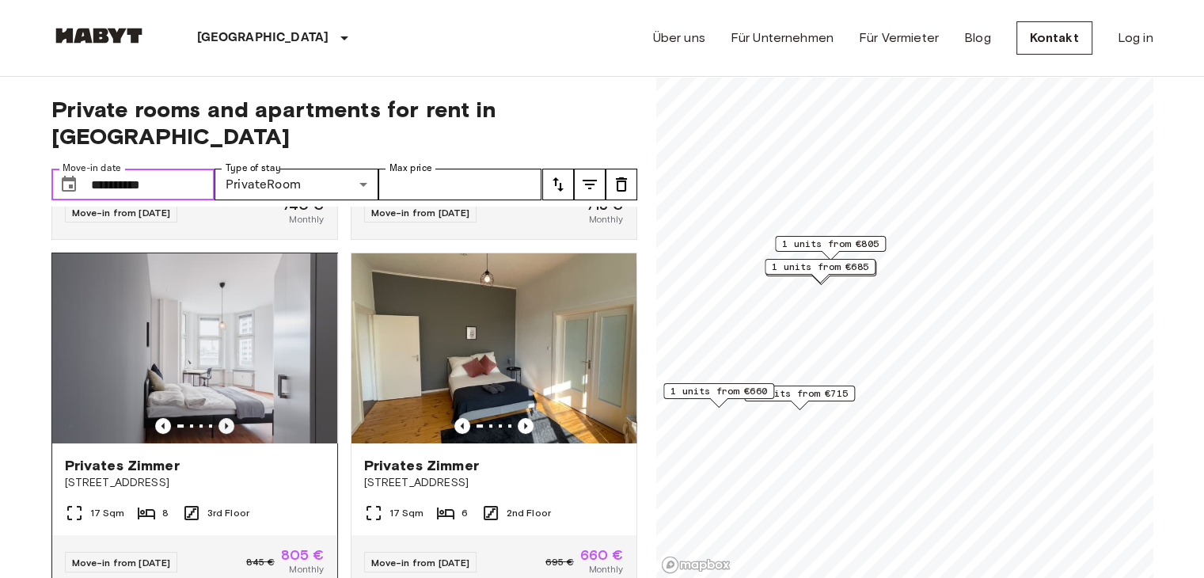
click at [218, 418] on icon "Previous image" at bounding box center [226, 426] width 16 height 16
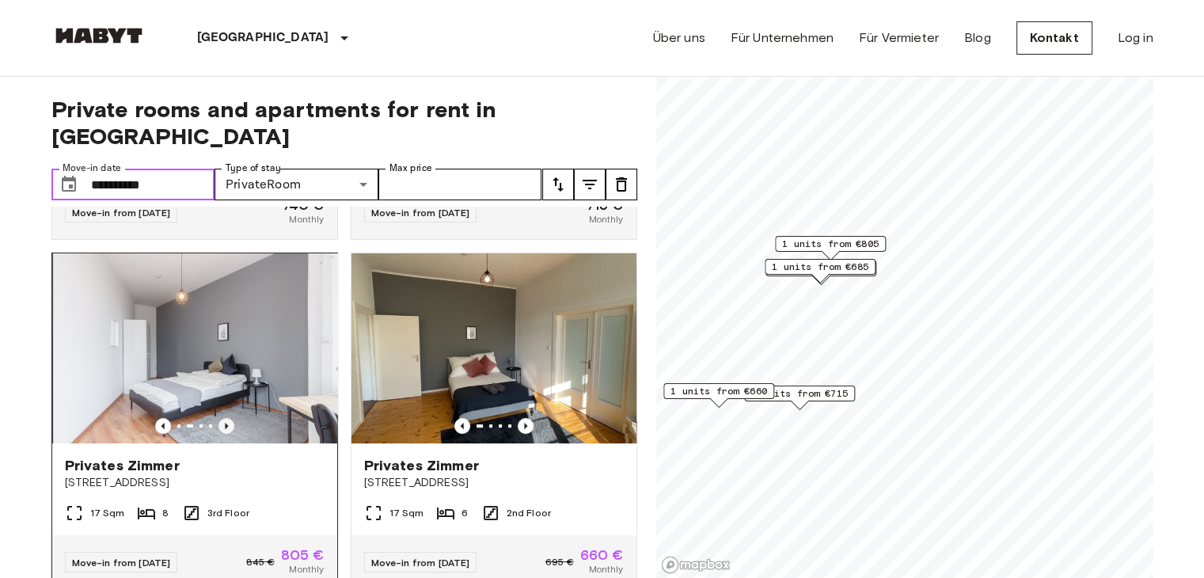
click at [218, 418] on icon "Previous image" at bounding box center [226, 426] width 16 height 16
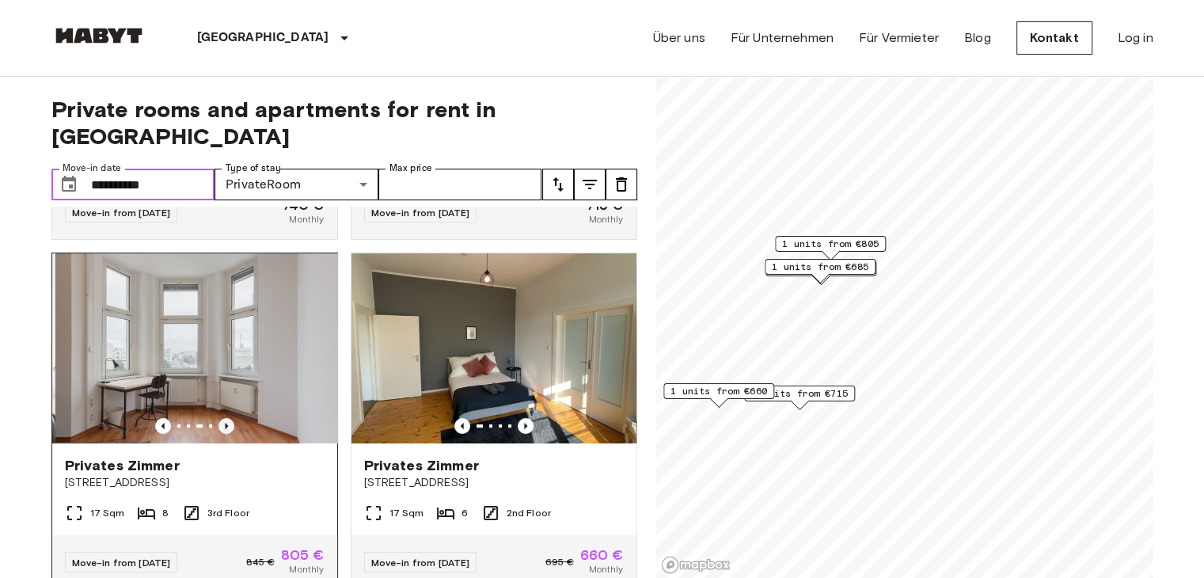
click at [218, 418] on icon "Previous image" at bounding box center [226, 426] width 16 height 16
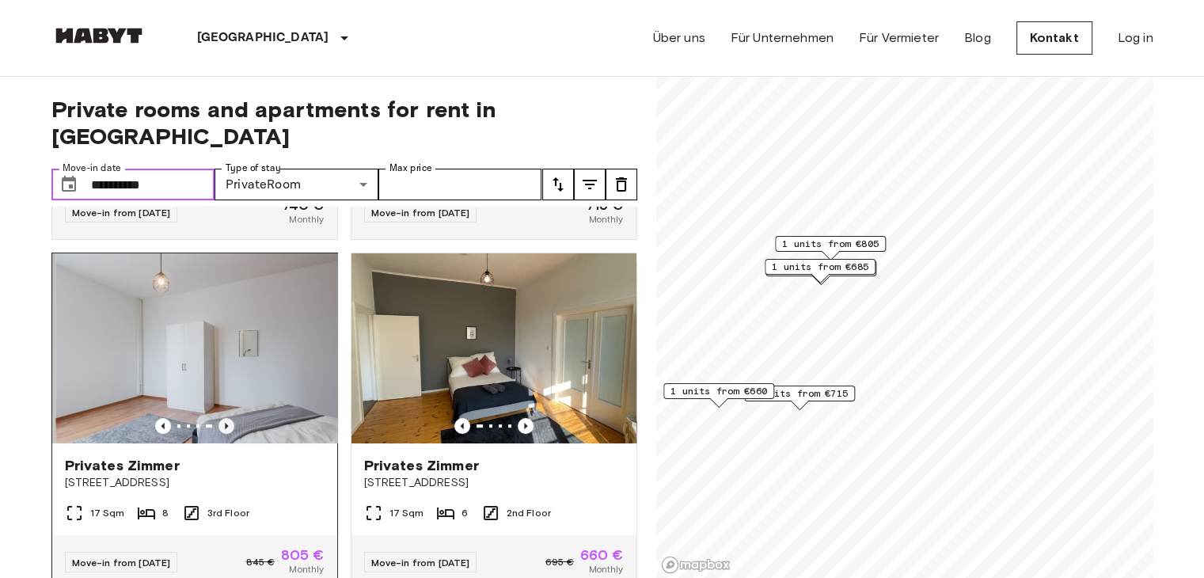
click at [218, 418] on icon "Previous image" at bounding box center [226, 426] width 16 height 16
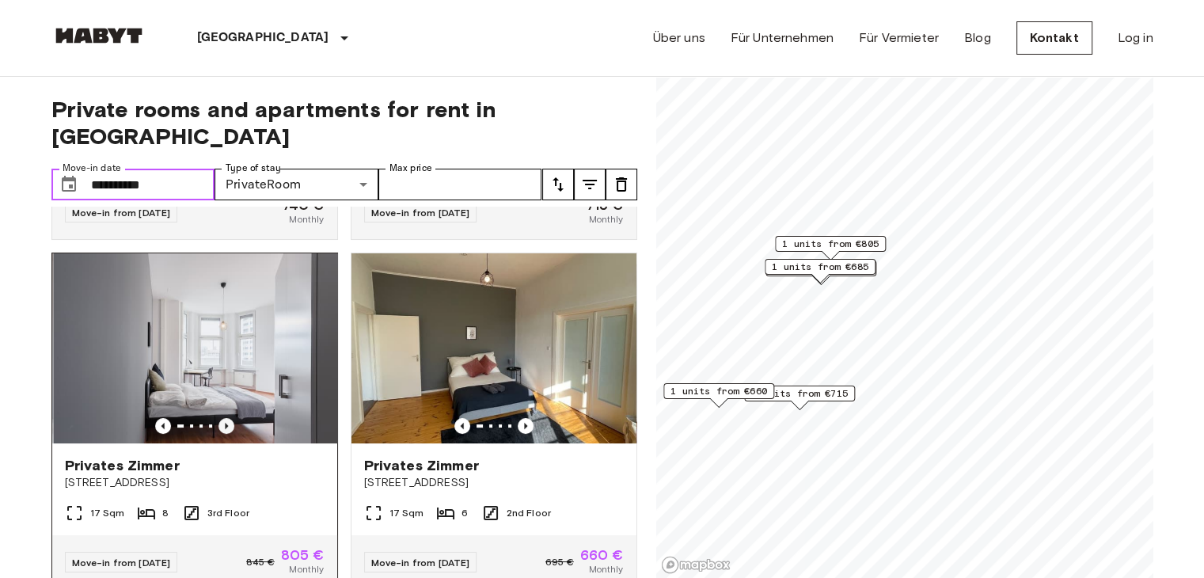
click at [218, 418] on icon "Previous image" at bounding box center [226, 426] width 16 height 16
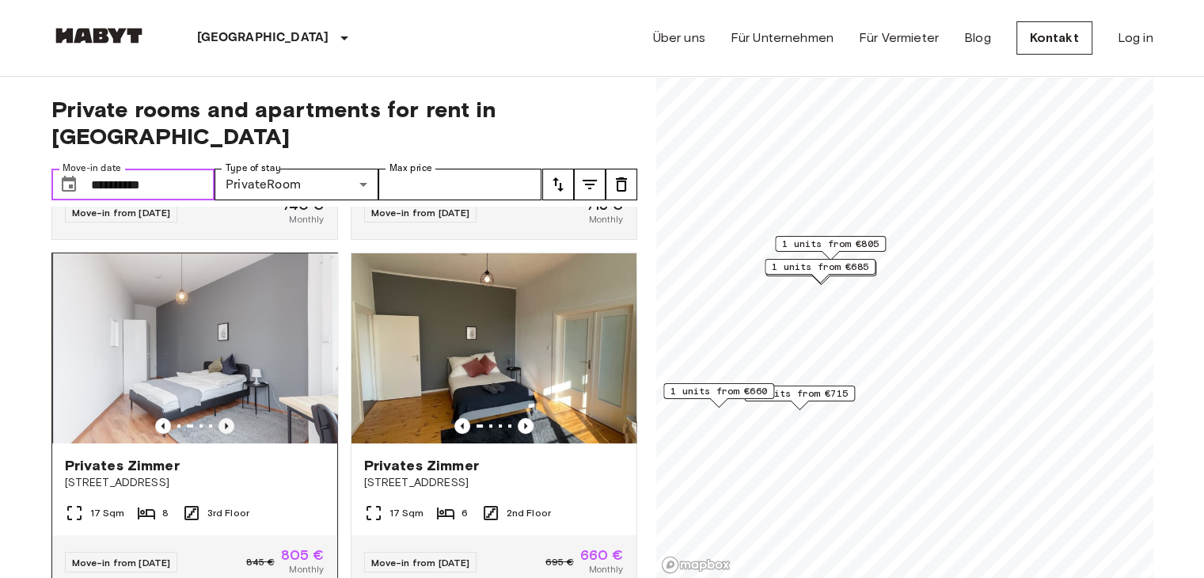
click at [218, 418] on icon "Previous image" at bounding box center [226, 426] width 16 height 16
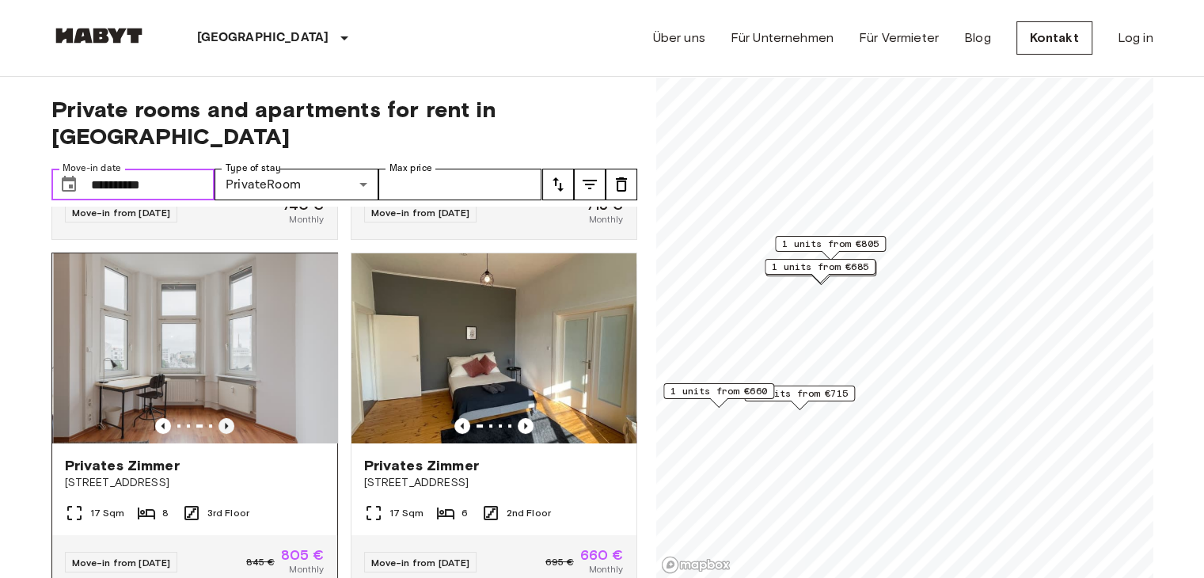
click at [218, 418] on icon "Previous image" at bounding box center [226, 426] width 16 height 16
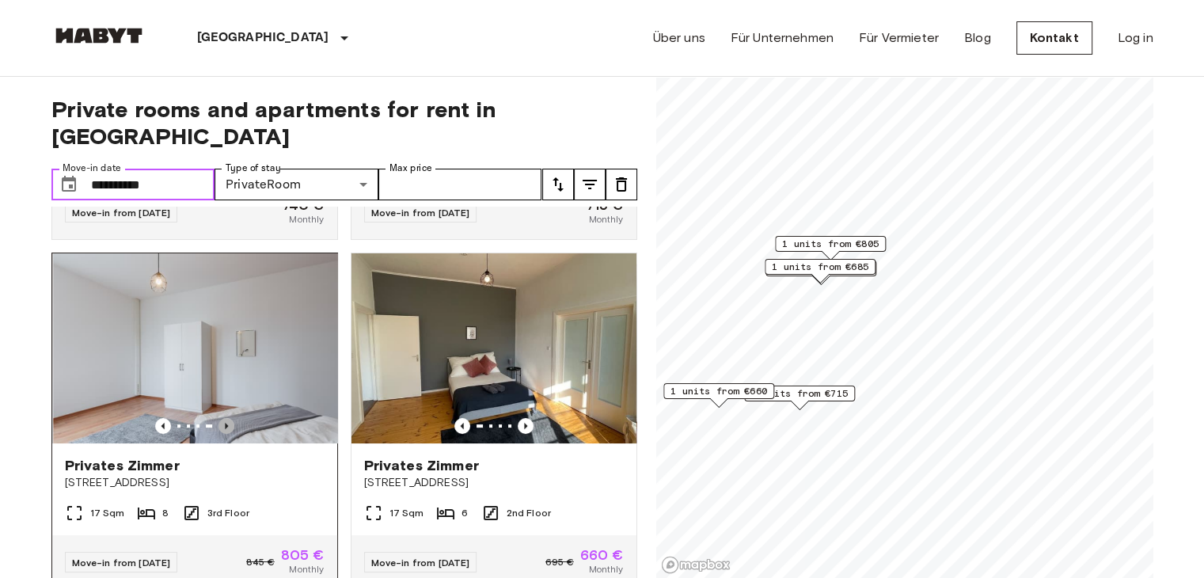
click at [218, 418] on icon "Previous image" at bounding box center [226, 426] width 16 height 16
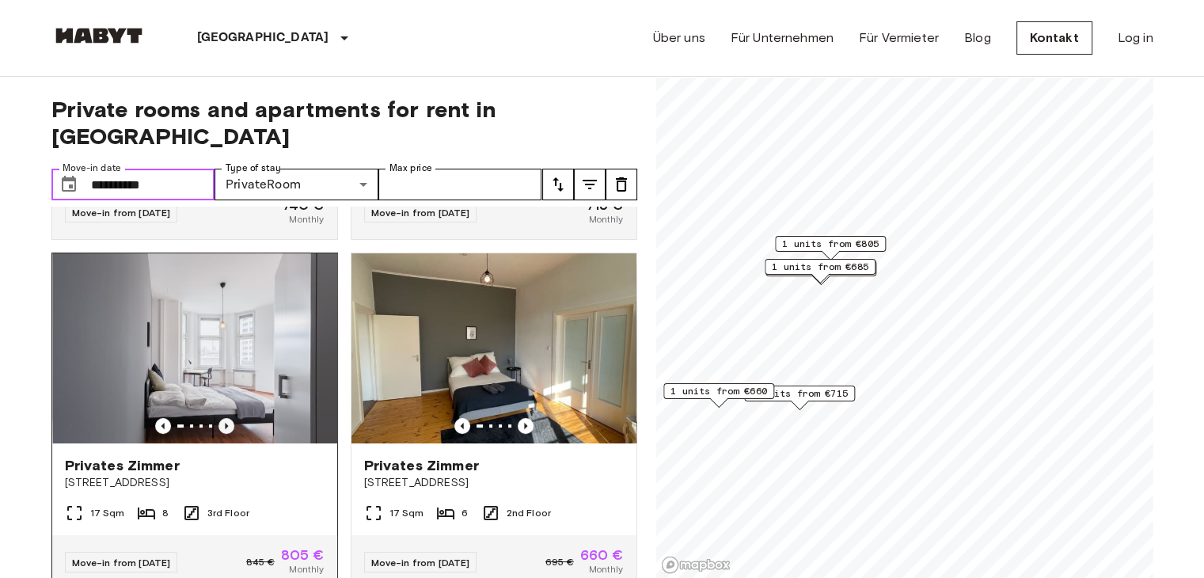
click at [218, 418] on icon "Previous image" at bounding box center [226, 426] width 16 height 16
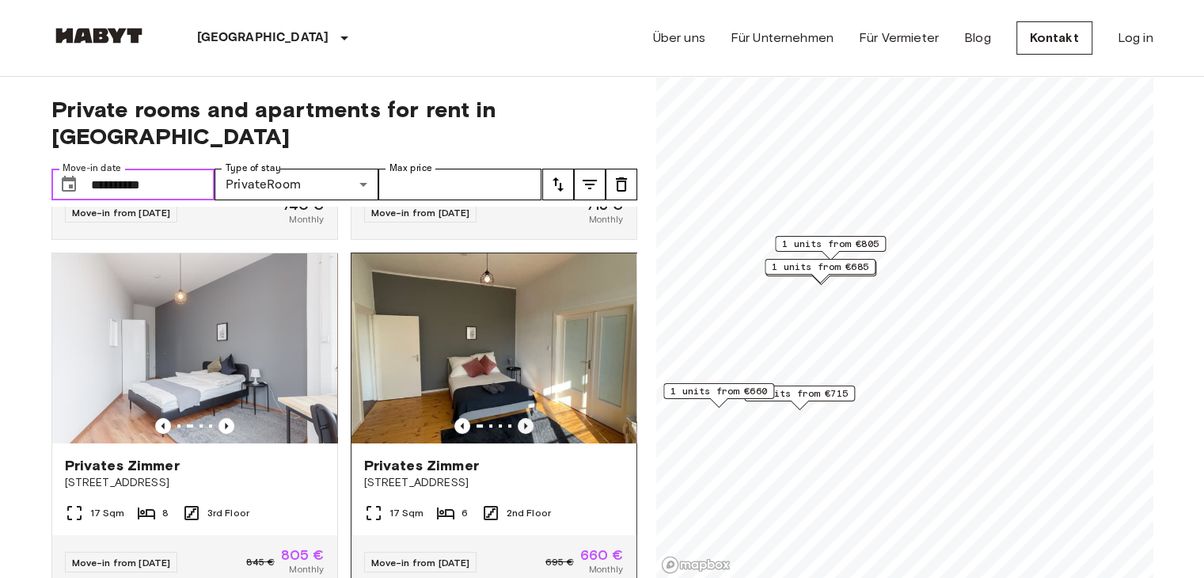
click at [518, 418] on icon "Previous image" at bounding box center [526, 426] width 16 height 16
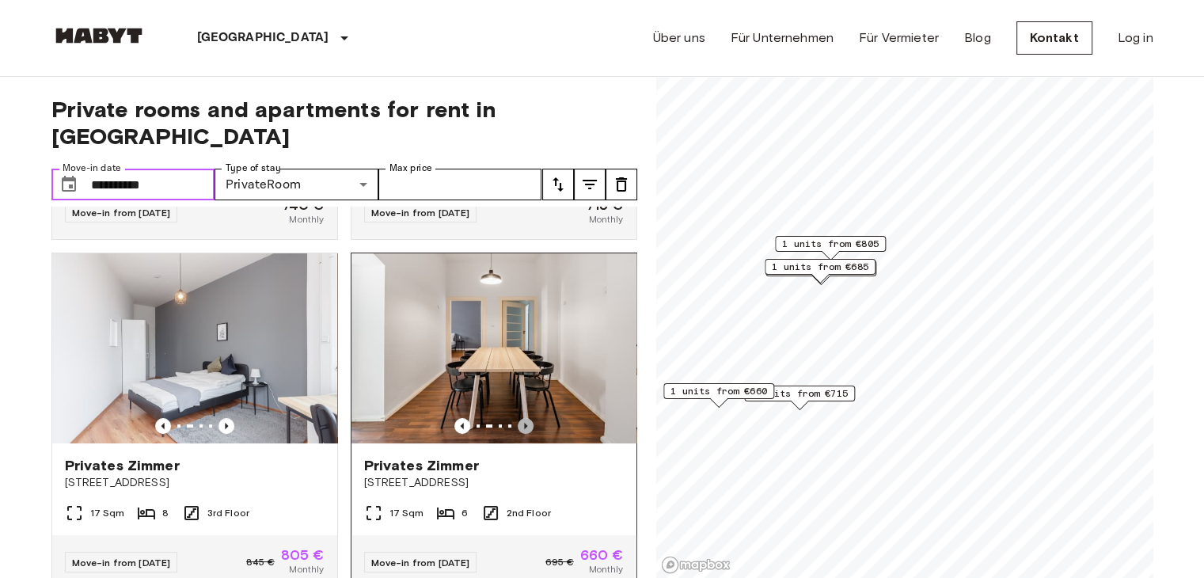
click at [518, 418] on icon "Previous image" at bounding box center [526, 426] width 16 height 16
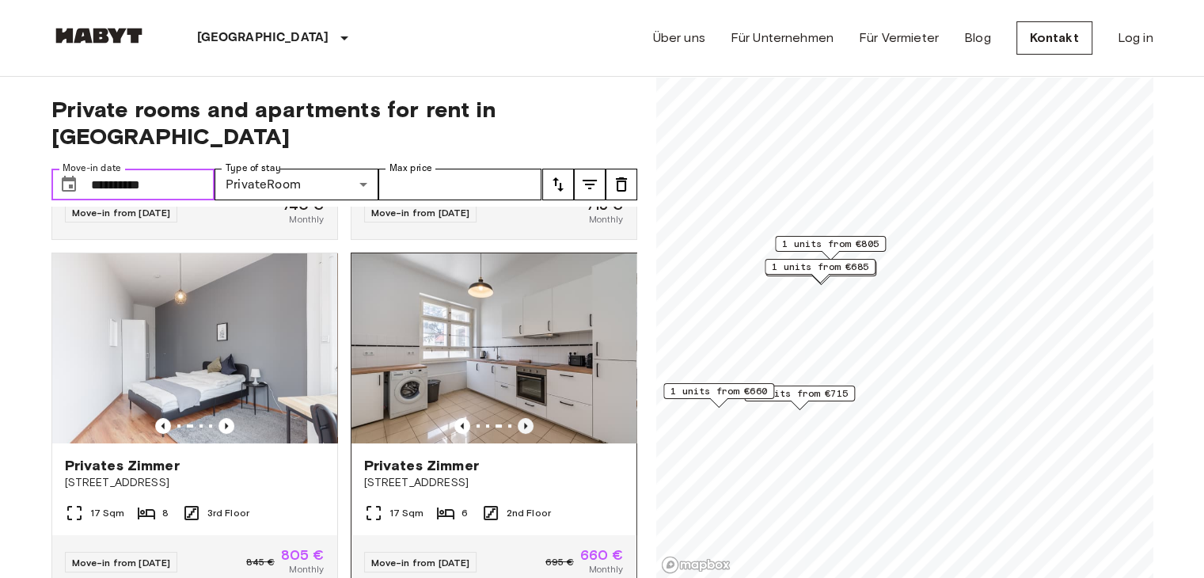
click at [518, 418] on icon "Previous image" at bounding box center [526, 426] width 16 height 16
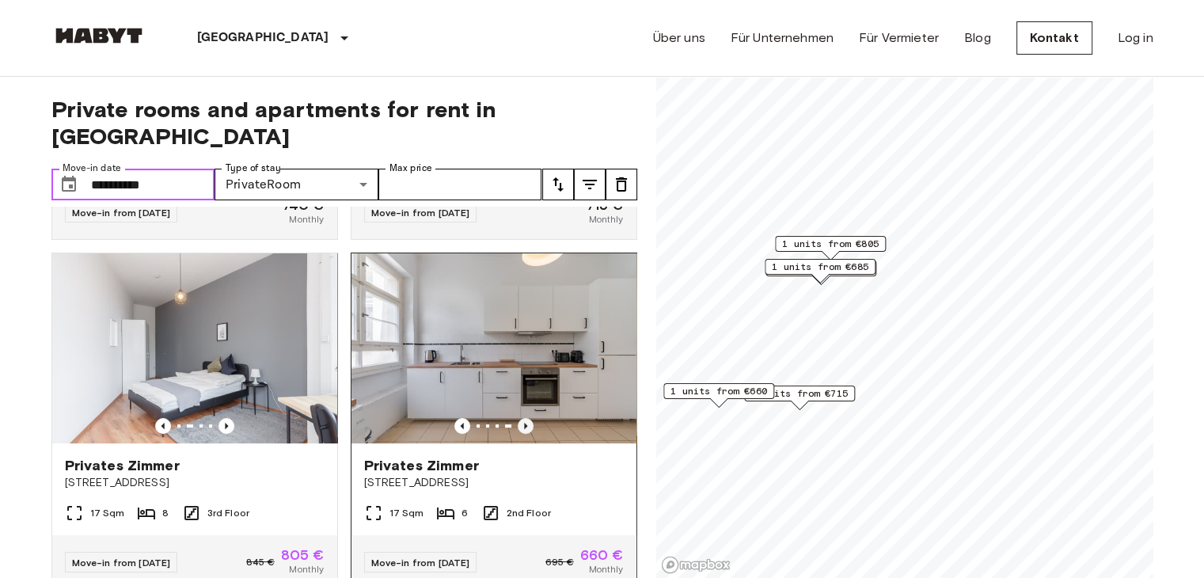
click at [518, 418] on icon "Previous image" at bounding box center [526, 426] width 16 height 16
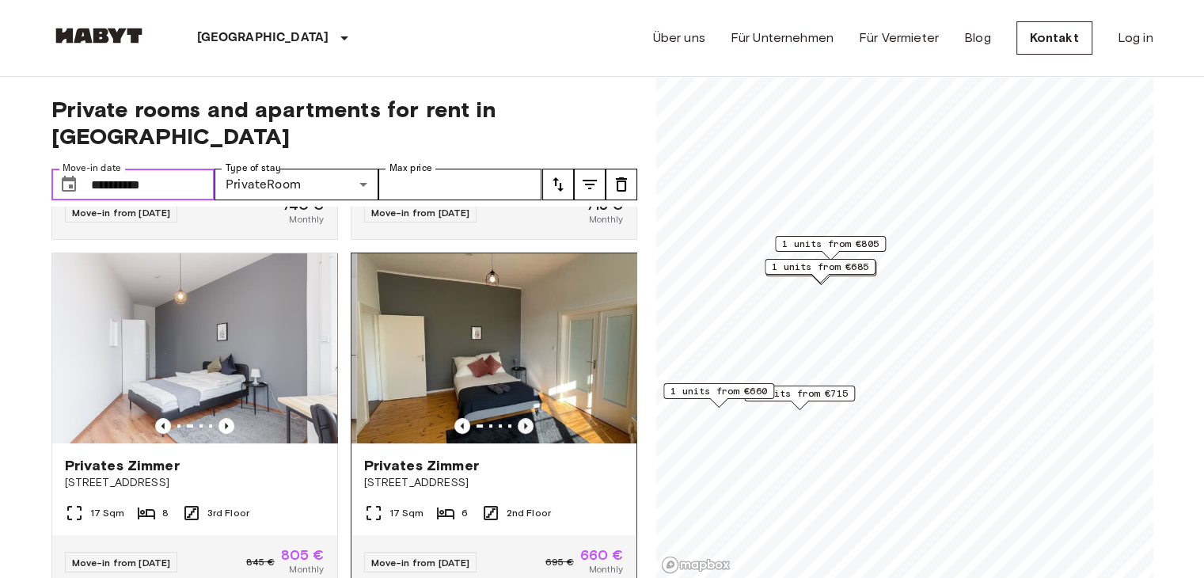
click at [518, 418] on icon "Previous image" at bounding box center [526, 426] width 16 height 16
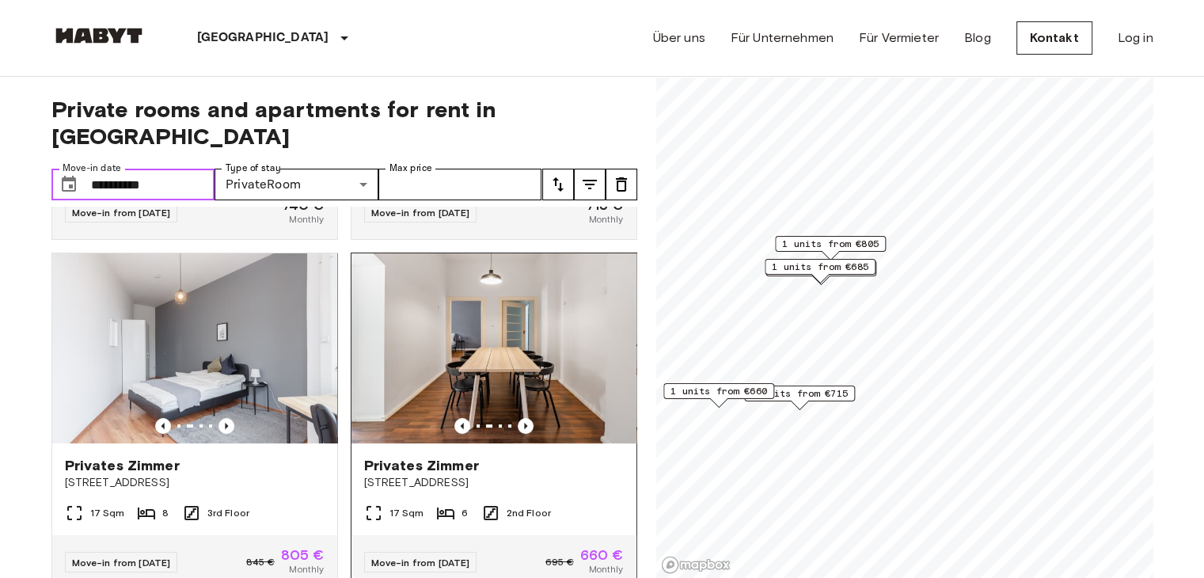
click at [453, 334] on img at bounding box center [493, 348] width 285 height 190
click at [453, 335] on img at bounding box center [493, 348] width 285 height 190
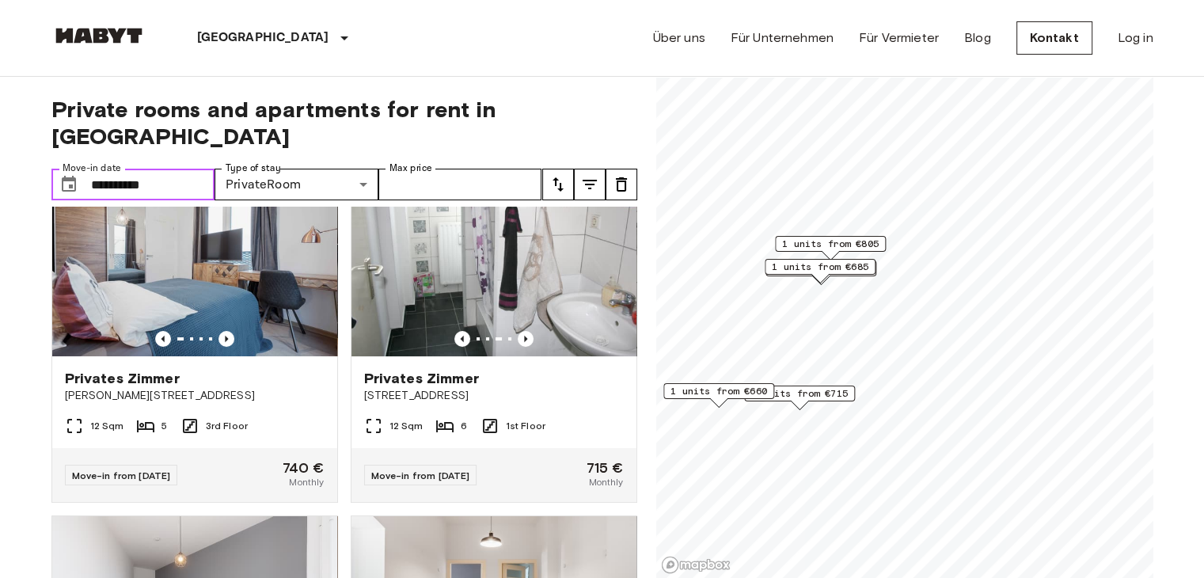
scroll to position [0, 0]
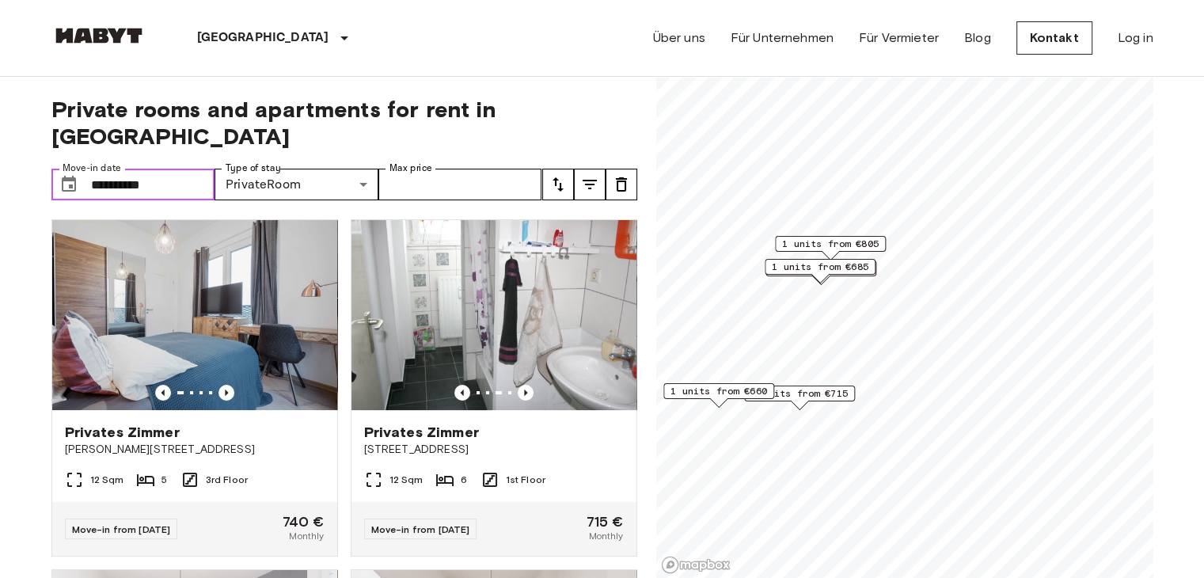
click at [111, 169] on input "**********" at bounding box center [153, 185] width 124 height 32
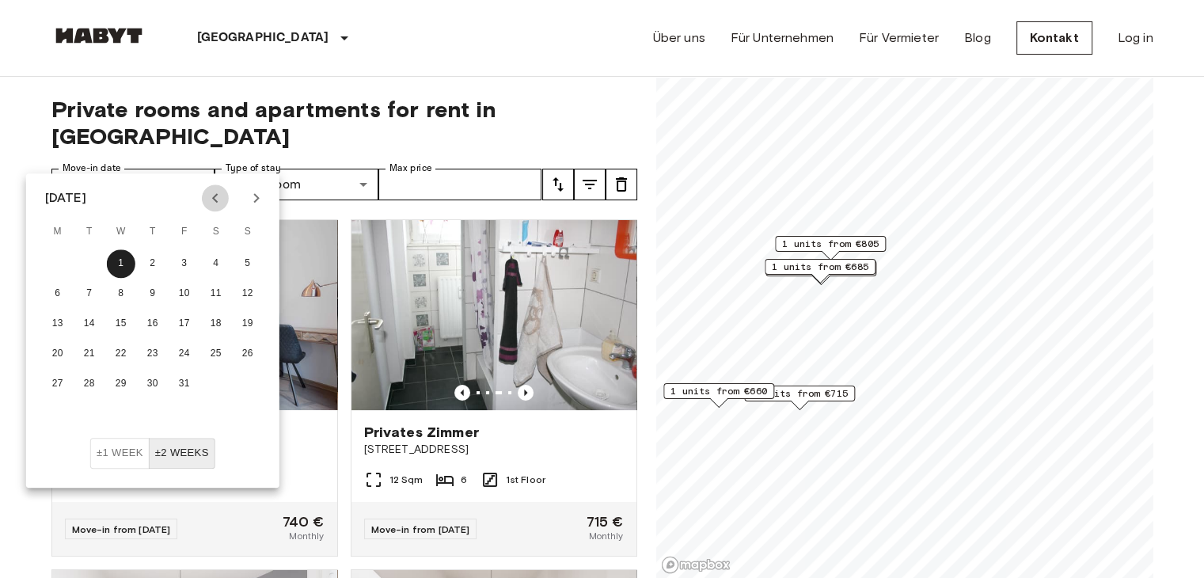
click at [221, 202] on icon "Previous month" at bounding box center [215, 197] width 19 height 19
click at [155, 359] on button "25" at bounding box center [152, 353] width 28 height 28
type input "**********"
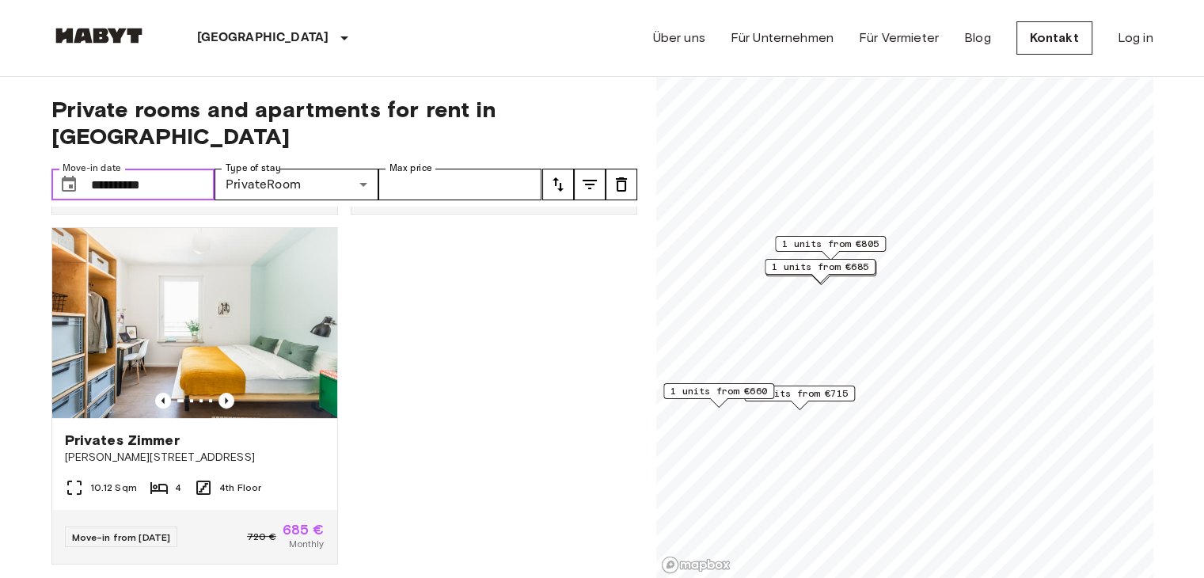
scroll to position [718, 0]
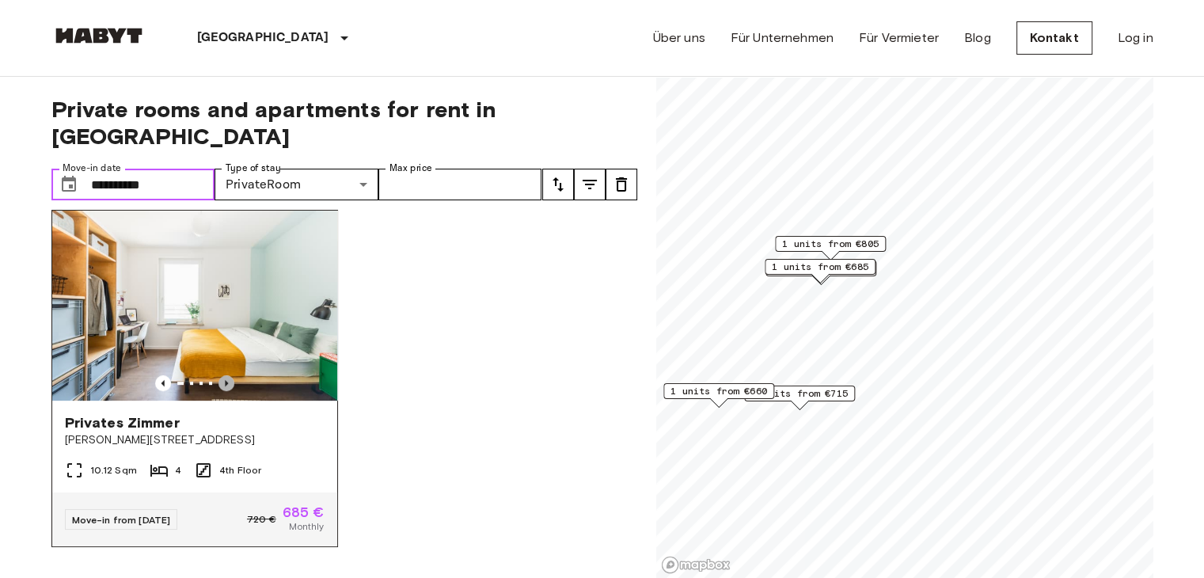
click at [226, 375] on icon "Previous image" at bounding box center [226, 383] width 16 height 16
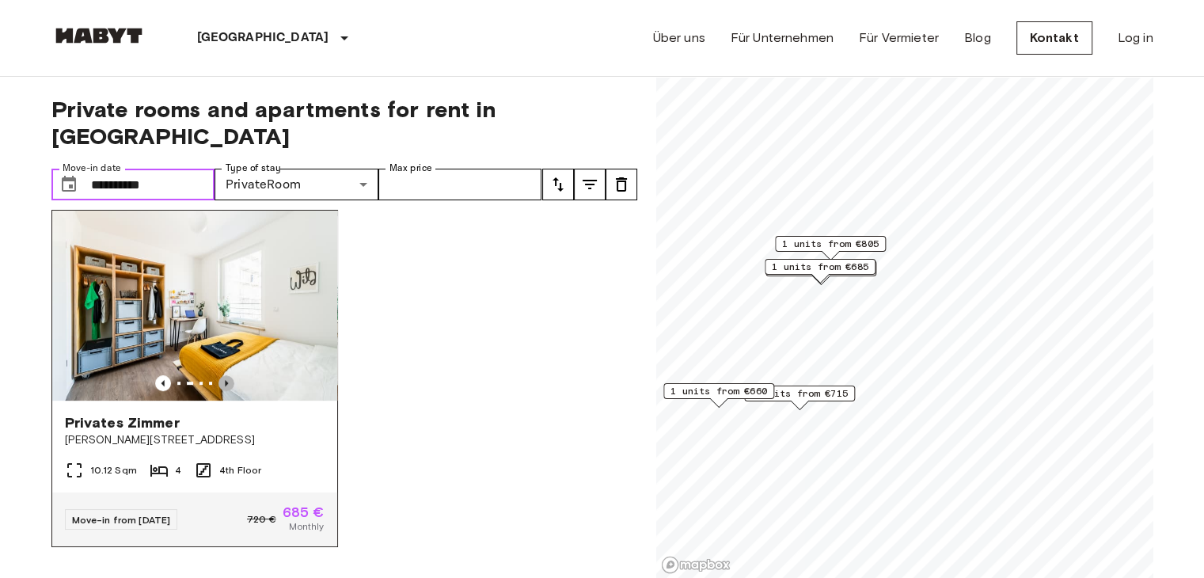
click at [226, 375] on icon "Previous image" at bounding box center [226, 383] width 16 height 16
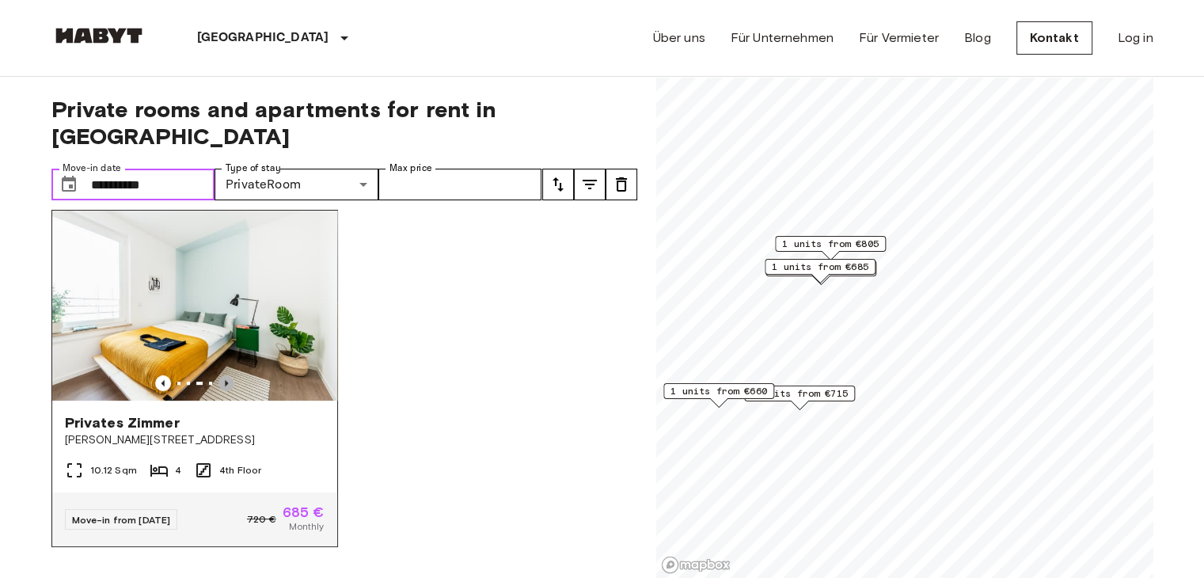
click at [226, 375] on icon "Previous image" at bounding box center [226, 383] width 16 height 16
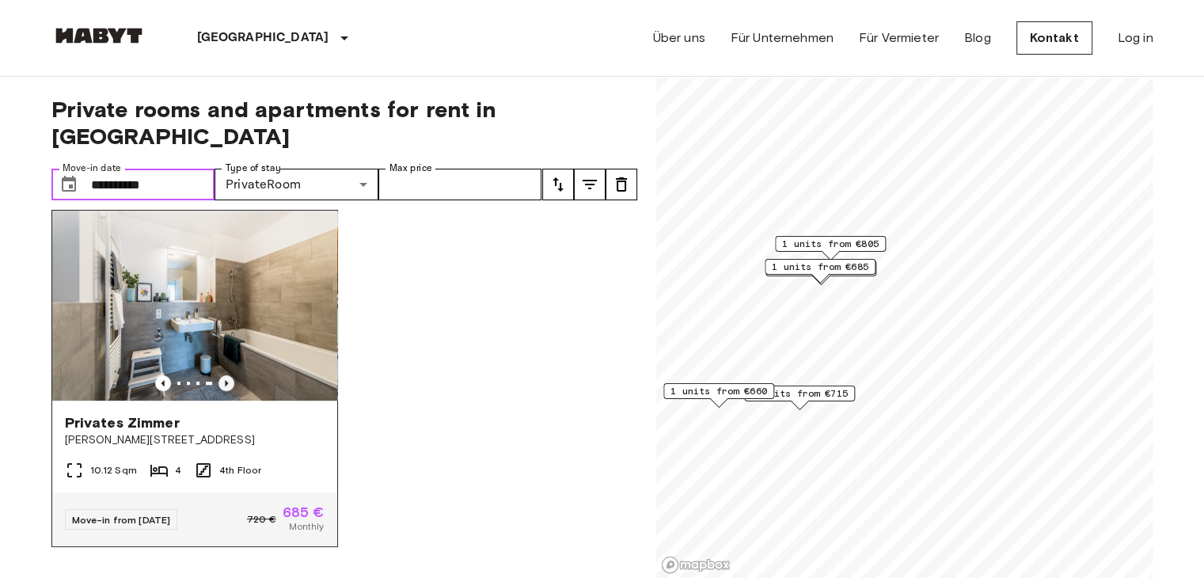
click at [226, 375] on icon "Previous image" at bounding box center [226, 383] width 16 height 16
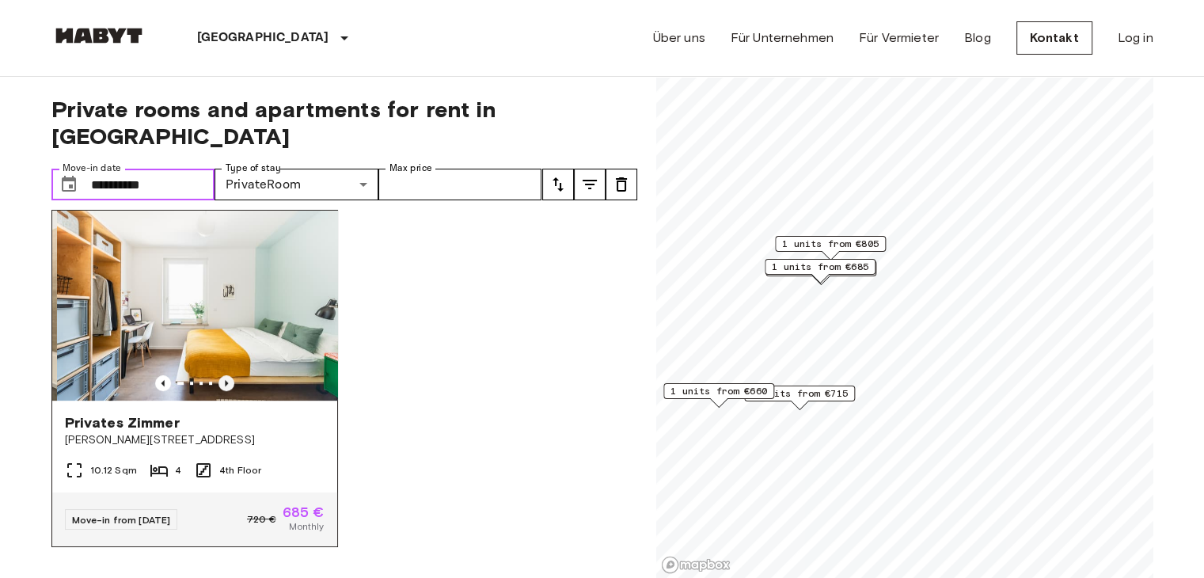
click at [226, 375] on icon "Previous image" at bounding box center [226, 383] width 16 height 16
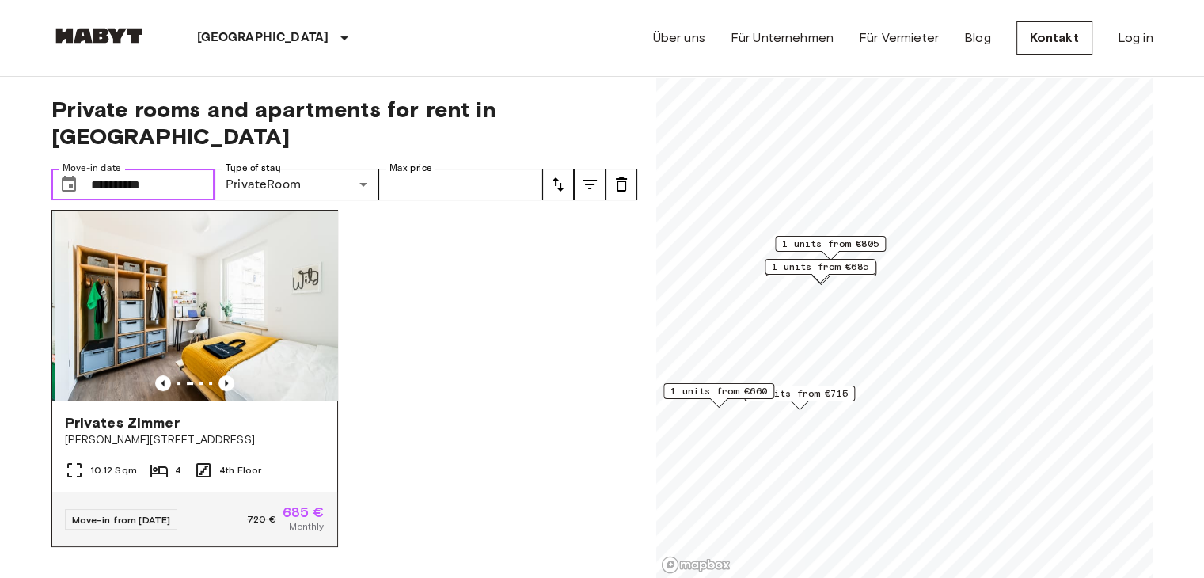
click at [195, 290] on img at bounding box center [197, 305] width 285 height 190
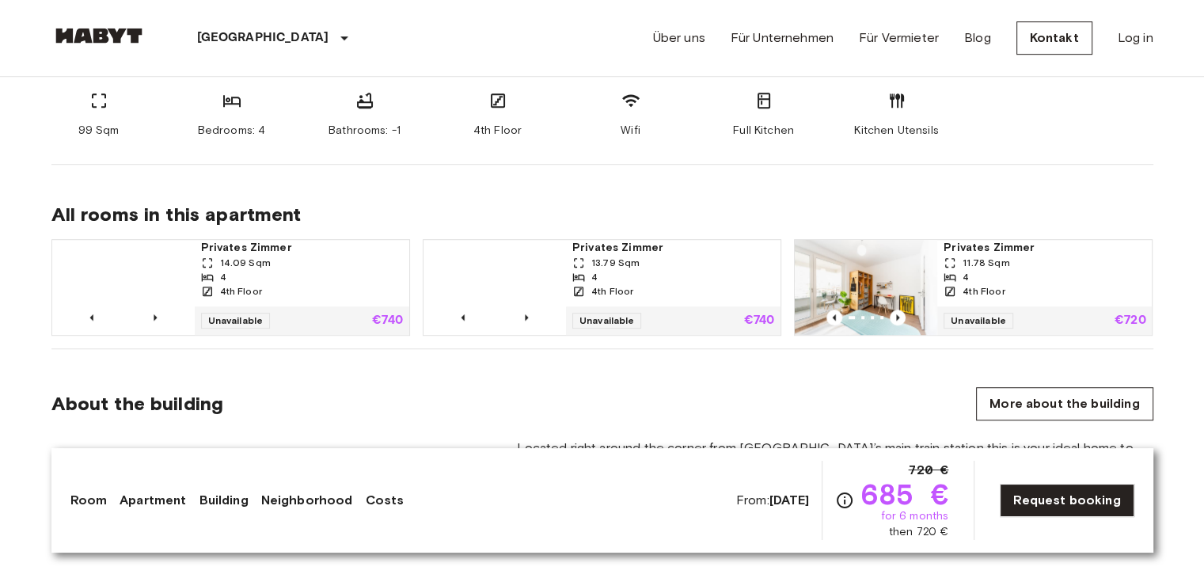
scroll to position [950, 0]
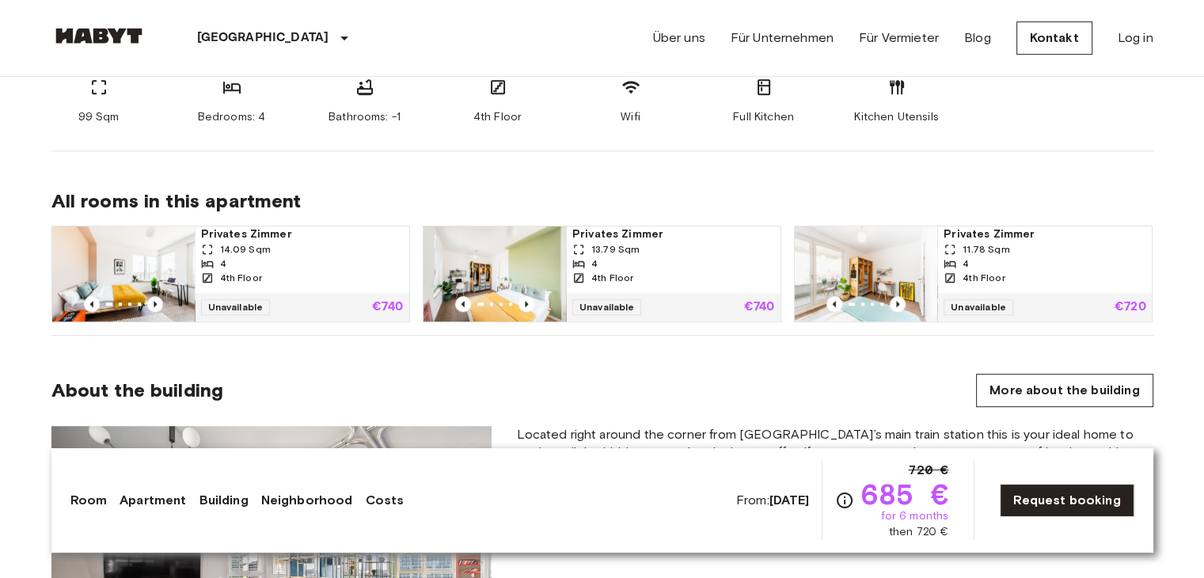
click at [243, 256] on div "4" at bounding box center [302, 263] width 202 height 14
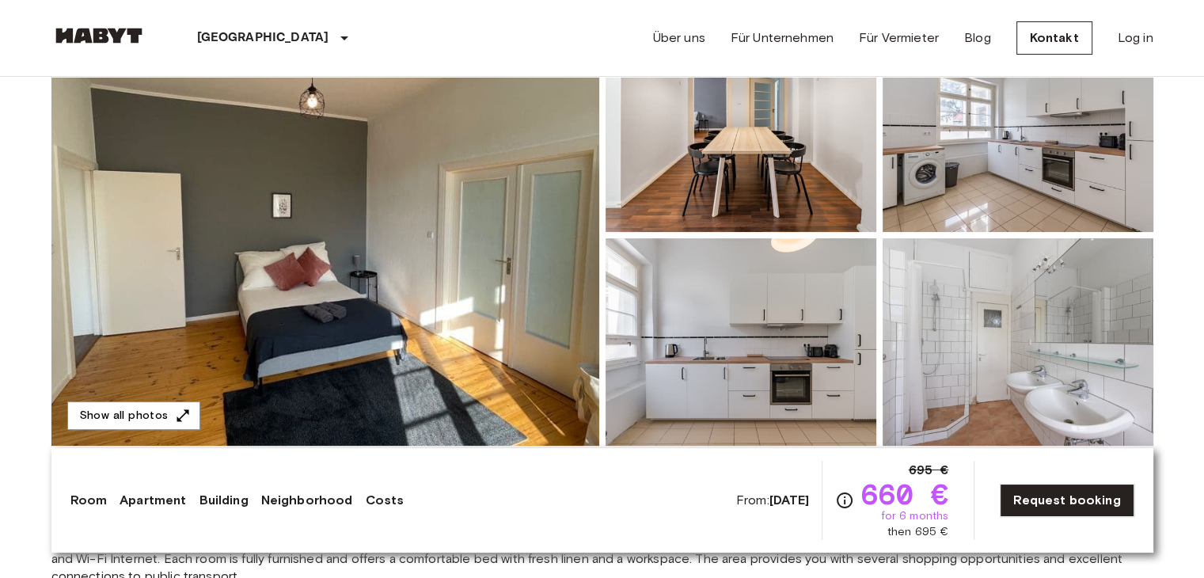
scroll to position [158, 0]
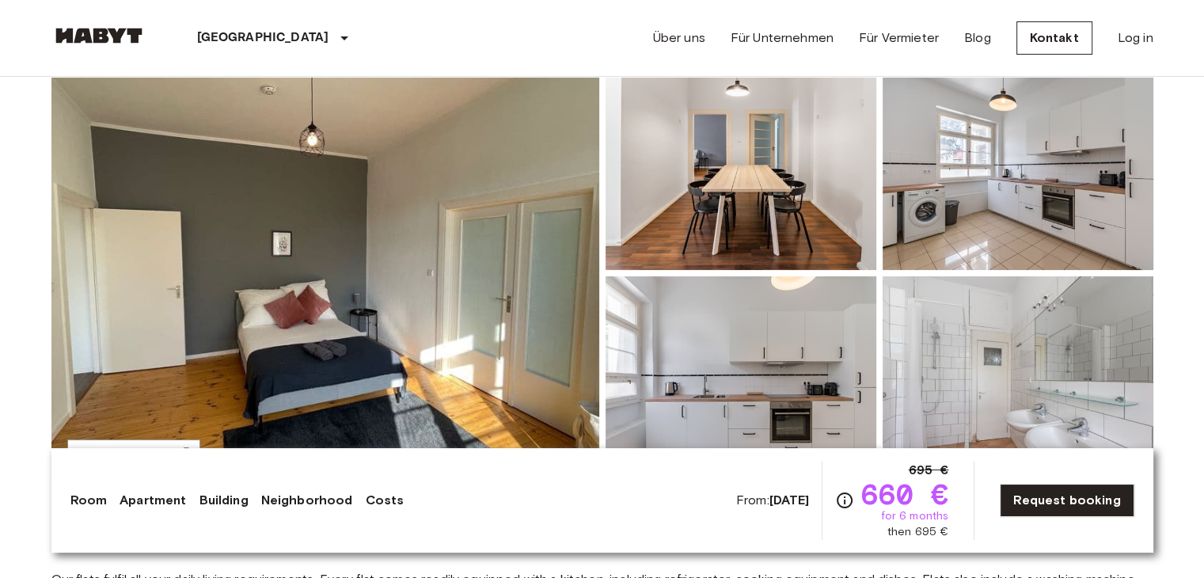
click at [784, 200] on img at bounding box center [740, 166] width 271 height 207
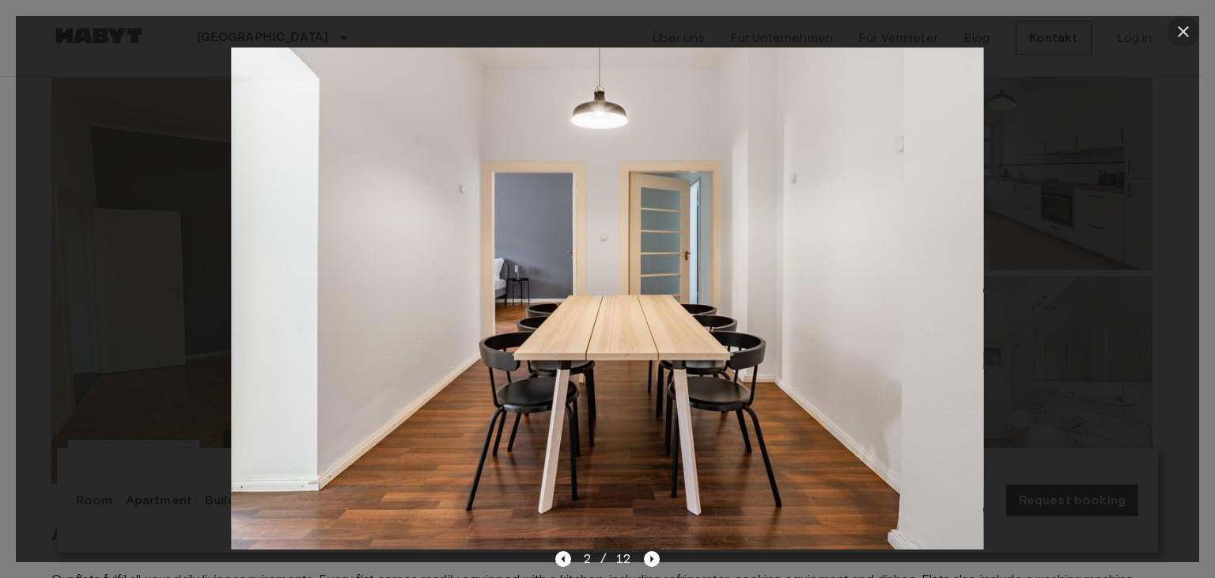
drag, startPoint x: 1192, startPoint y: 28, endPoint x: 1136, endPoint y: 61, distance: 64.2
click at [1192, 28] on icon "button" at bounding box center [1183, 31] width 19 height 19
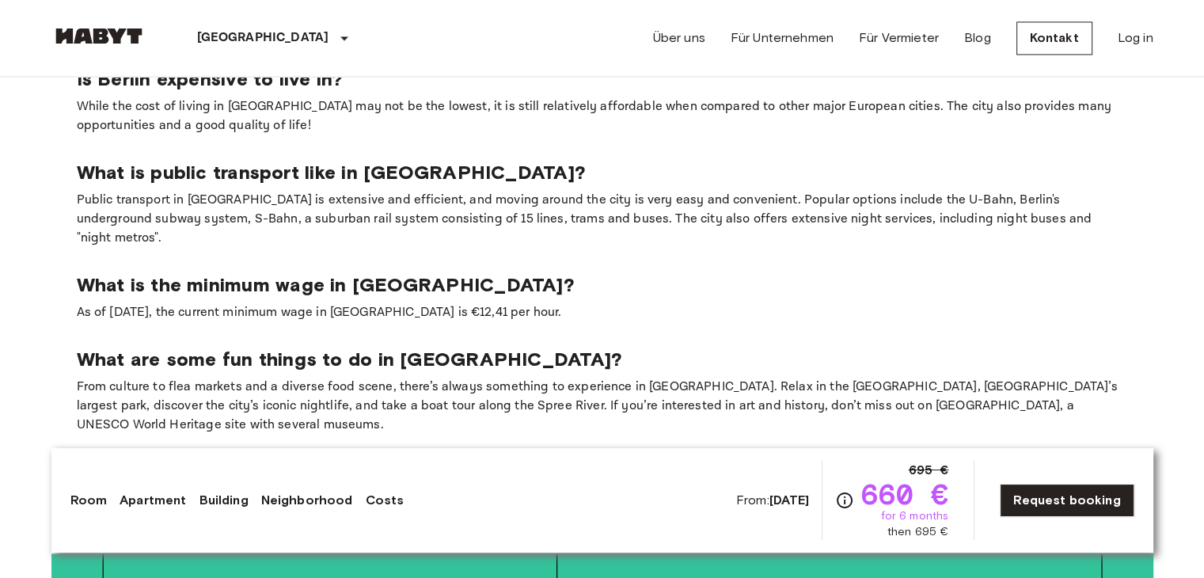
scroll to position [2532, 0]
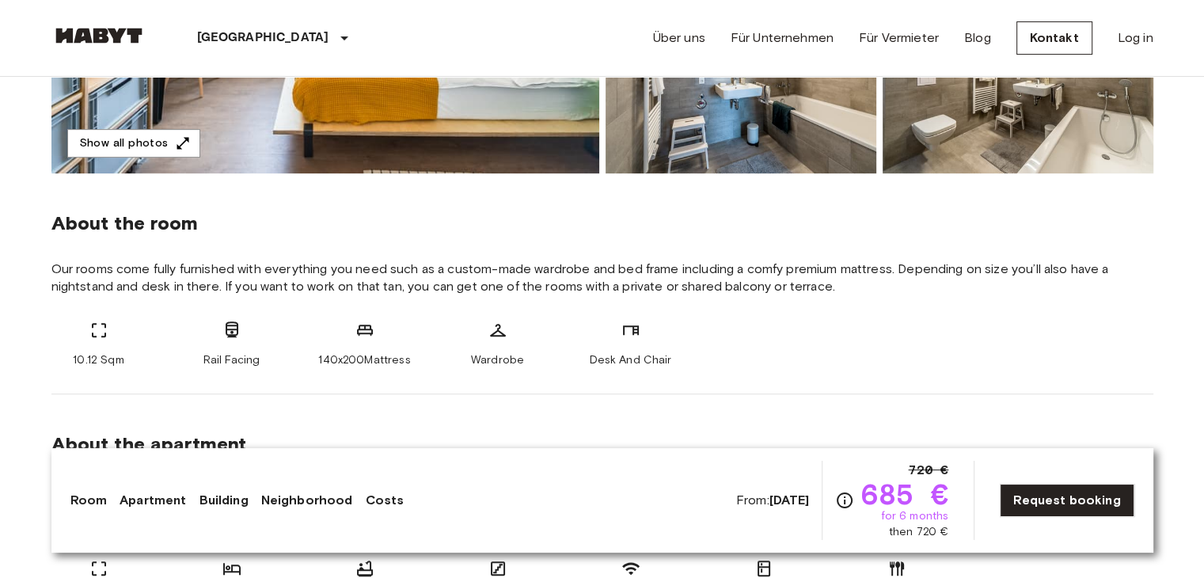
scroll to position [475, 0]
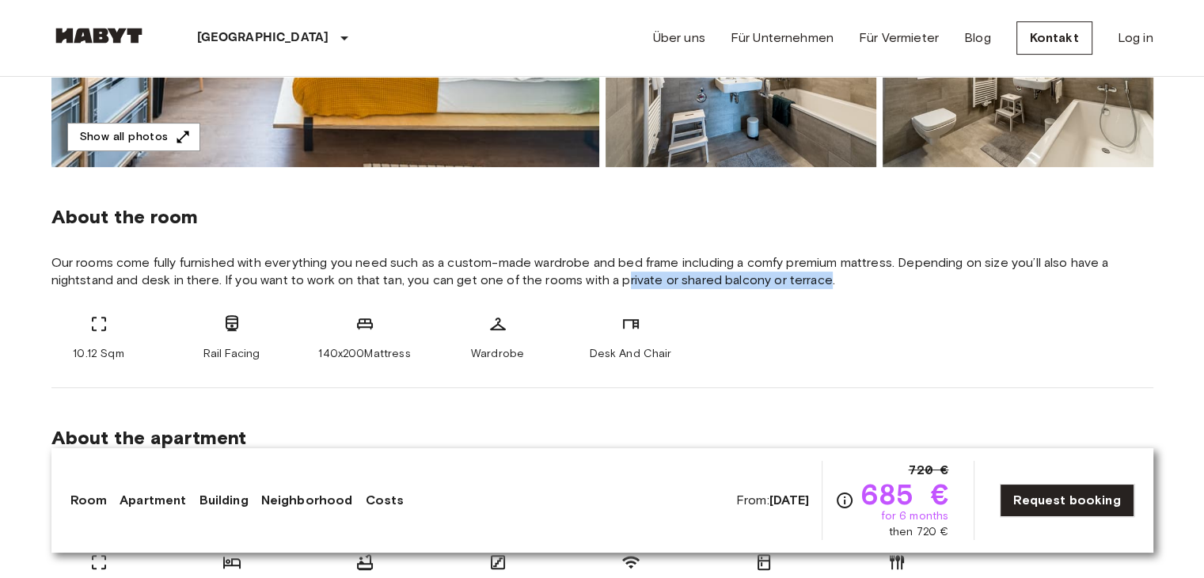
drag, startPoint x: 628, startPoint y: 275, endPoint x: 828, endPoint y: 282, distance: 199.5
click at [828, 282] on span "Our rooms come fully furnished with everything you need such as a custom-made w…" at bounding box center [602, 271] width 1102 height 35
click at [808, 291] on div "About the room Our rooms come fully furnished with everything you need such as …" at bounding box center [602, 277] width 1102 height 221
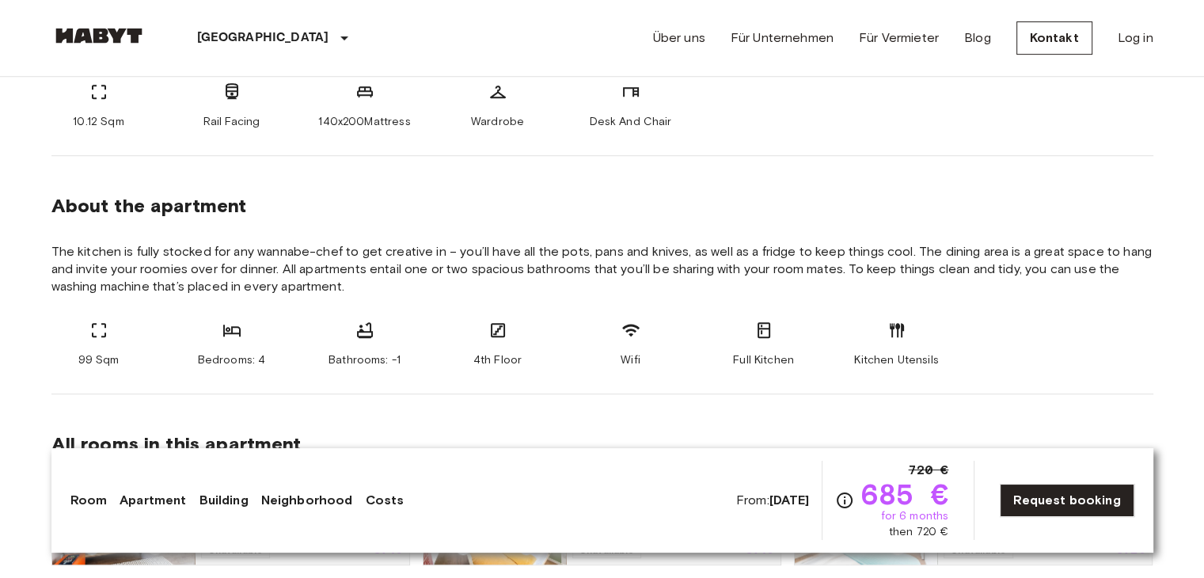
scroll to position [712, 0]
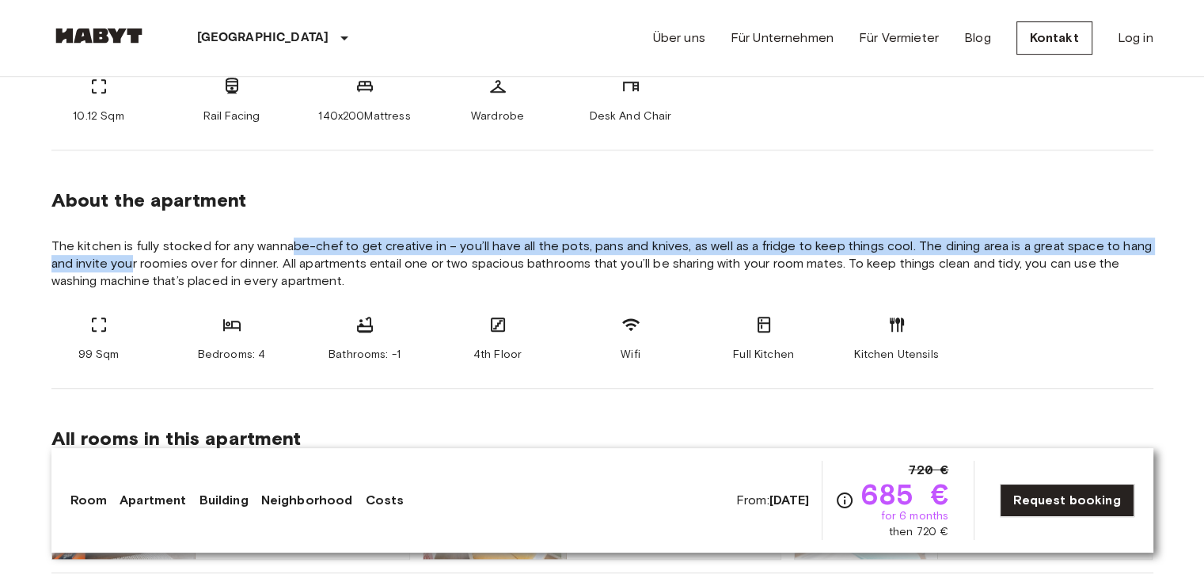
drag, startPoint x: 136, startPoint y: 264, endPoint x: 290, endPoint y: 248, distance: 154.3
click at [290, 248] on span "The kitchen is fully stocked for any wannabe-chef to get creative in – you’ll h…" at bounding box center [602, 263] width 1102 height 52
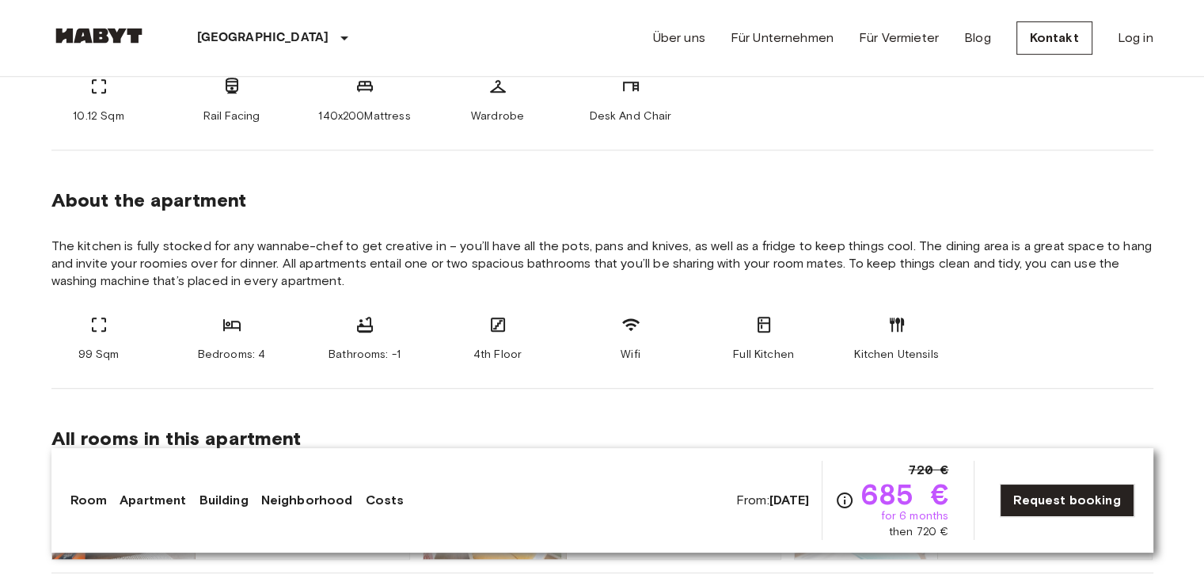
click at [248, 279] on span "The kitchen is fully stocked for any wannabe-chef to get creative in – you’ll h…" at bounding box center [602, 263] width 1102 height 52
drag, startPoint x: 624, startPoint y: 257, endPoint x: 847, endPoint y: 264, distance: 223.3
click at [847, 264] on span "The kitchen is fully stocked for any wannabe-chef to get creative in – you’ll h…" at bounding box center [602, 263] width 1102 height 52
click at [848, 286] on span "The kitchen is fully stocked for any wannabe-chef to get creative in – you’ll h…" at bounding box center [602, 263] width 1102 height 52
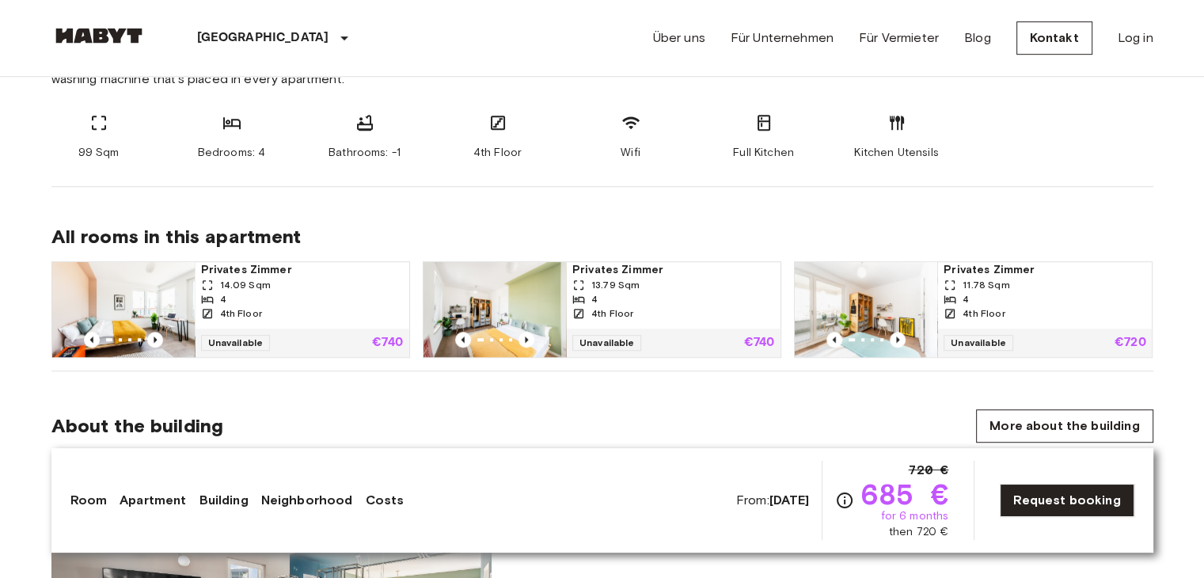
scroll to position [870, 0]
